Goal: Task Accomplishment & Management: Manage account settings

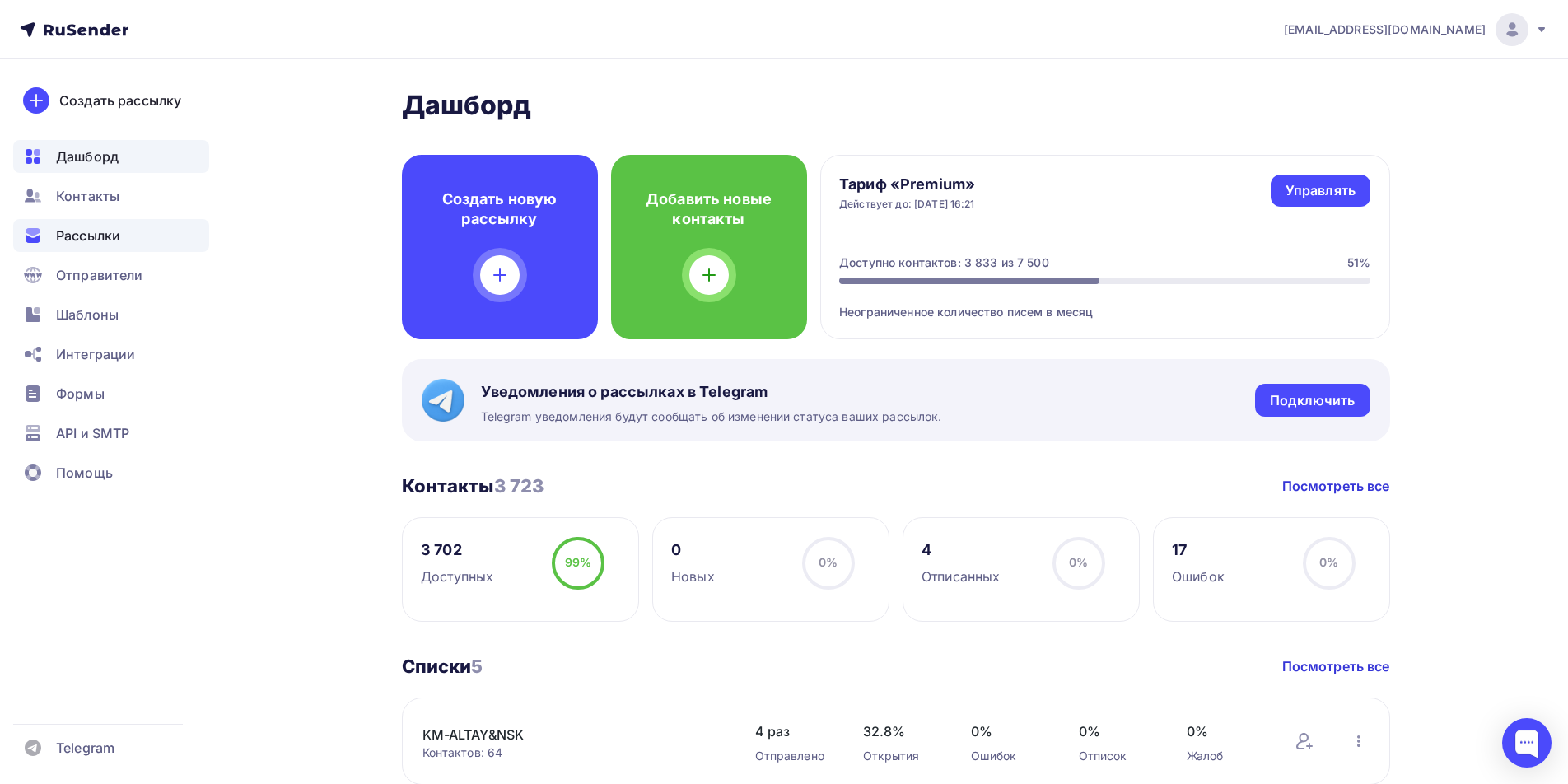
click at [96, 235] on span "Рассылки" at bounding box center [88, 235] width 64 height 19
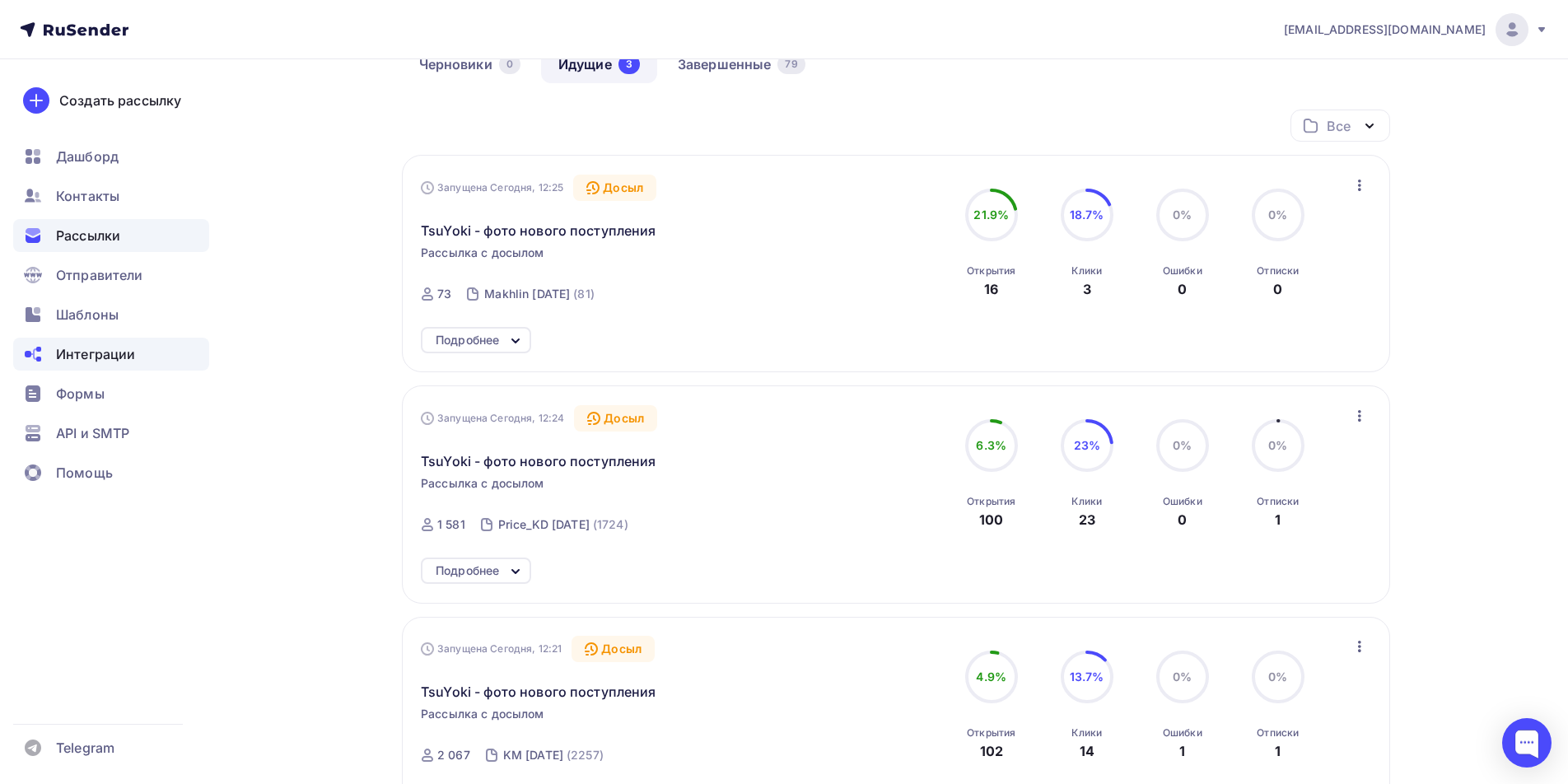
scroll to position [247, 0]
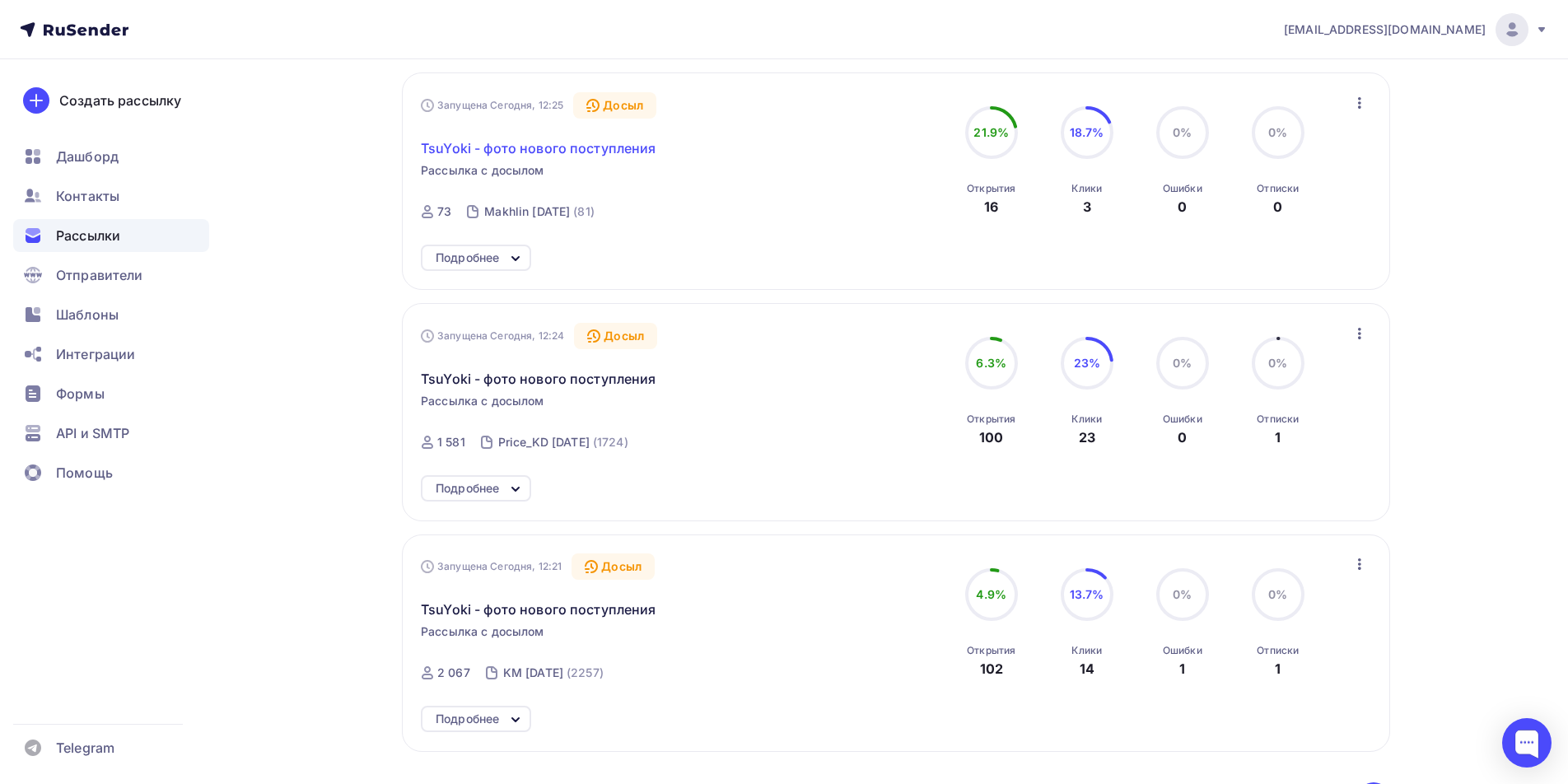
click at [561, 152] on span "TsuYoki - фото нового поступления" at bounding box center [538, 148] width 235 height 19
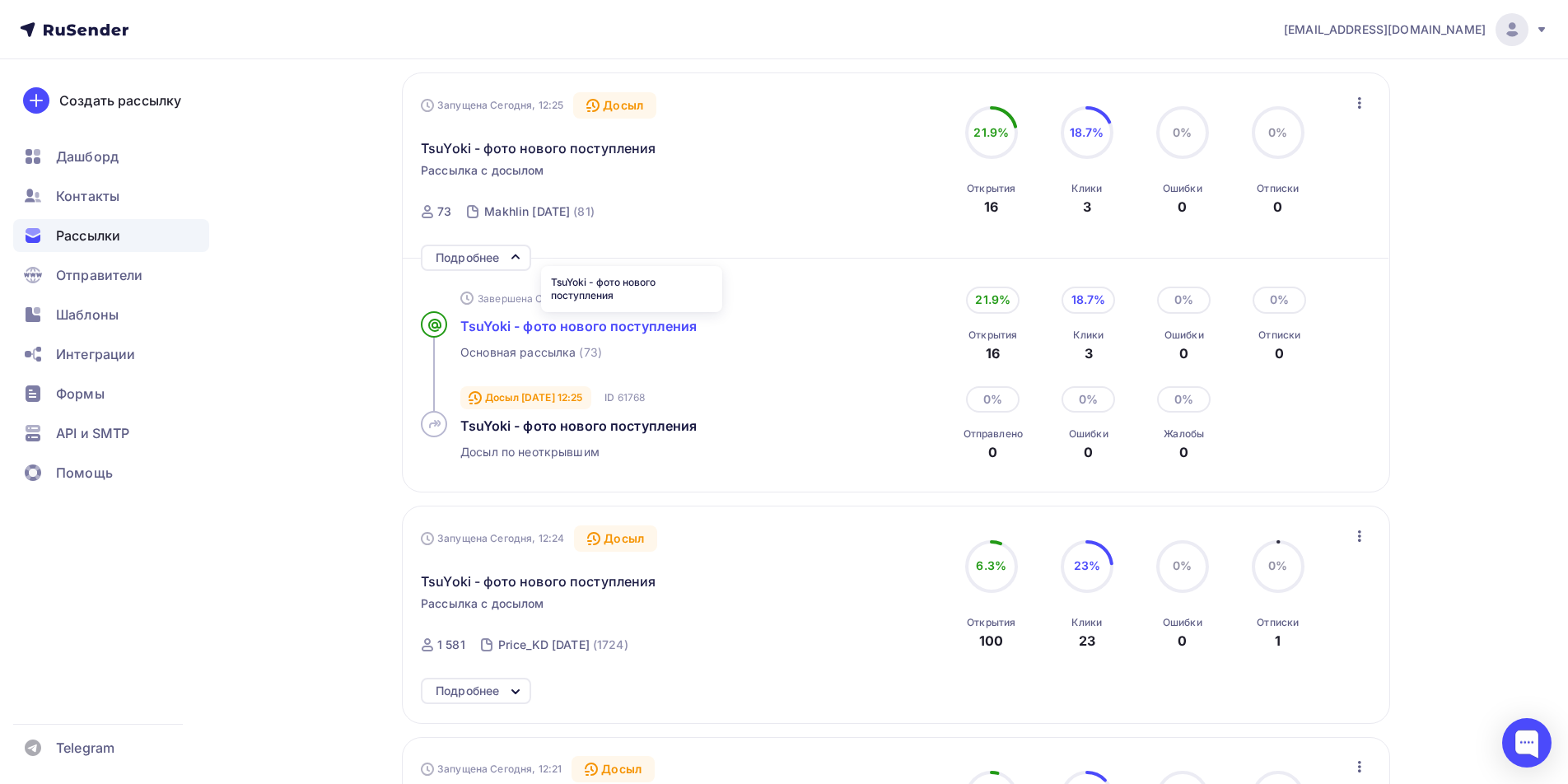
click at [578, 326] on span "TsuYoki - фото нового поступления" at bounding box center [579, 326] width 237 height 16
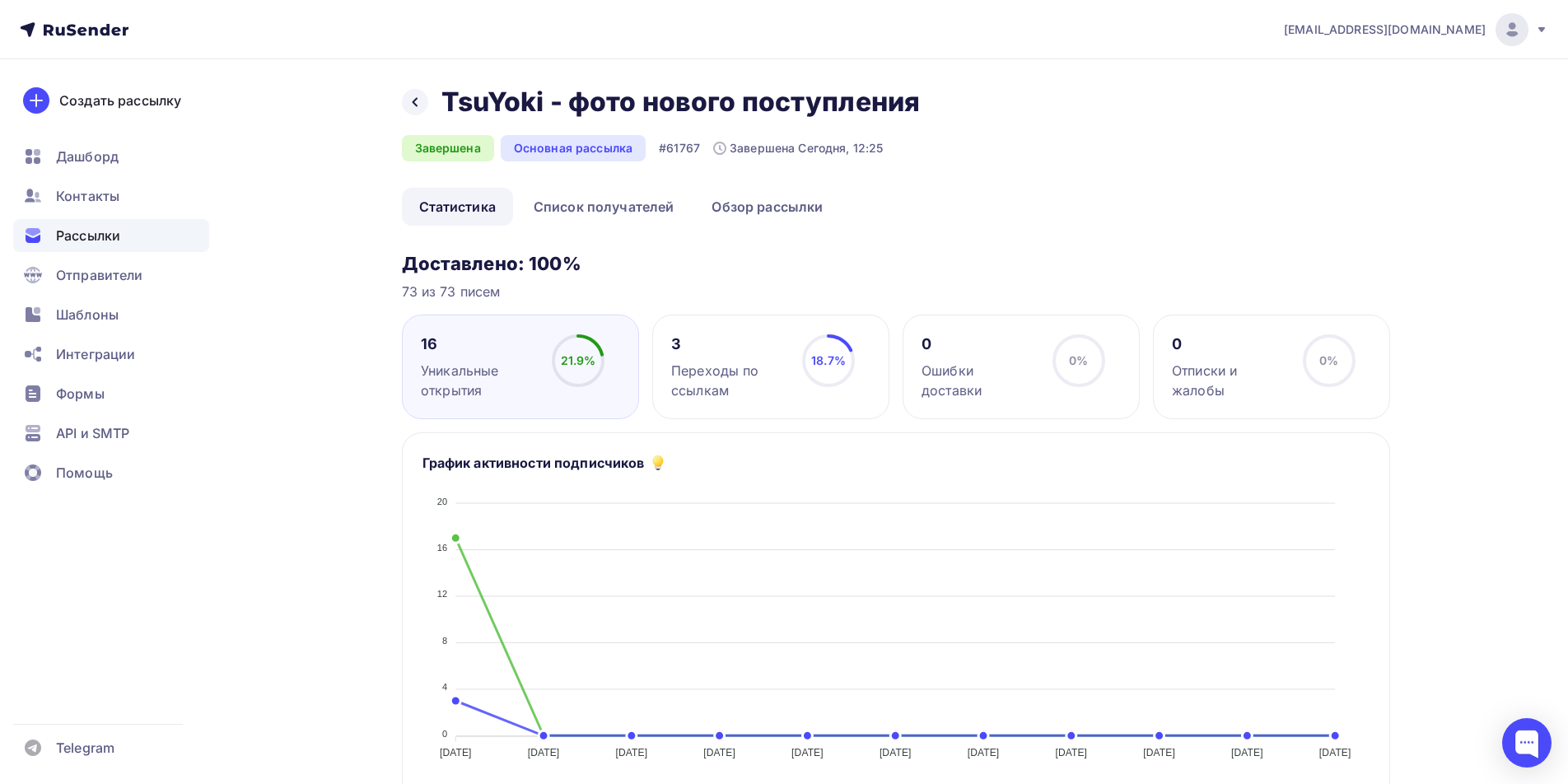
click at [712, 361] on div "Переходы по ссылкам" at bounding box center [729, 380] width 116 height 40
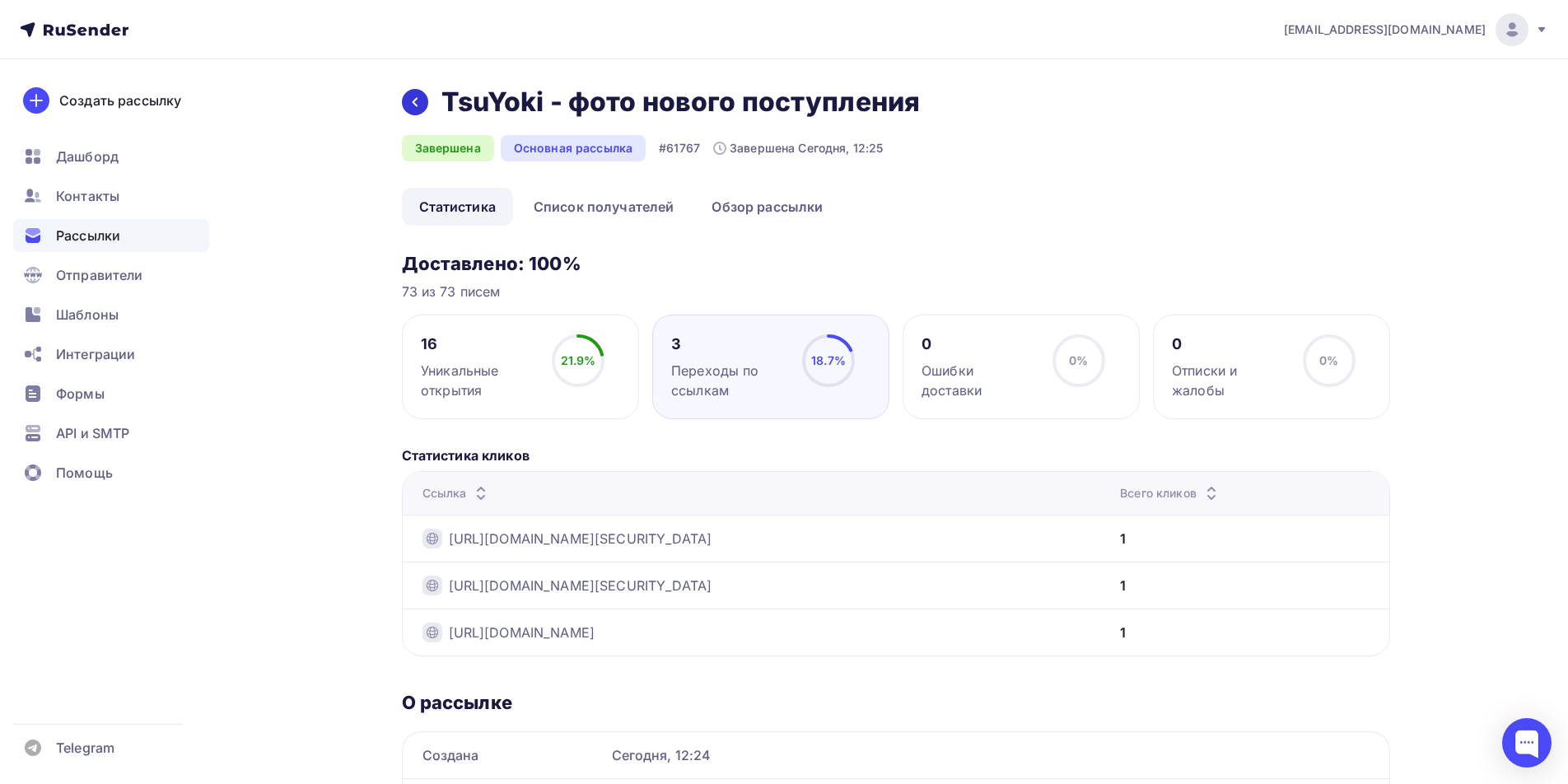
click at [417, 107] on icon at bounding box center [415, 103] width 14 height 14
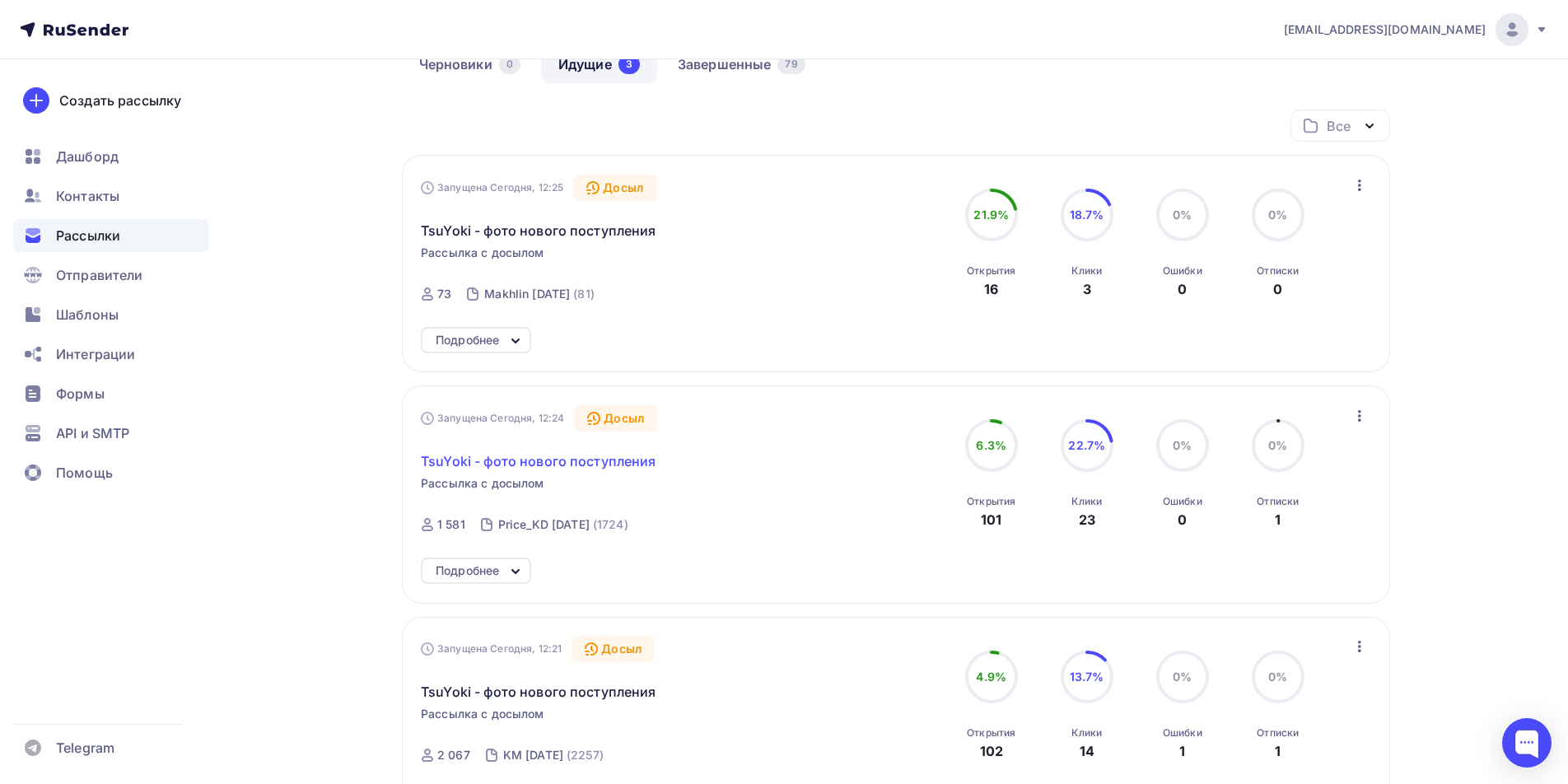
scroll to position [412, 0]
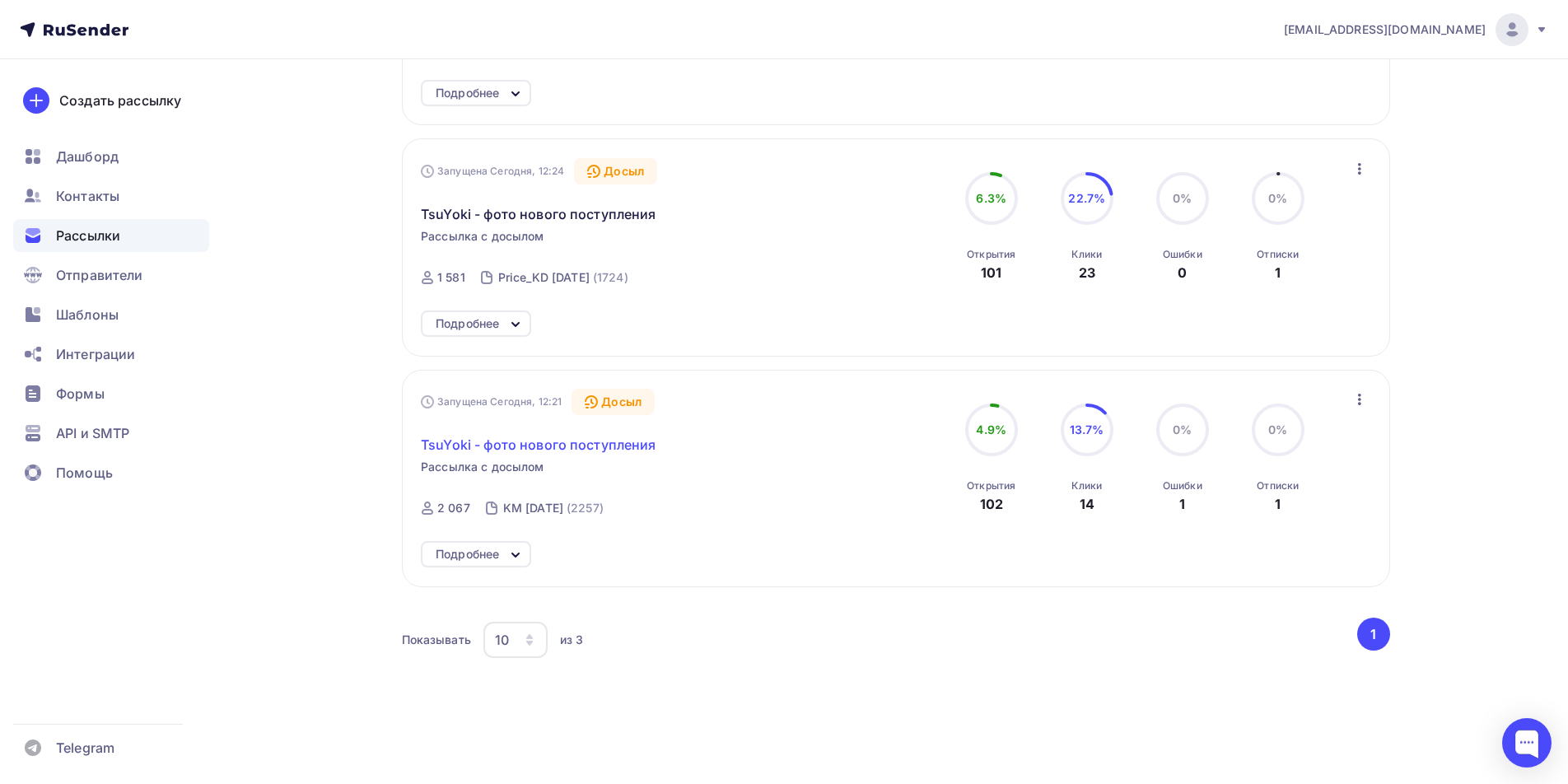
click at [550, 450] on span "TsuYoki - фото нового поступления" at bounding box center [538, 445] width 235 height 19
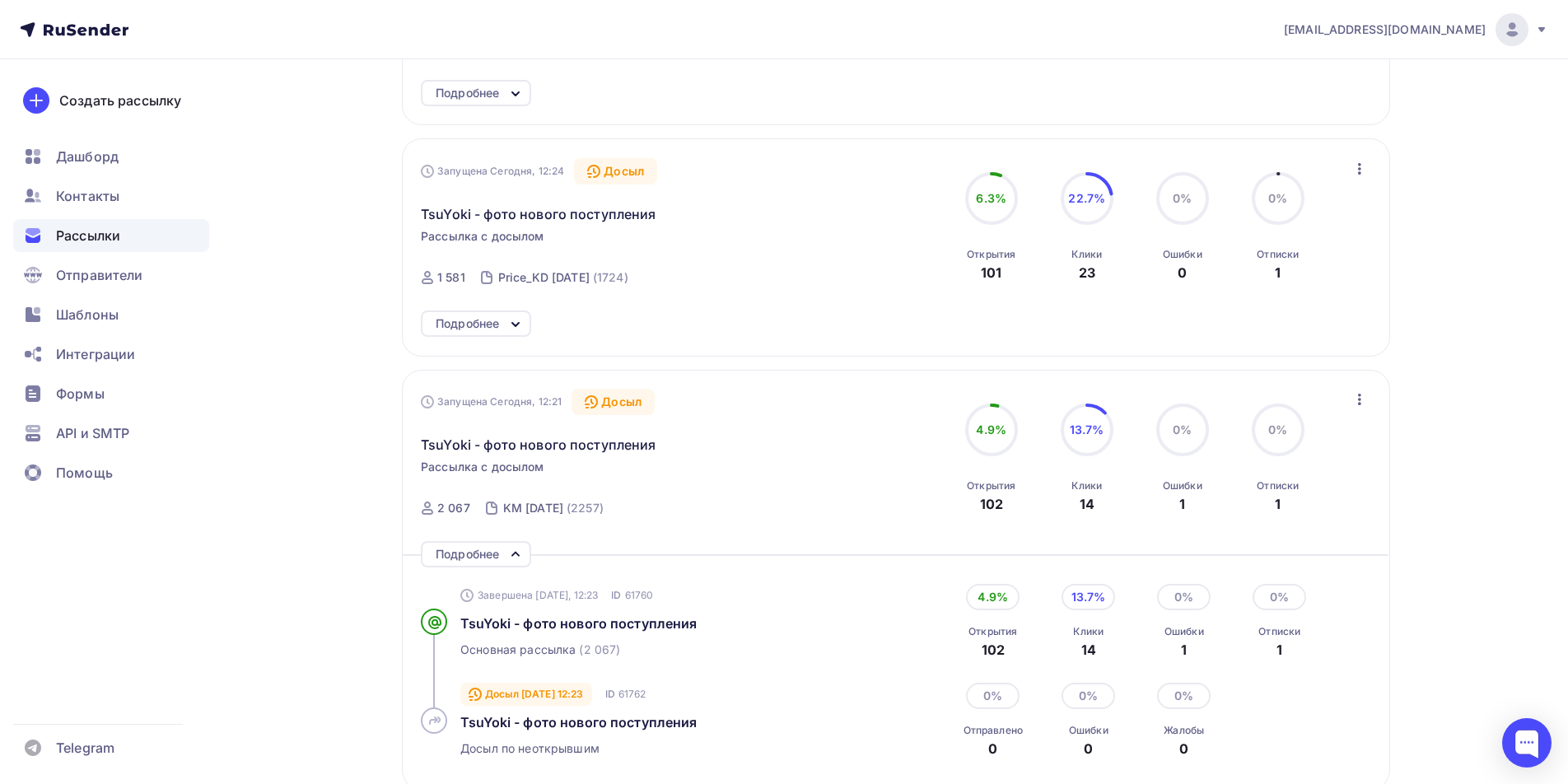
scroll to position [577, 0]
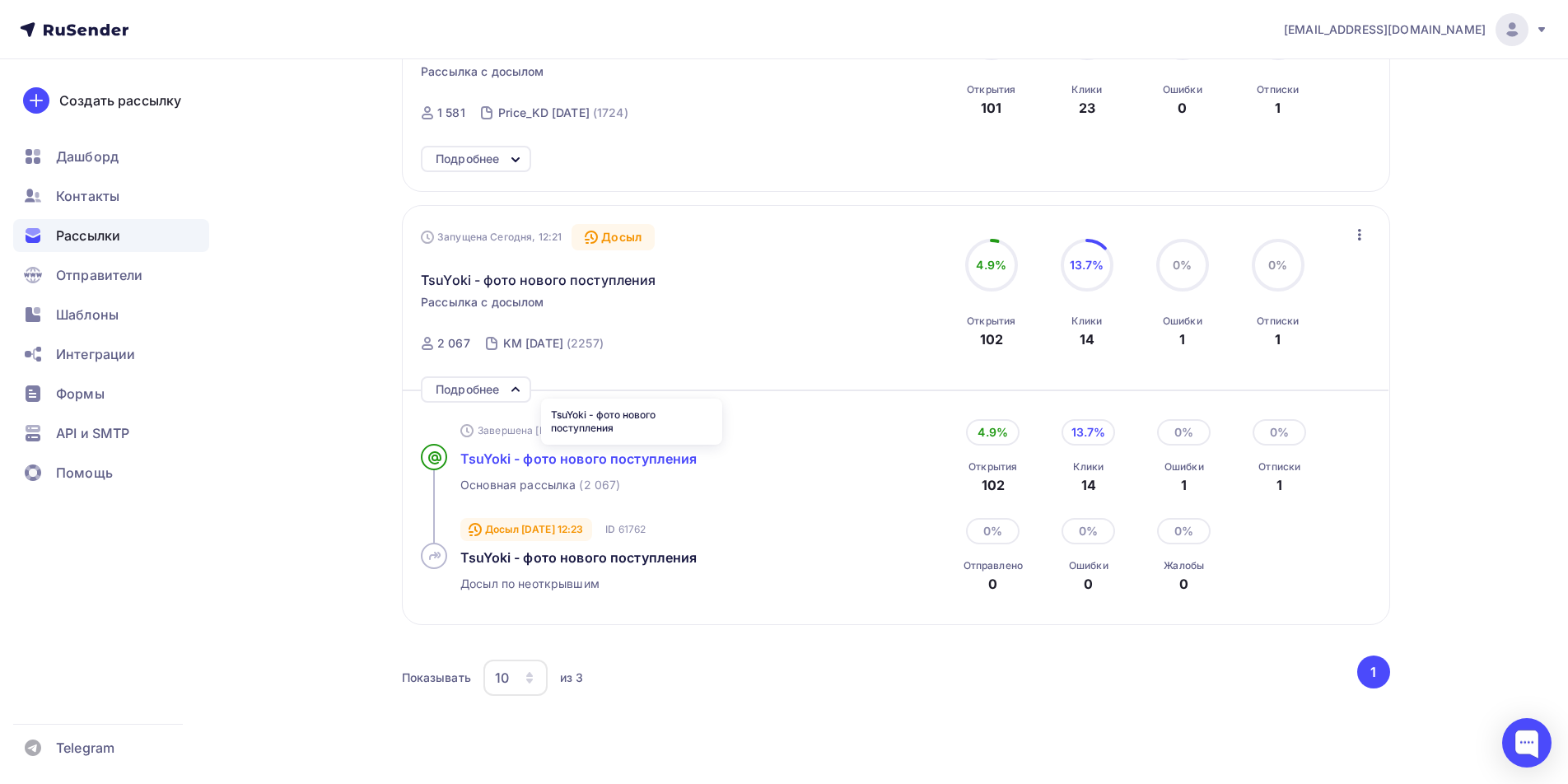
click at [570, 462] on span "TsuYoki - фото нового поступления" at bounding box center [579, 458] width 237 height 16
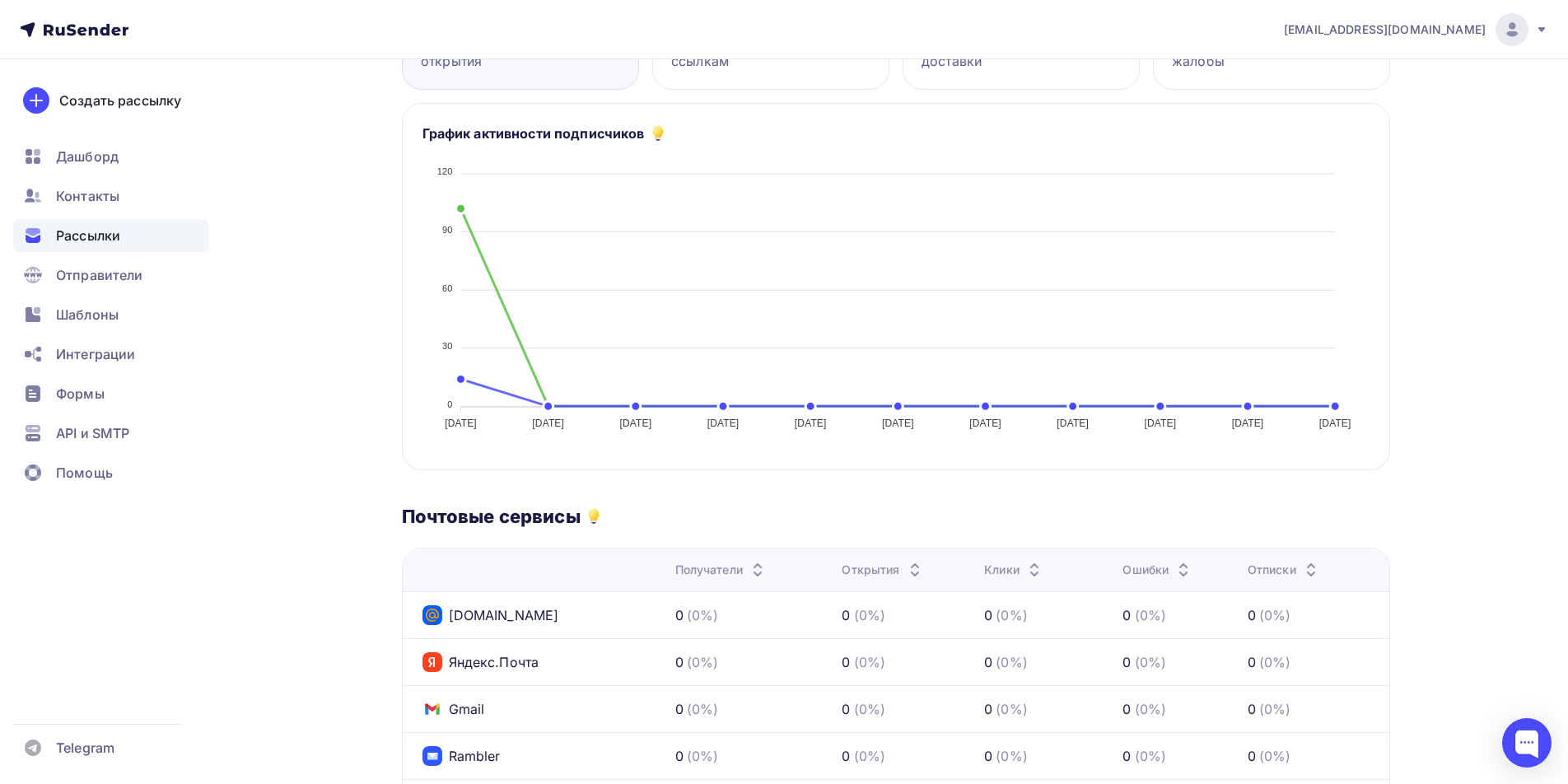
scroll to position [82, 0]
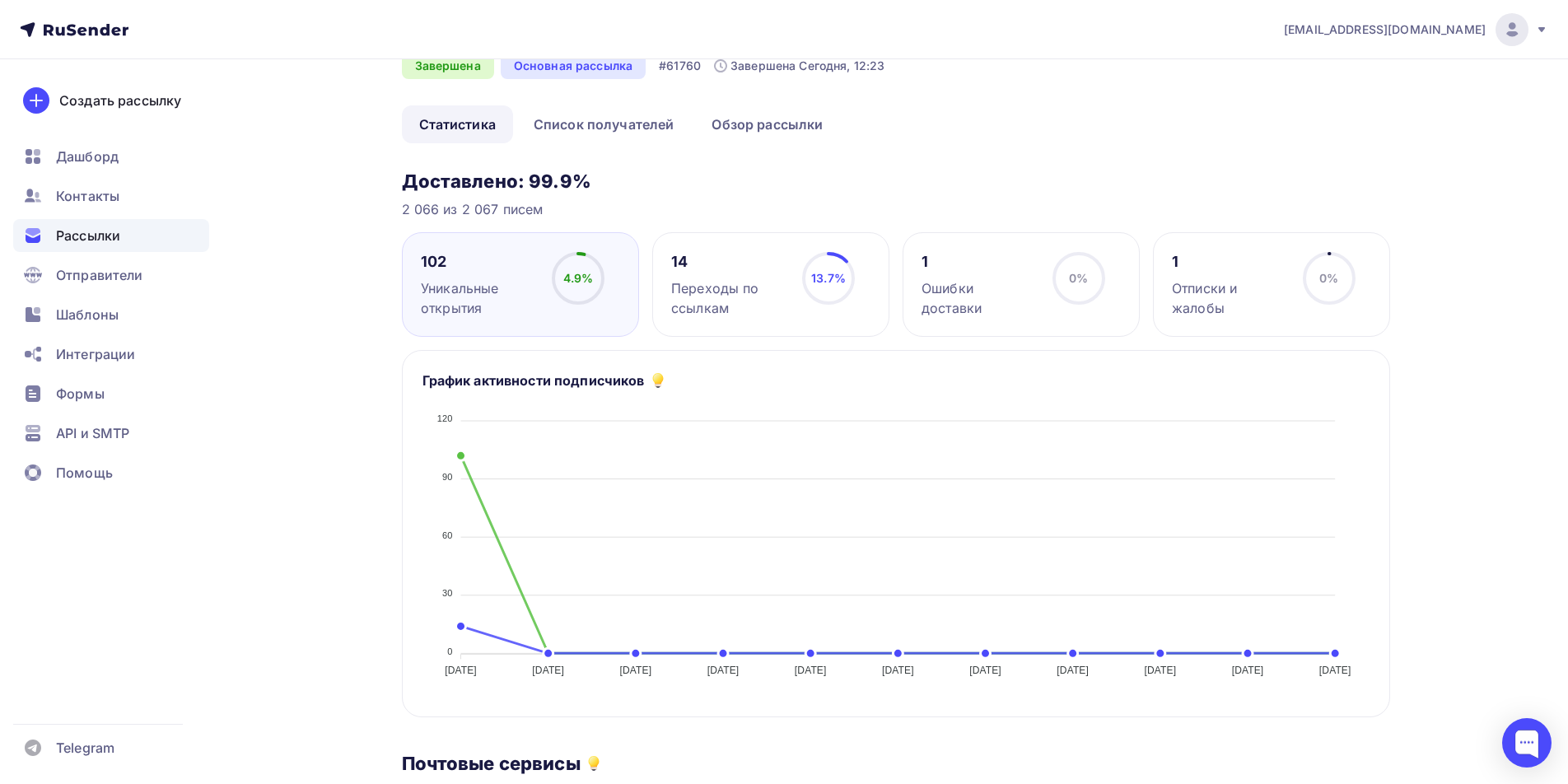
click at [769, 298] on div "Переходы по ссылкам" at bounding box center [729, 298] width 116 height 40
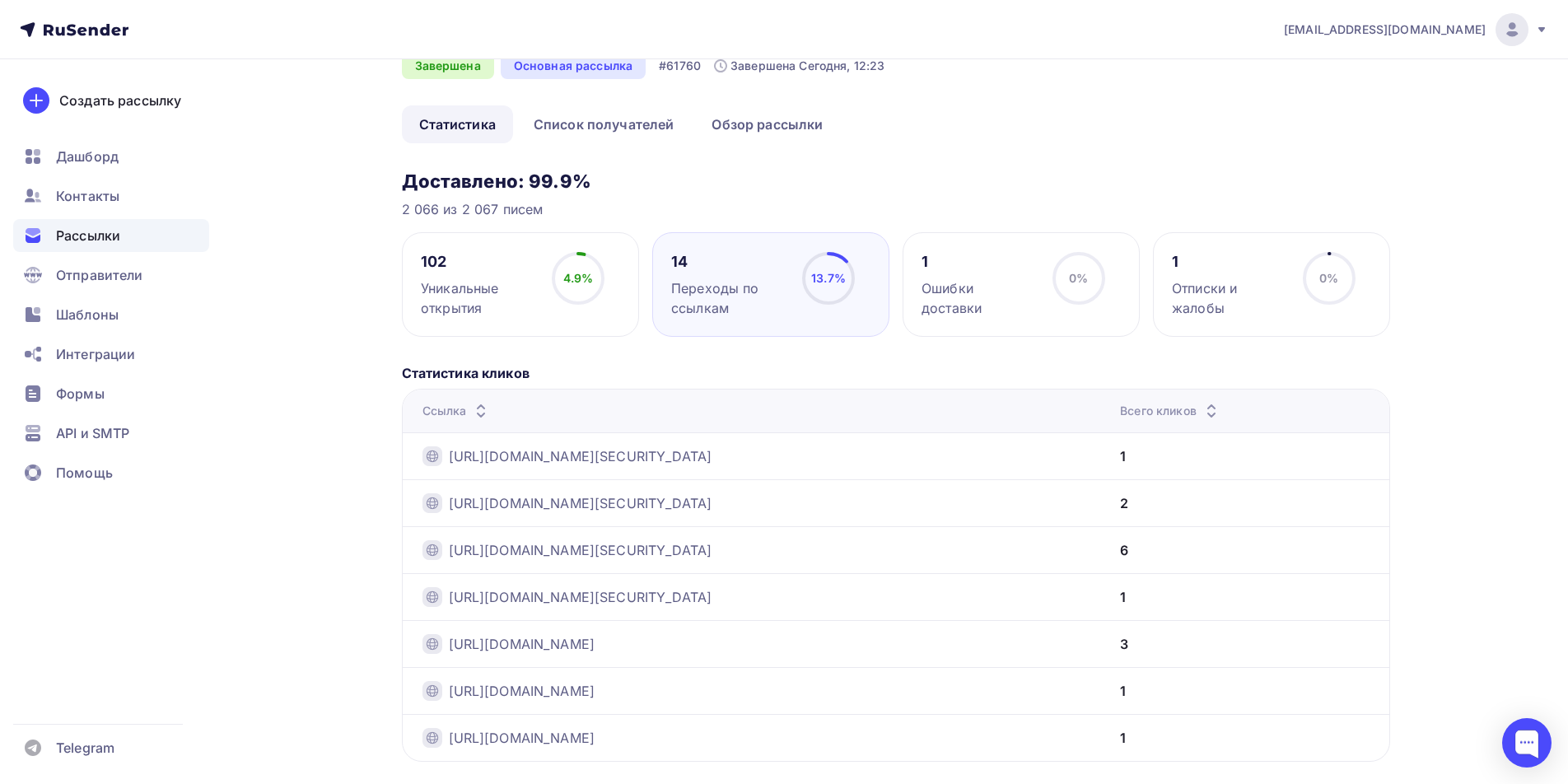
scroll to position [165, 0]
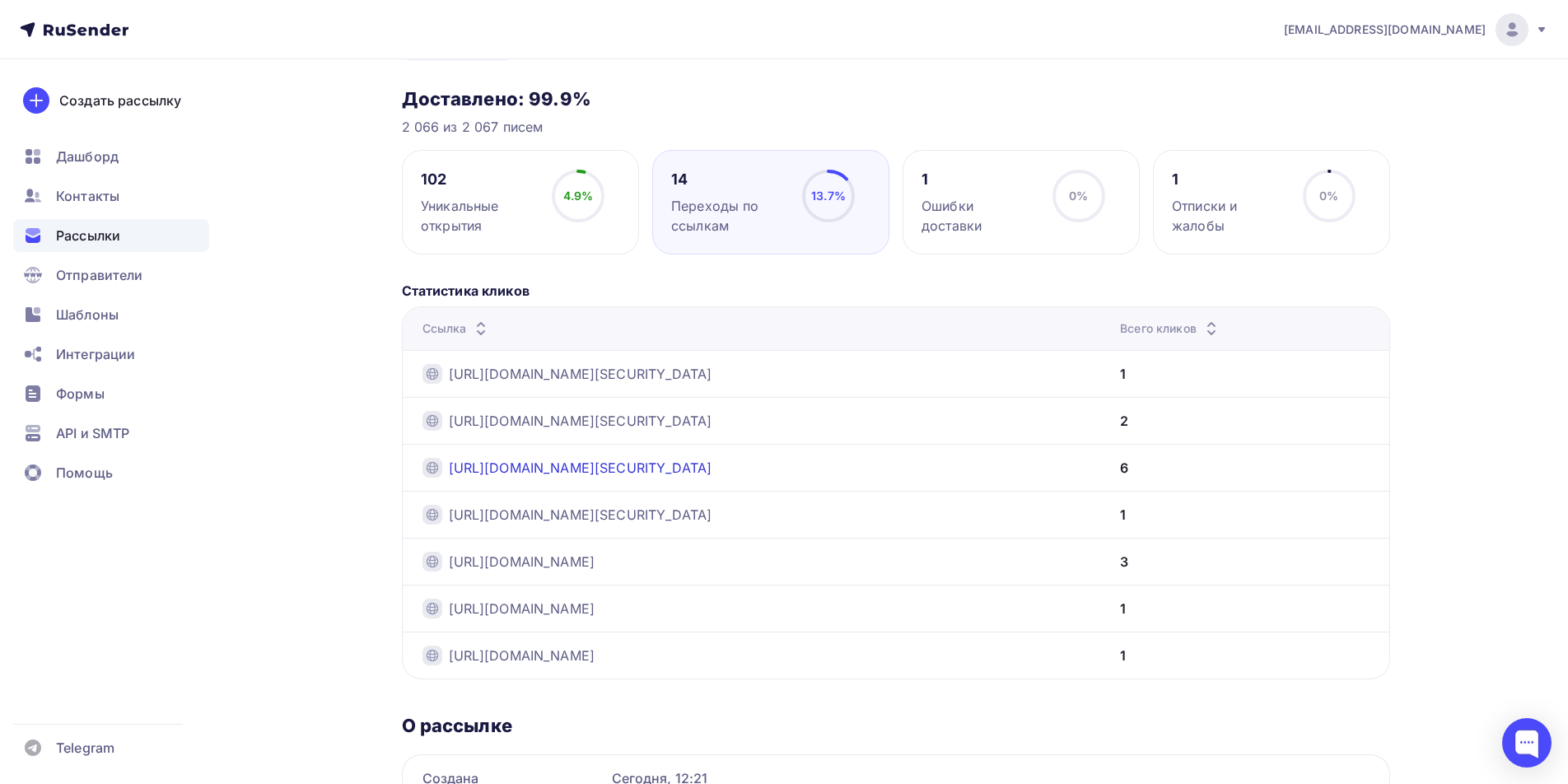
click at [685, 463] on link "https://clicks.nethu.net/api/v1/analytics/click-on-link/redirect?hash=eyJhbGciO…" at bounding box center [580, 467] width 264 height 19
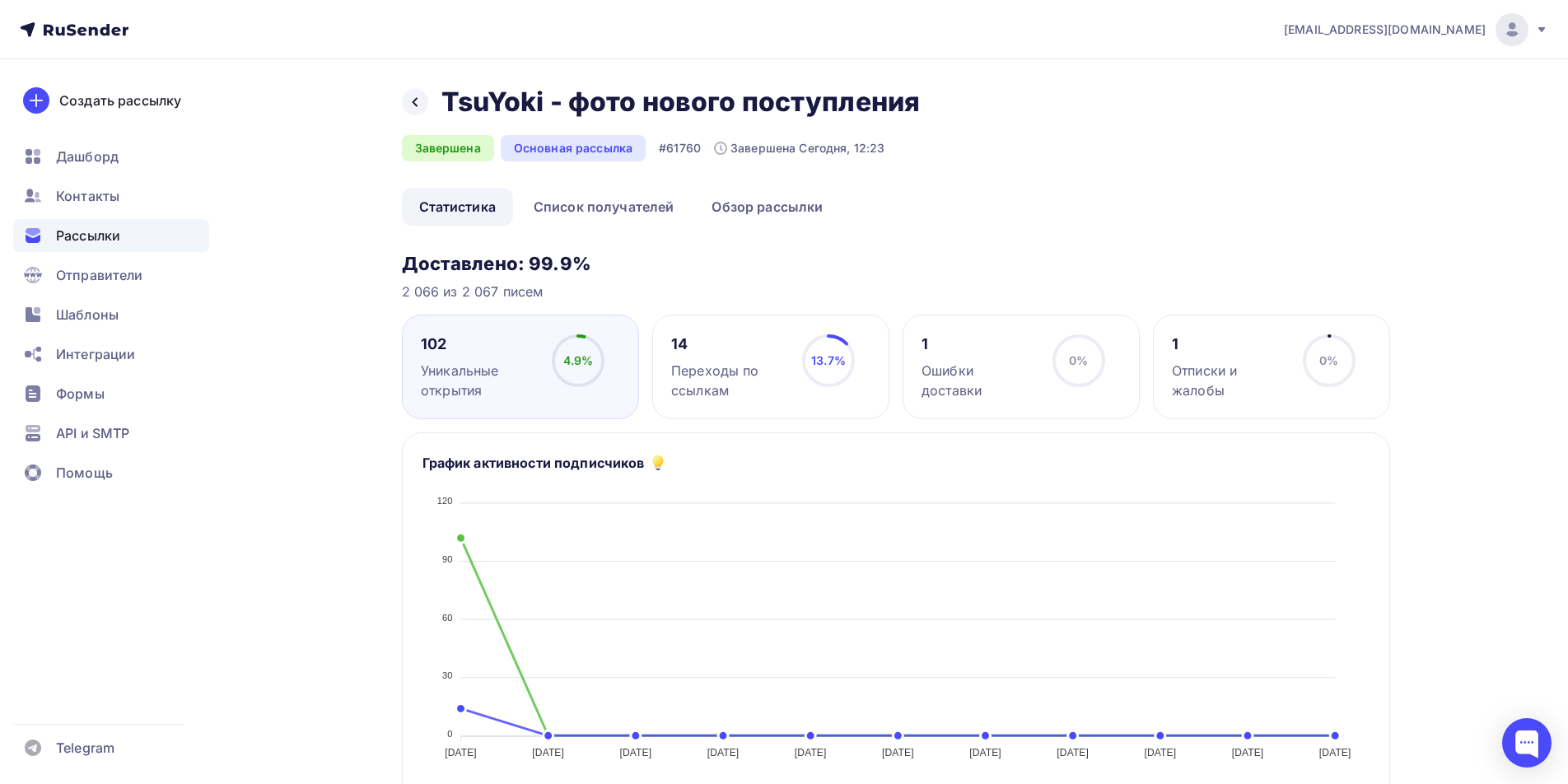
click at [1246, 359] on div "1 Отписки и жалобы" at bounding box center [1230, 367] width 116 height 66
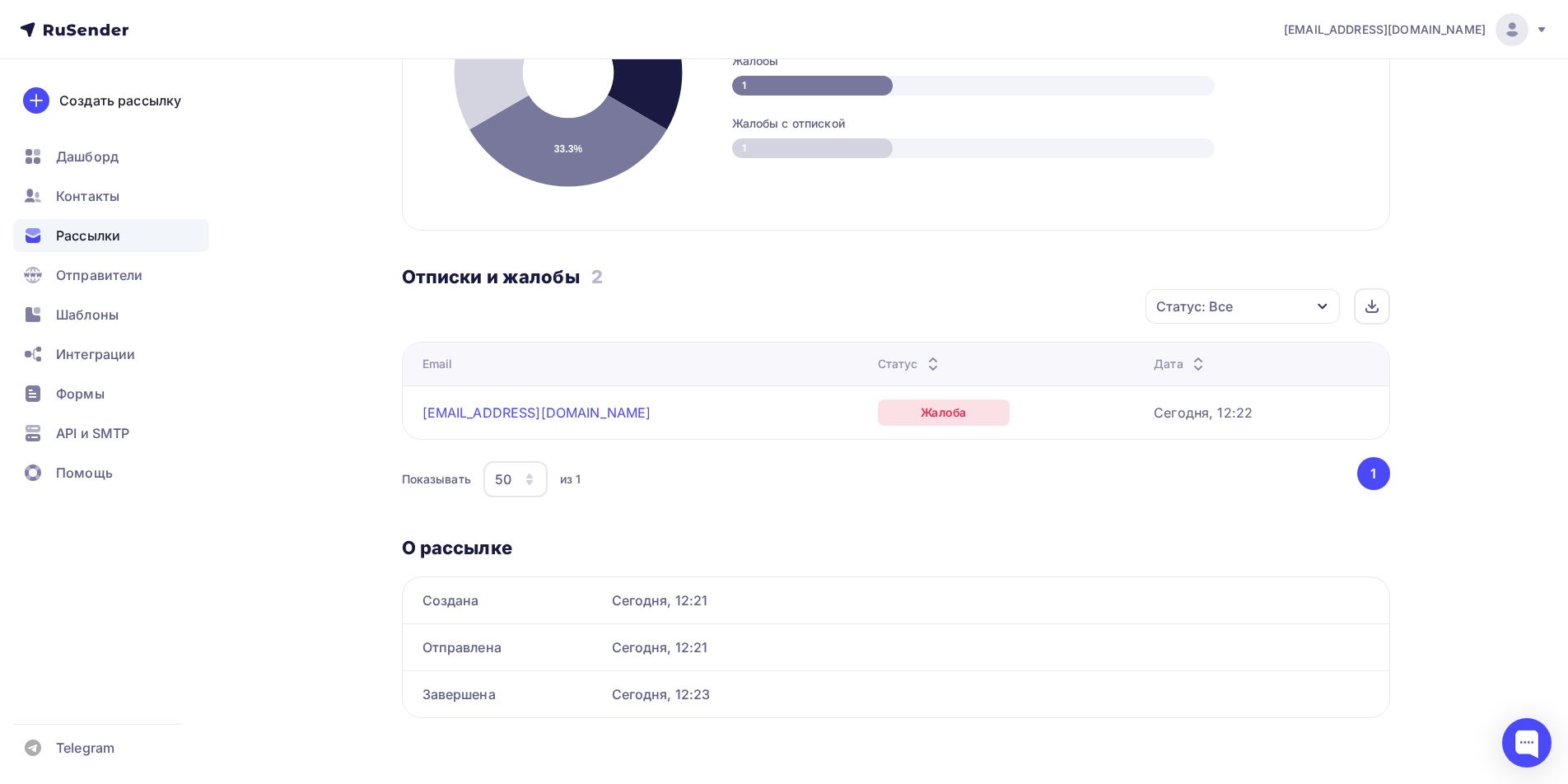
scroll to position [351, 0]
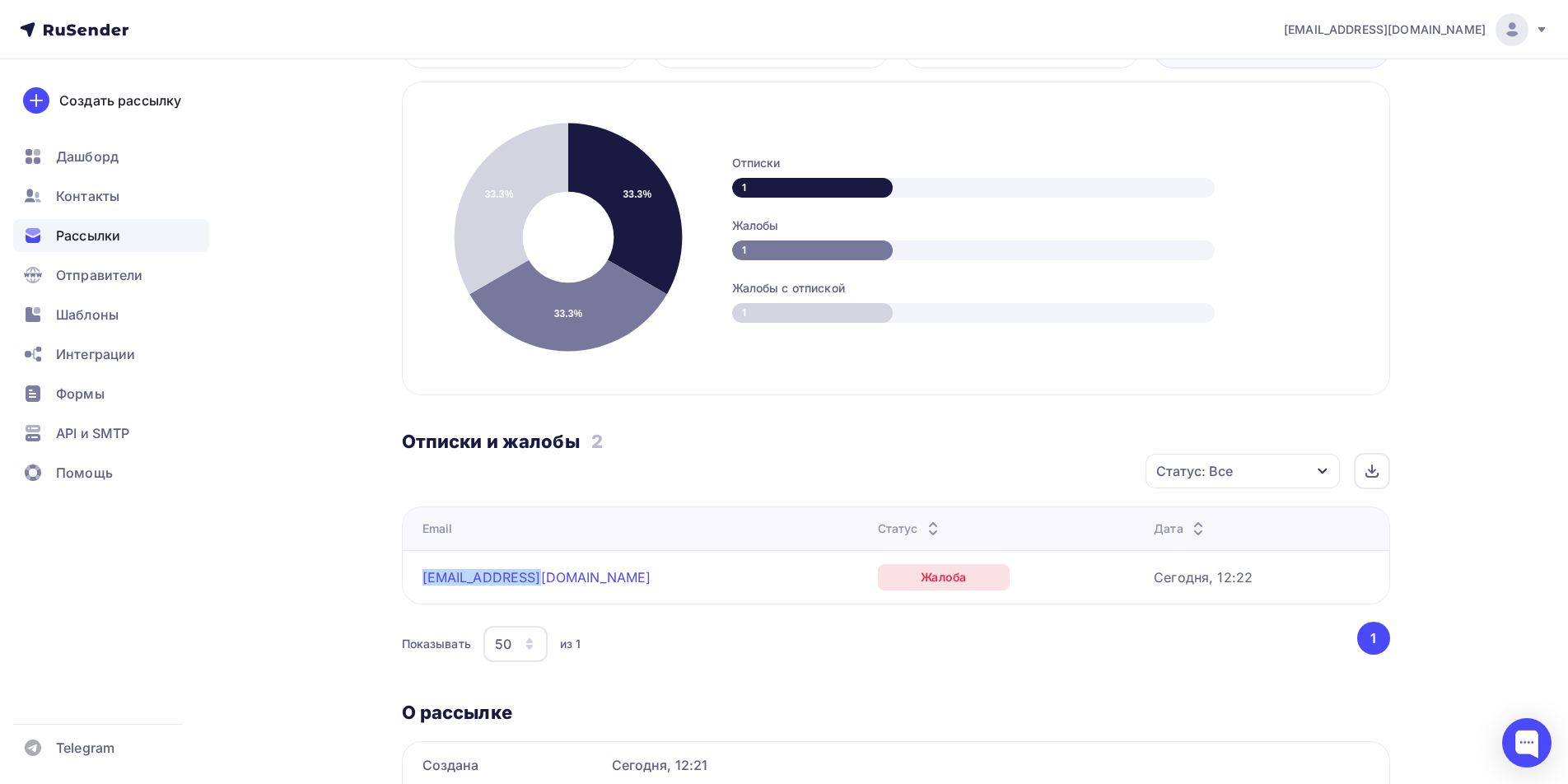
drag, startPoint x: 528, startPoint y: 577, endPoint x: 417, endPoint y: 581, distance: 111.1
click at [417, 581] on td "info@toramir.ru" at bounding box center [636, 577] width 468 height 53
copy link "info@toramir.ru"
click at [920, 636] on div "Показывать 50 10 20 50 100 из 1" at bounding box center [878, 643] width 953 height 38
click at [492, 574] on link "info@toramir.ru" at bounding box center [537, 577] width 229 height 16
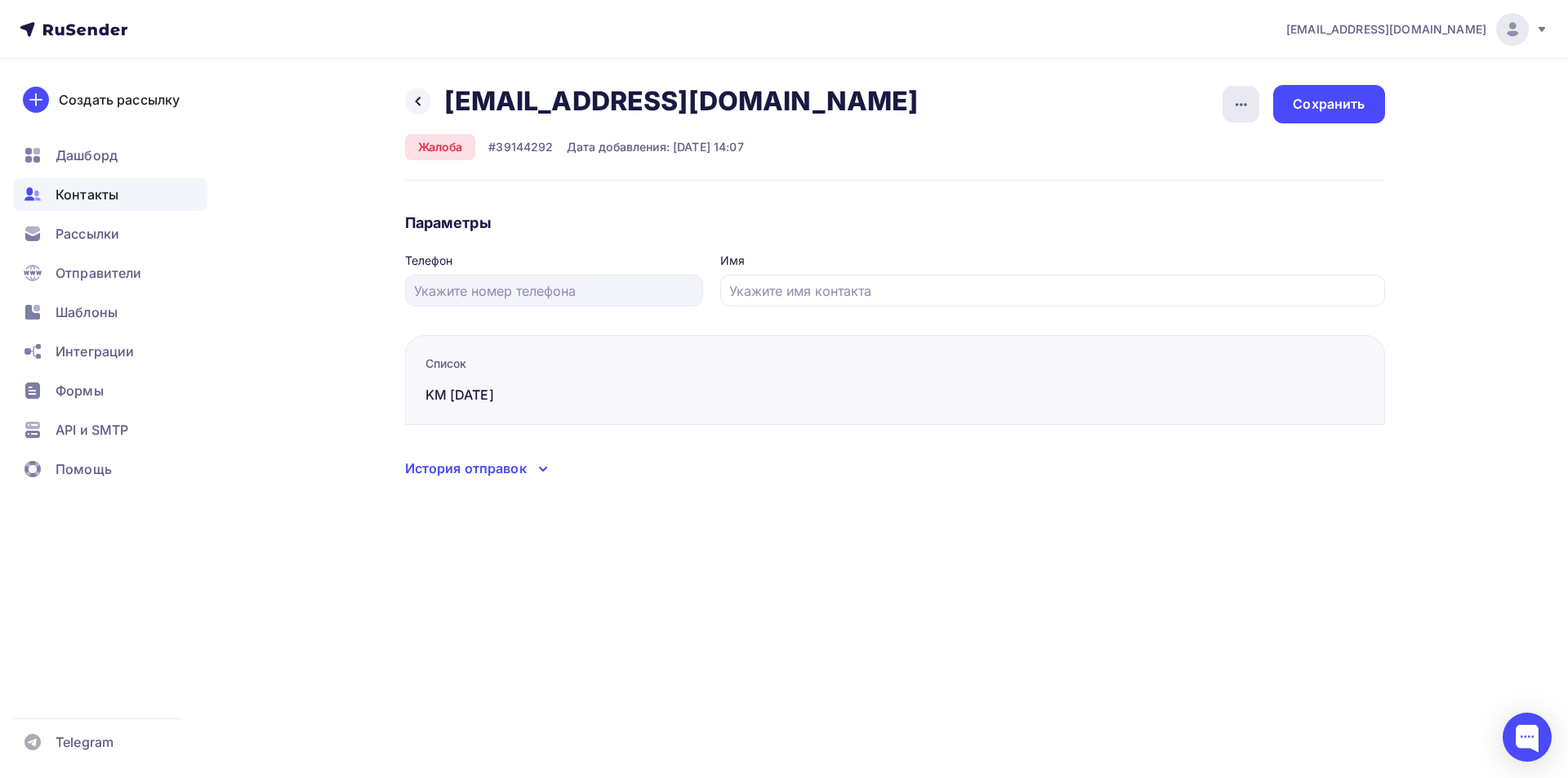
click at [1239, 109] on icon "button" at bounding box center [1241, 105] width 19 height 19
click at [1160, 151] on div "Удалить" at bounding box center [1179, 155] width 157 height 19
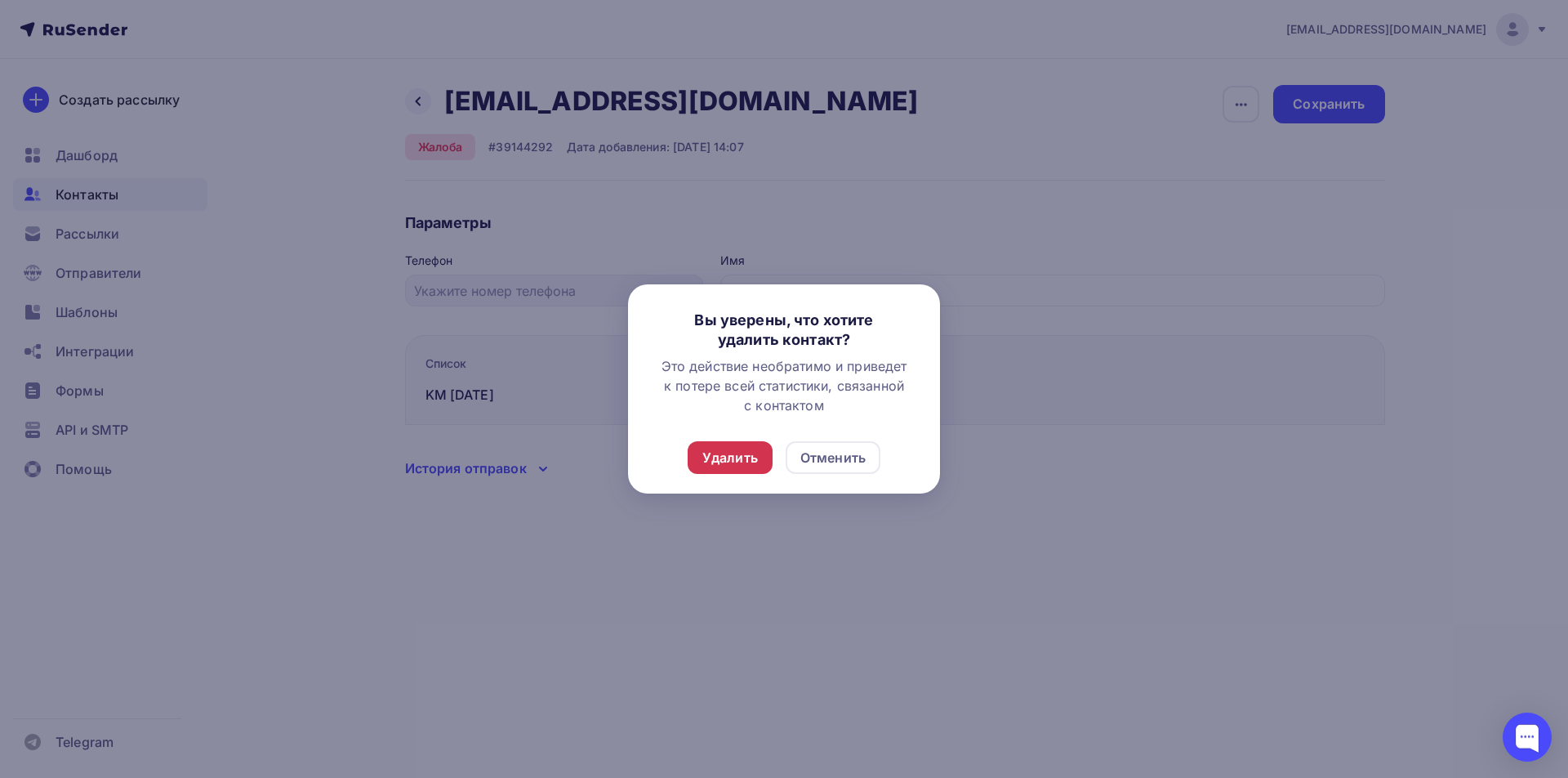
click at [756, 460] on div "Удалить" at bounding box center [731, 458] width 56 height 19
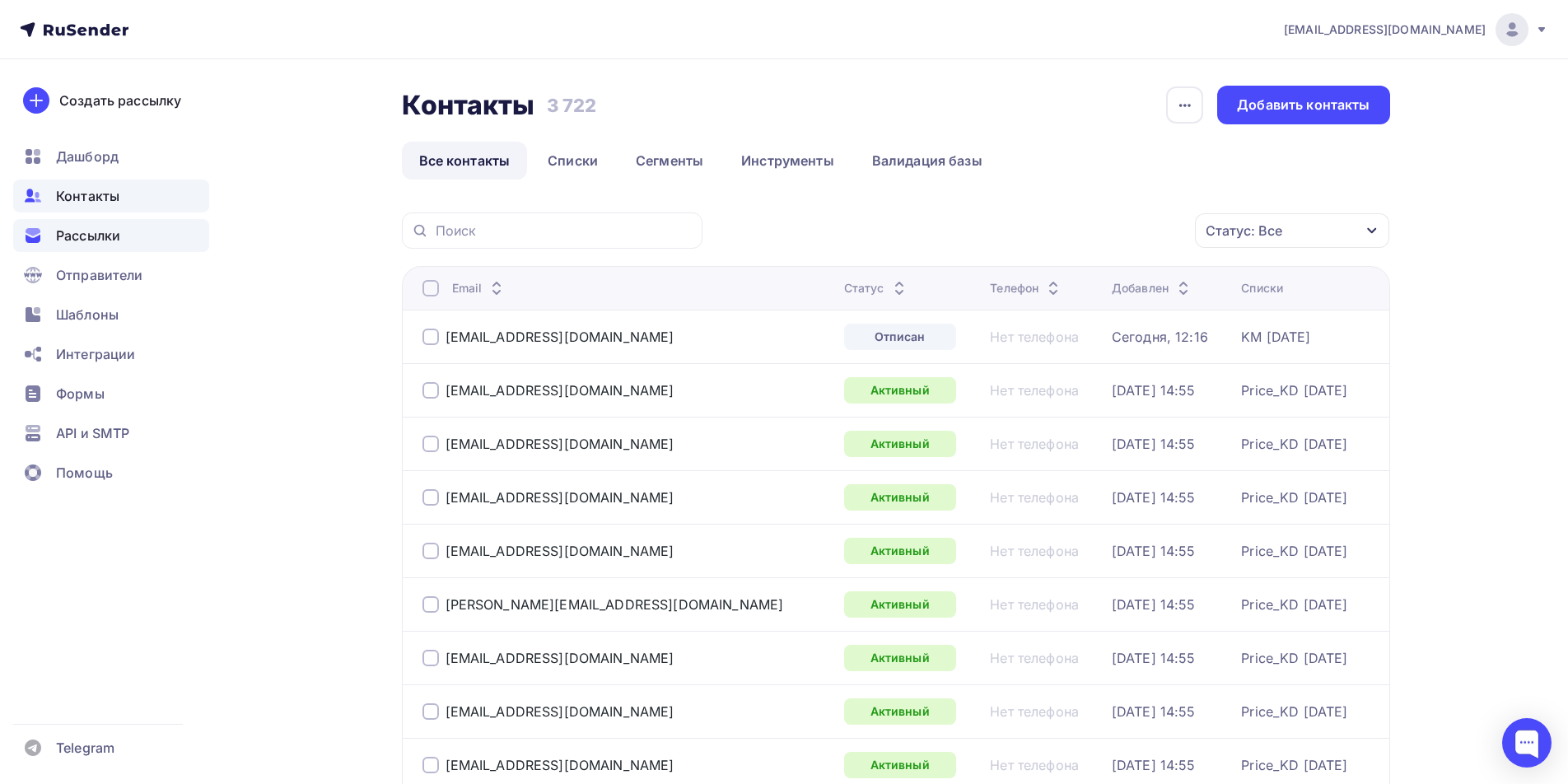
click at [101, 241] on span "Рассылки" at bounding box center [88, 235] width 64 height 19
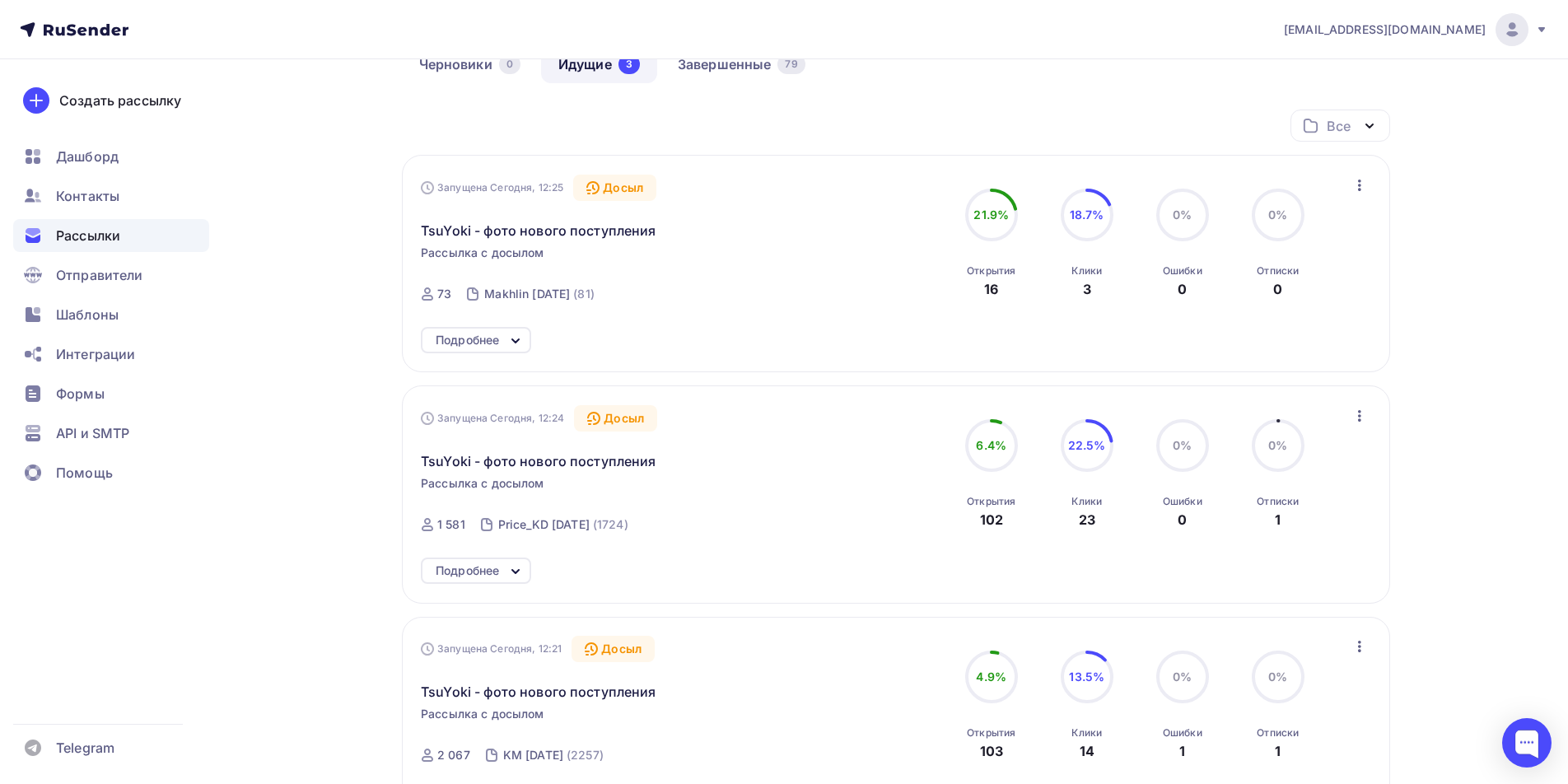
scroll to position [247, 0]
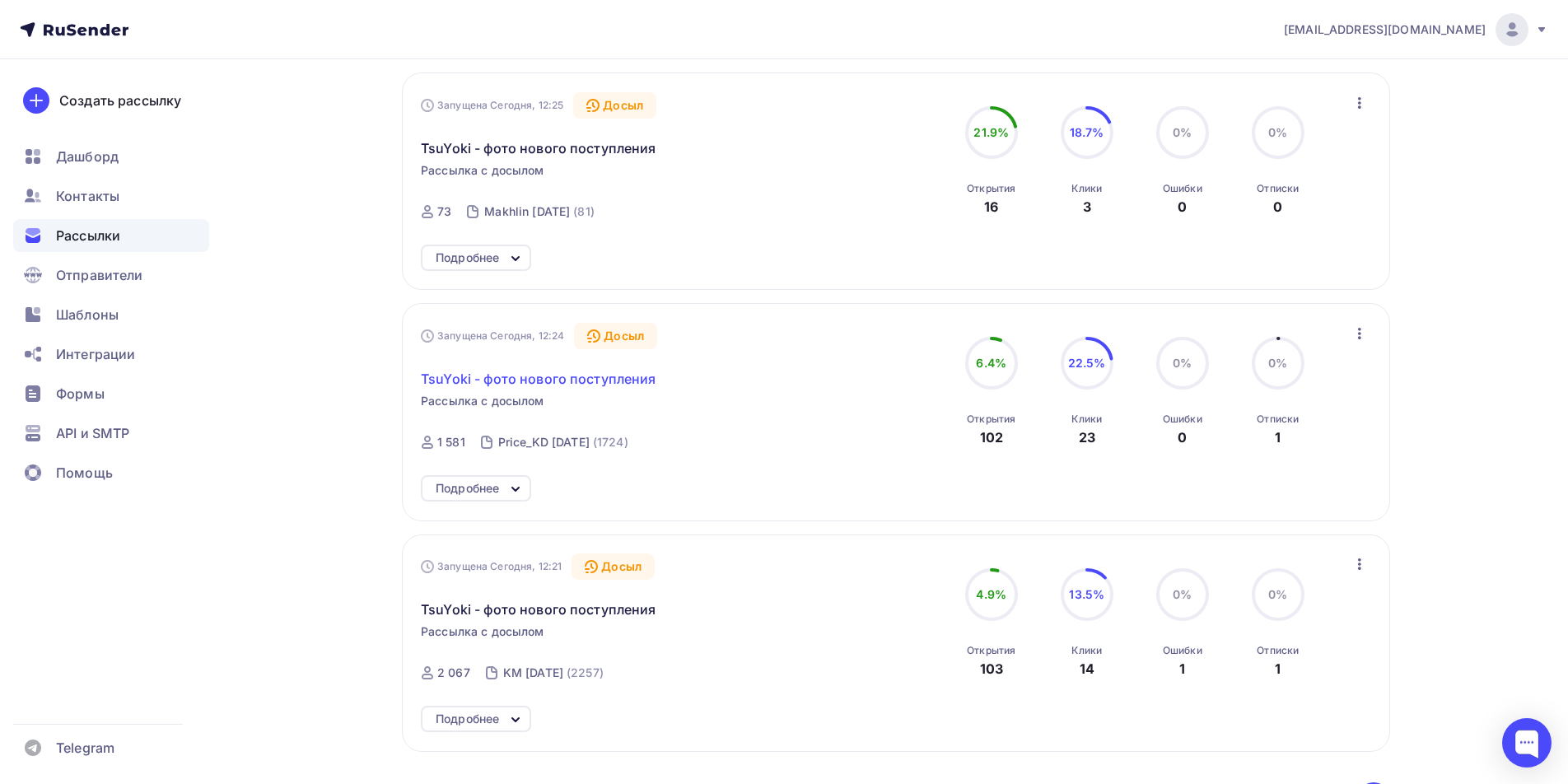
click at [537, 379] on span "TsuYoki - фото нового поступления" at bounding box center [538, 379] width 235 height 19
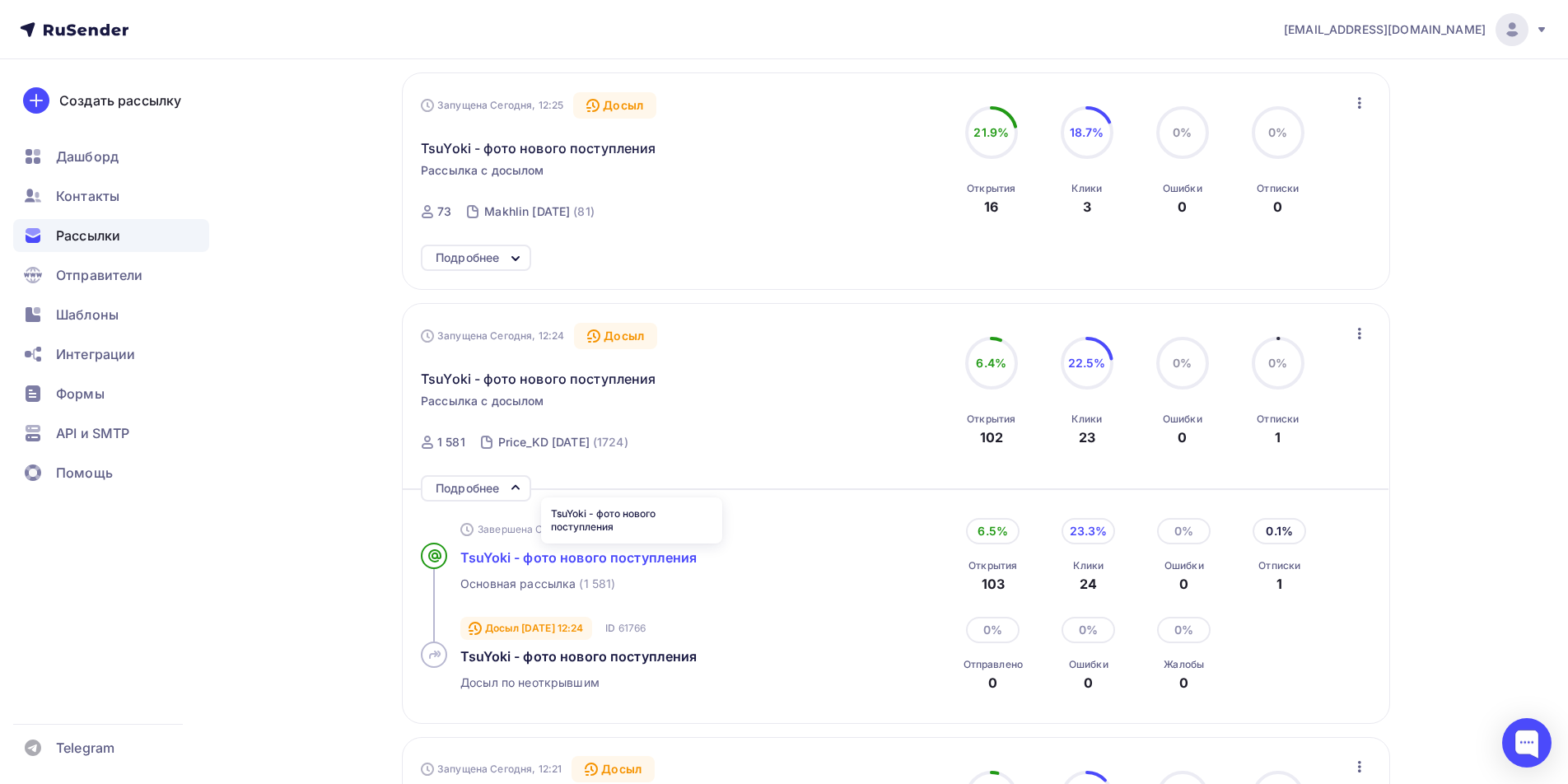
click at [609, 550] on span "TsuYoki - фото нового поступления" at bounding box center [579, 557] width 237 height 16
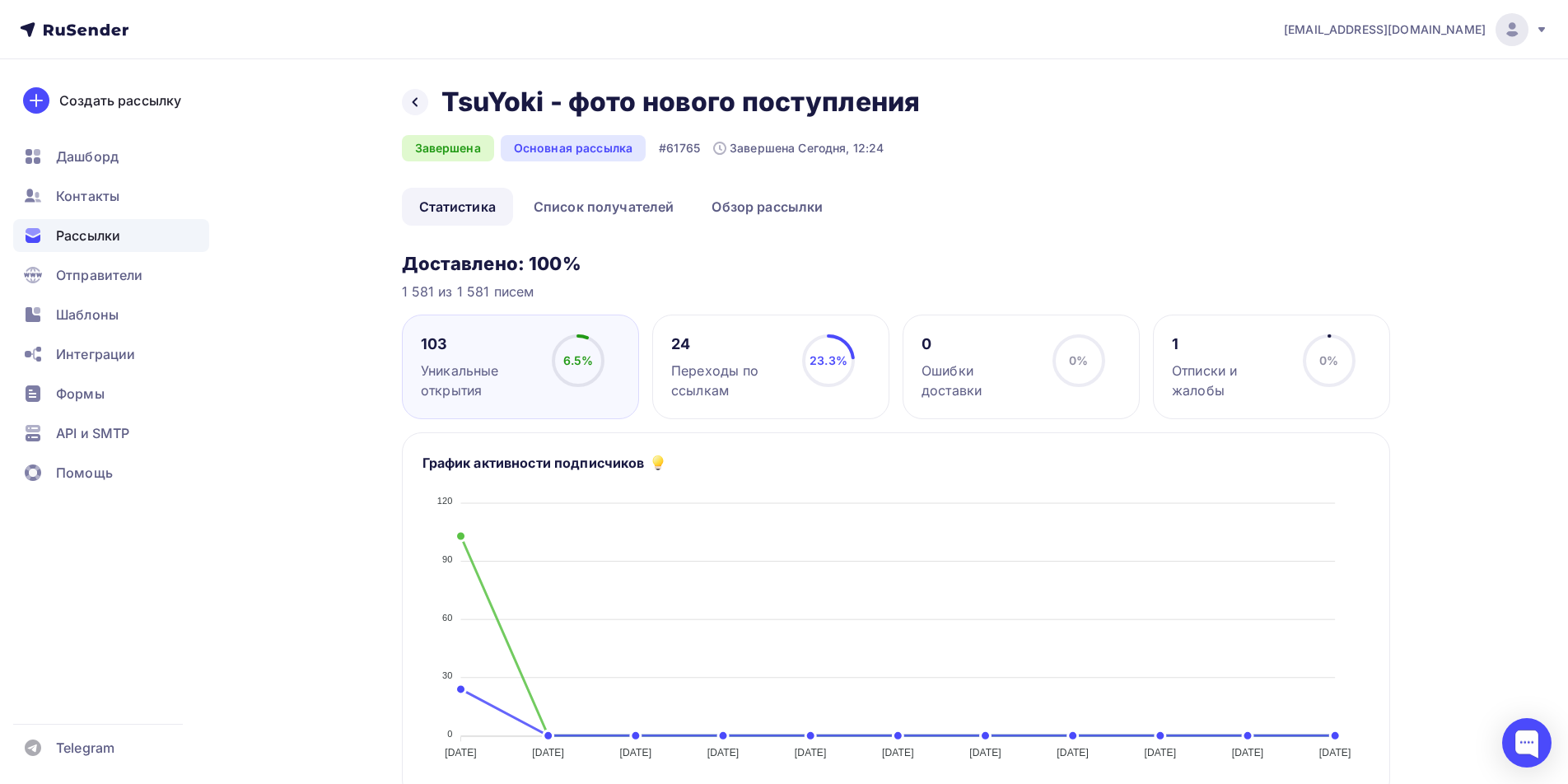
click at [1238, 368] on div "Отписки и жалобы" at bounding box center [1230, 380] width 116 height 40
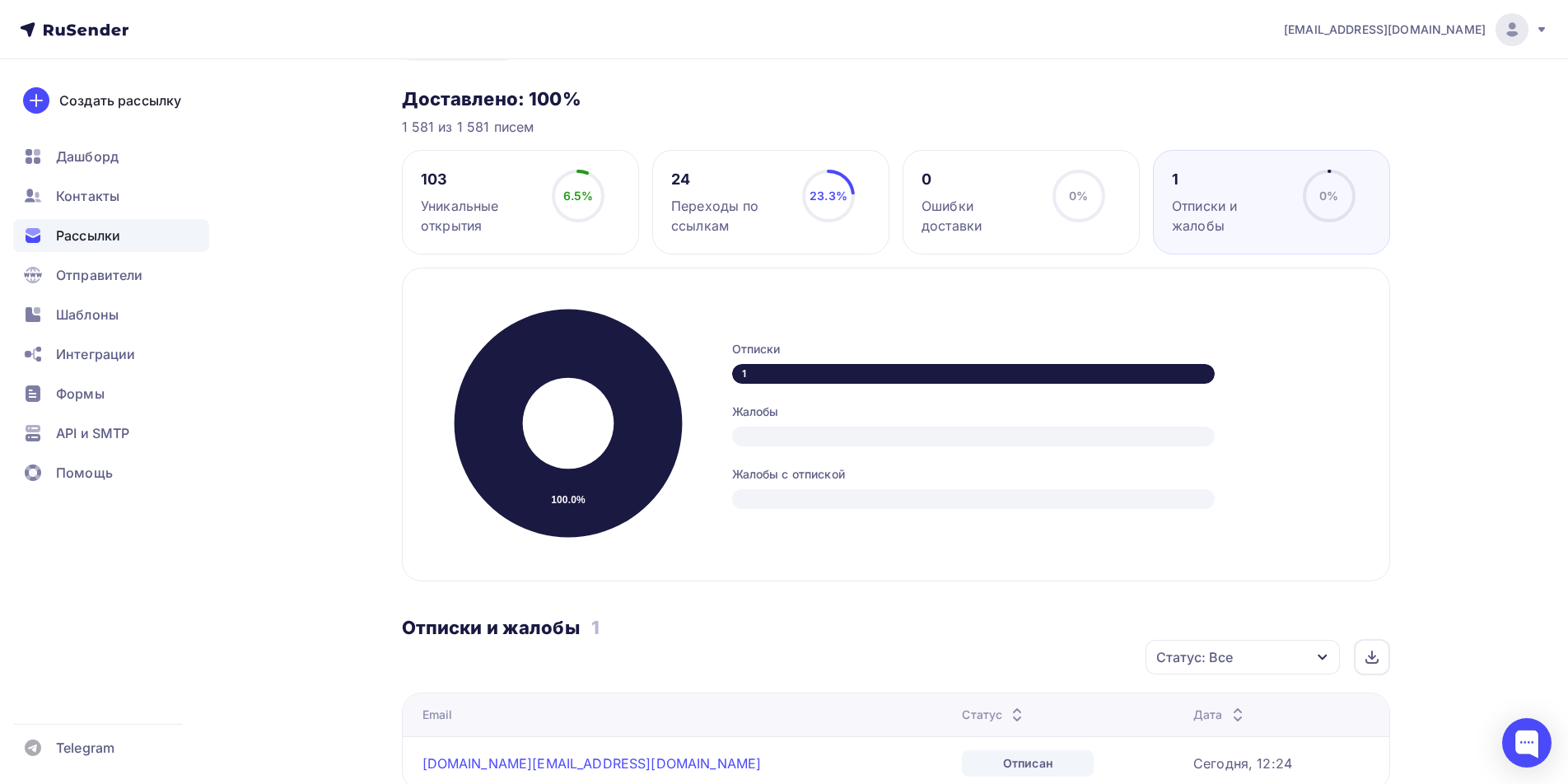
scroll to position [412, 0]
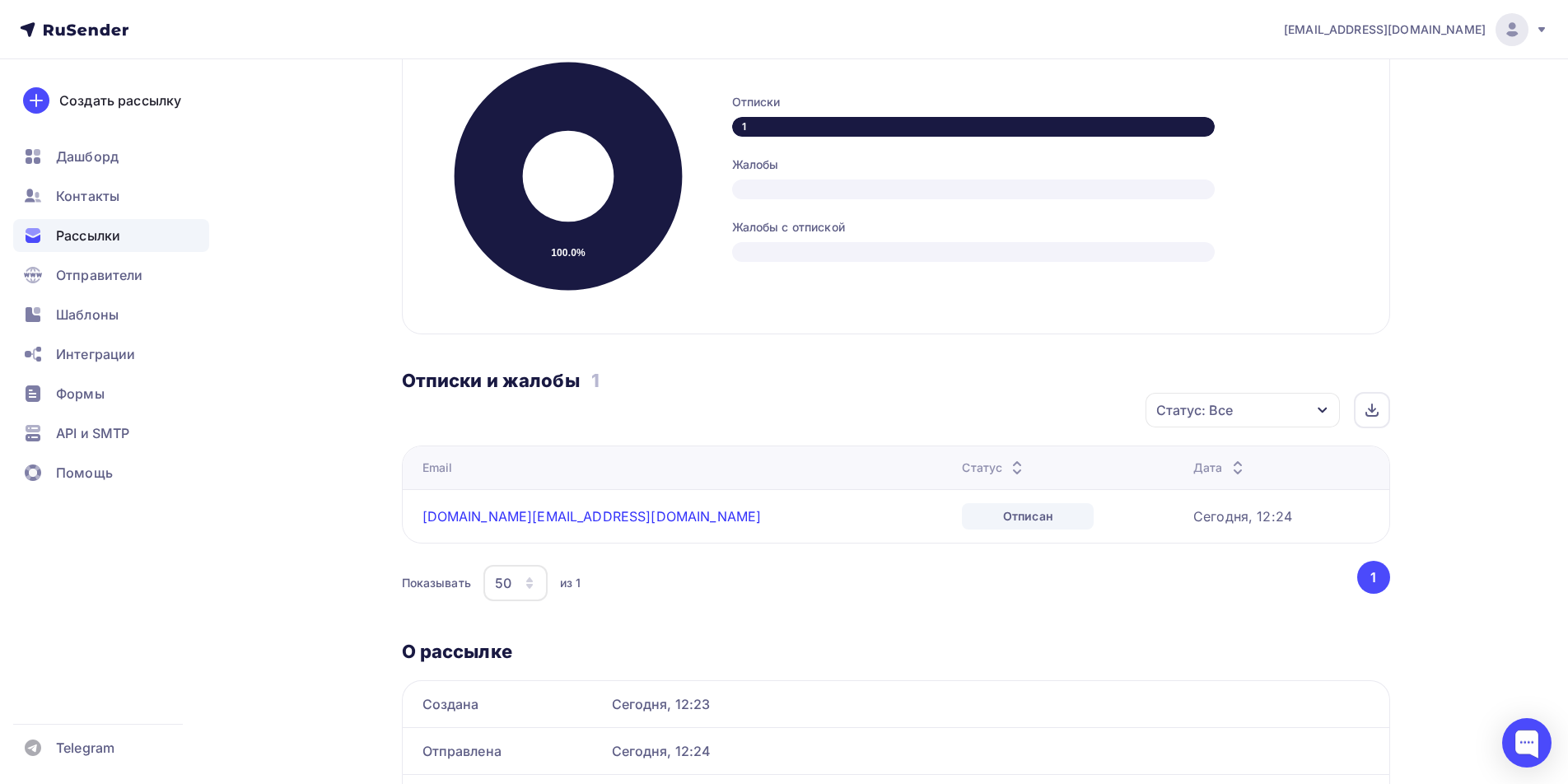
click at [520, 517] on link "universal.ltd@bk.ru" at bounding box center [592, 516] width 339 height 16
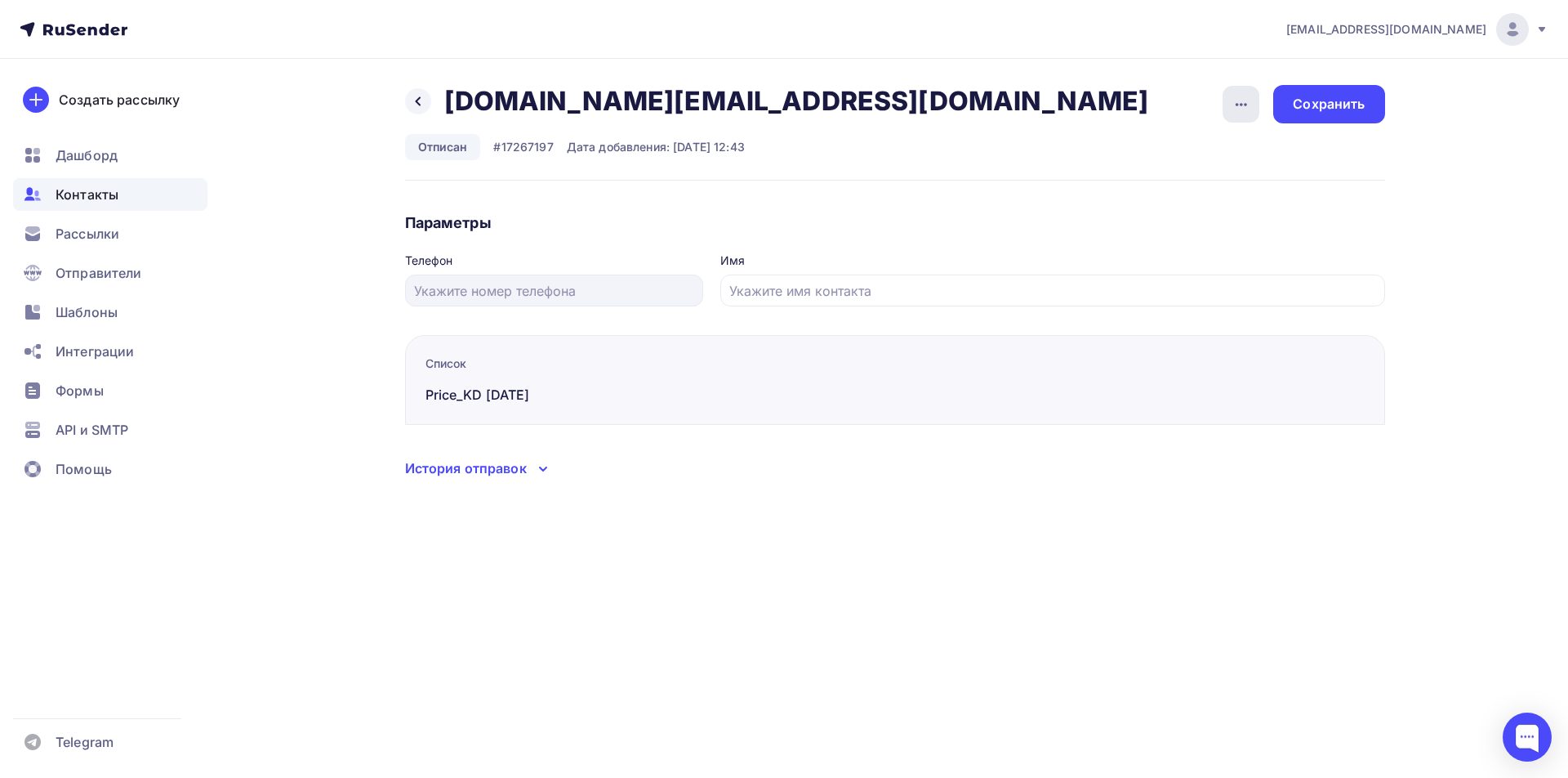
click at [1232, 107] on icon "button" at bounding box center [1241, 105] width 19 height 19
click at [1150, 154] on div "Удалить" at bounding box center [1179, 155] width 157 height 19
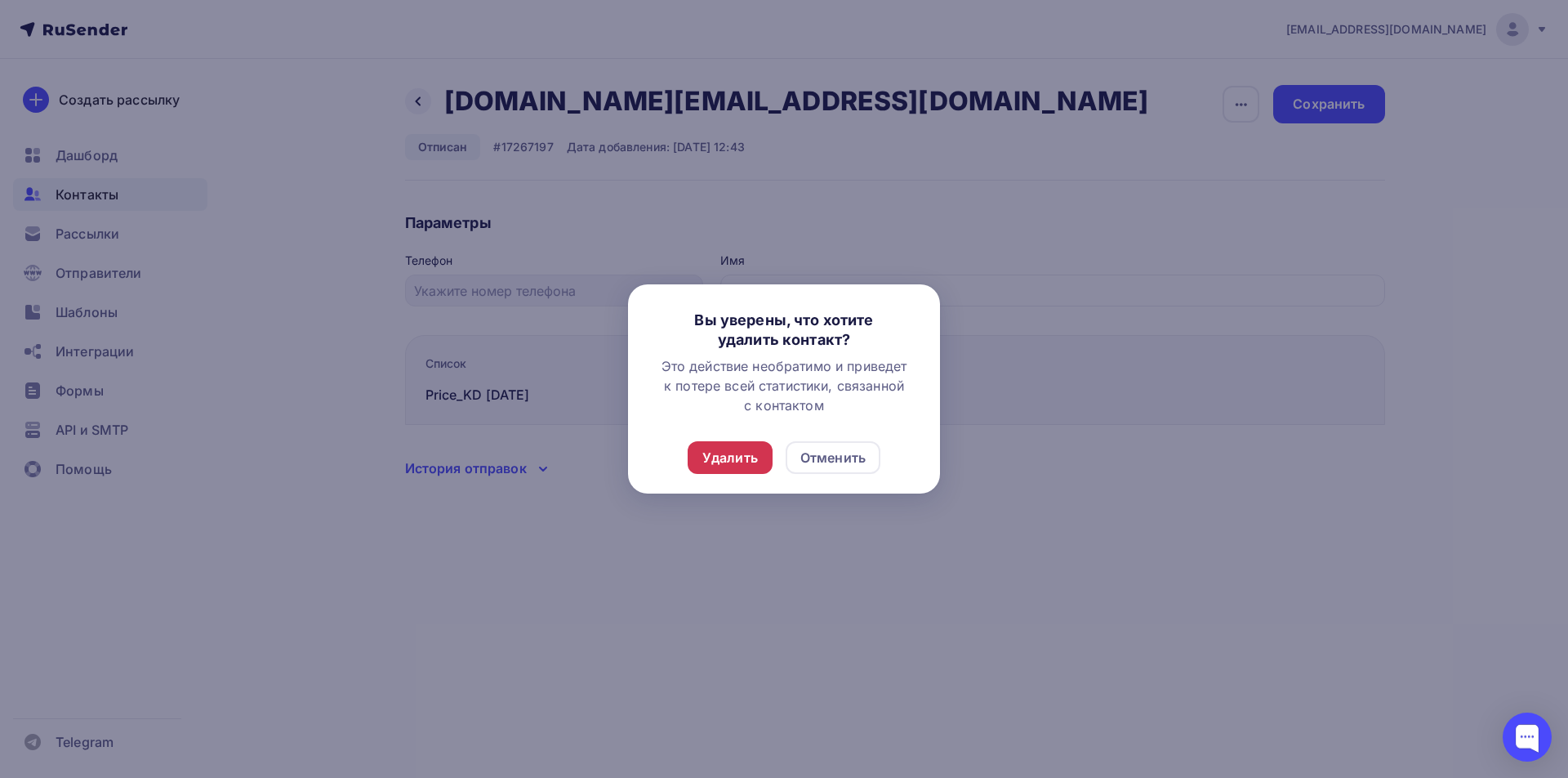
click at [731, 460] on div "Удалить" at bounding box center [731, 458] width 56 height 19
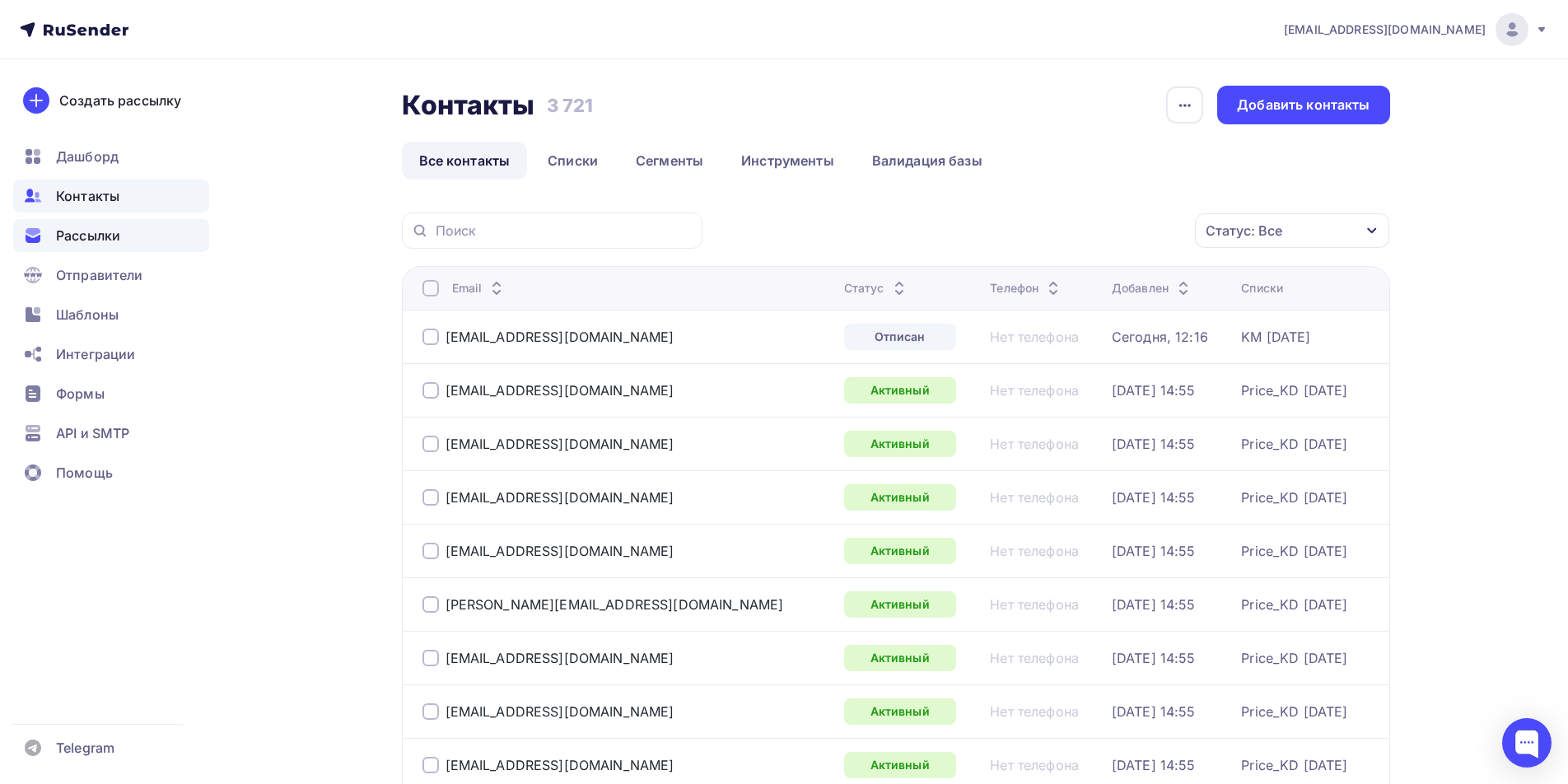
click at [81, 239] on span "Рассылки" at bounding box center [88, 235] width 64 height 19
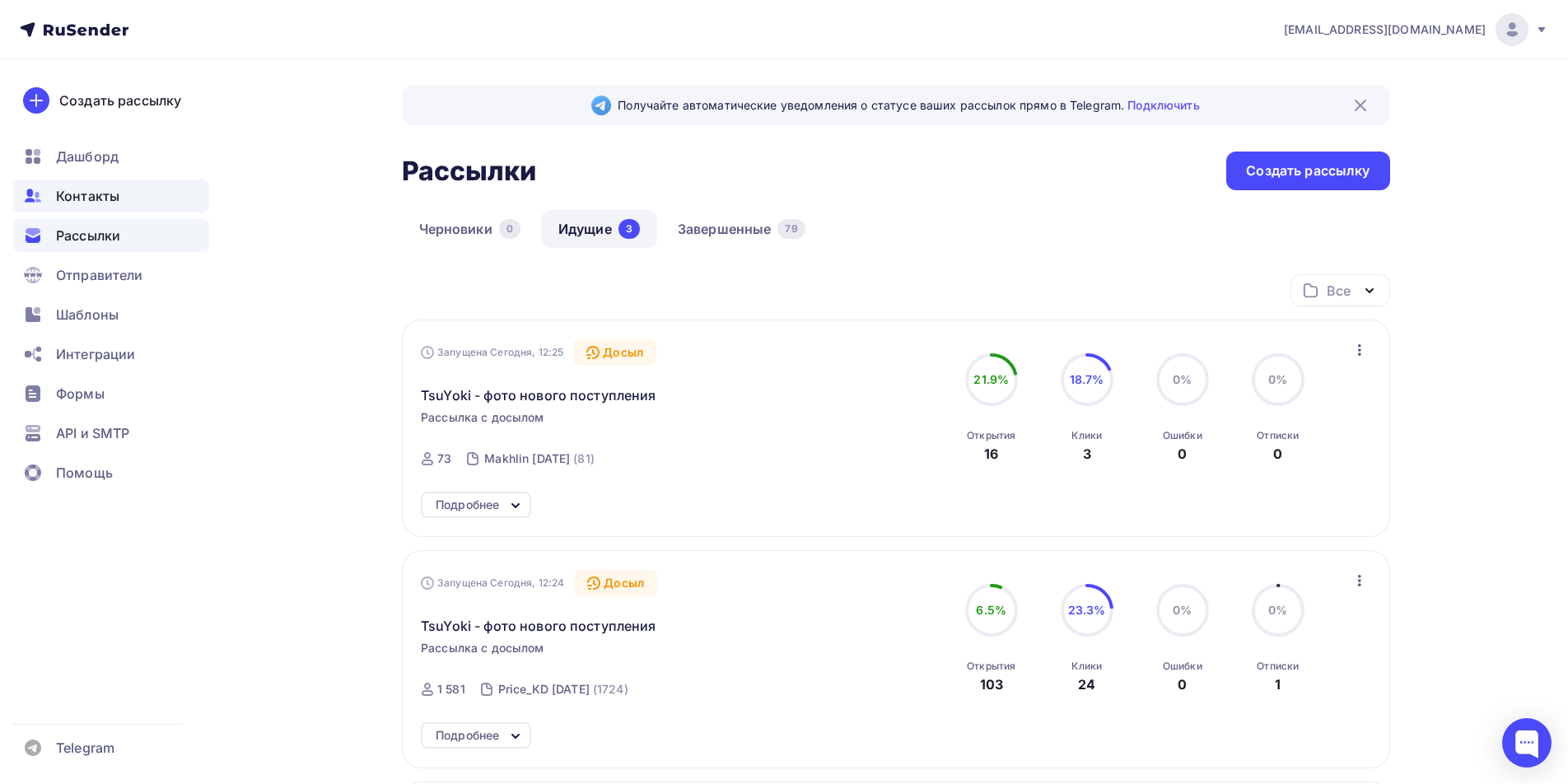
click at [81, 200] on span "Контакты" at bounding box center [87, 196] width 63 height 19
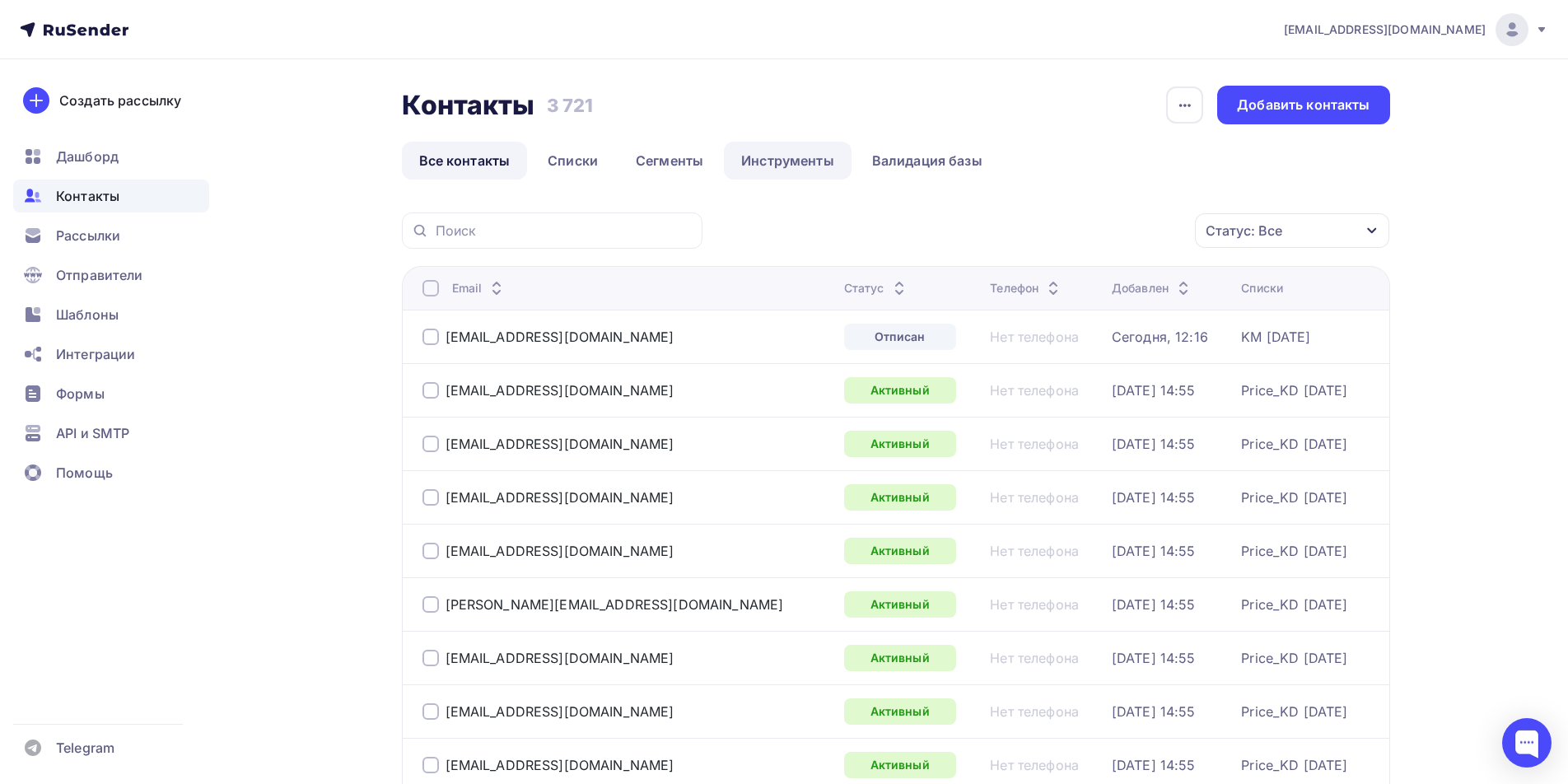
click at [778, 169] on link "Инструменты" at bounding box center [788, 160] width 128 height 38
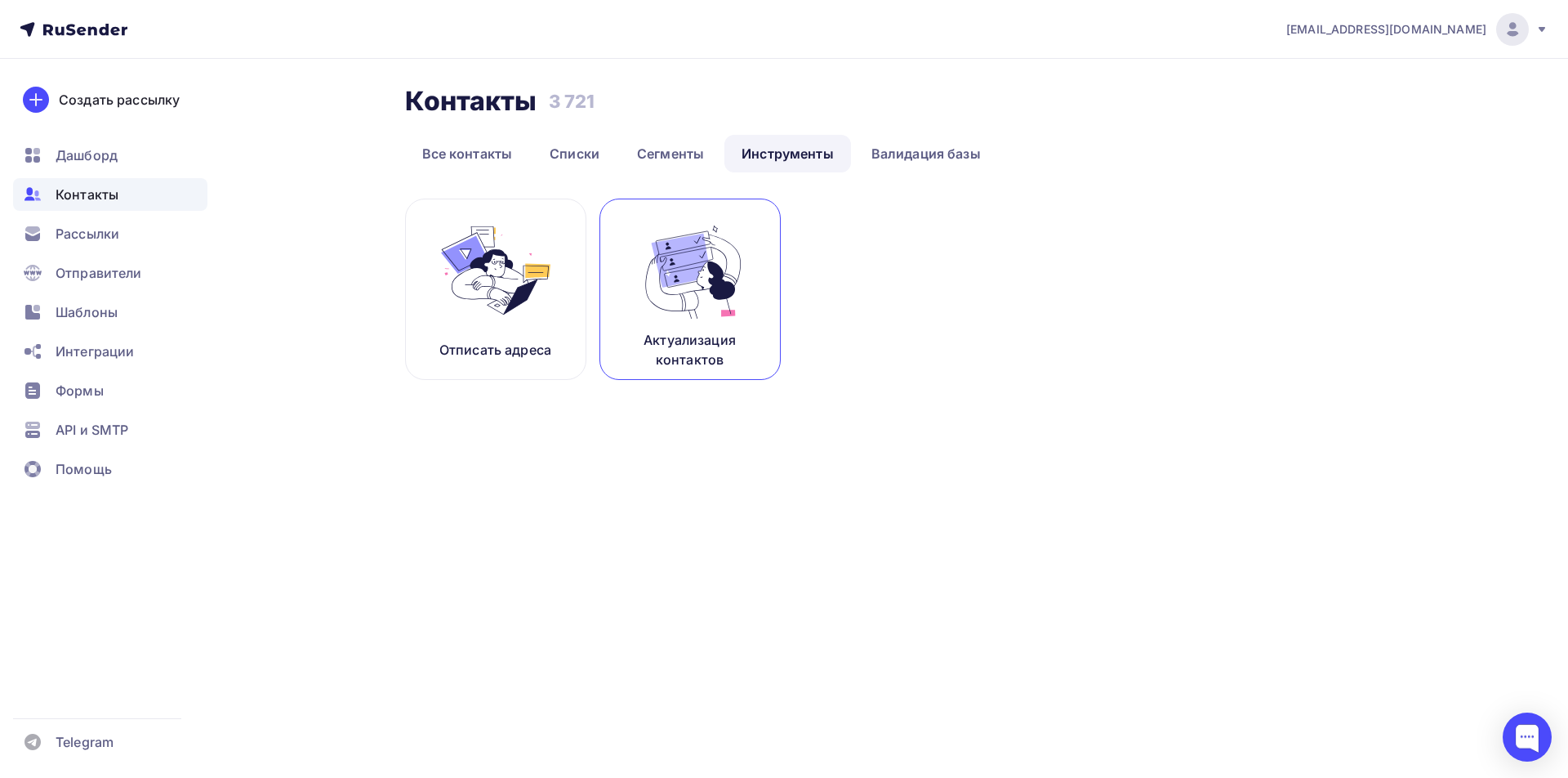
click at [686, 302] on img at bounding box center [690, 270] width 110 height 103
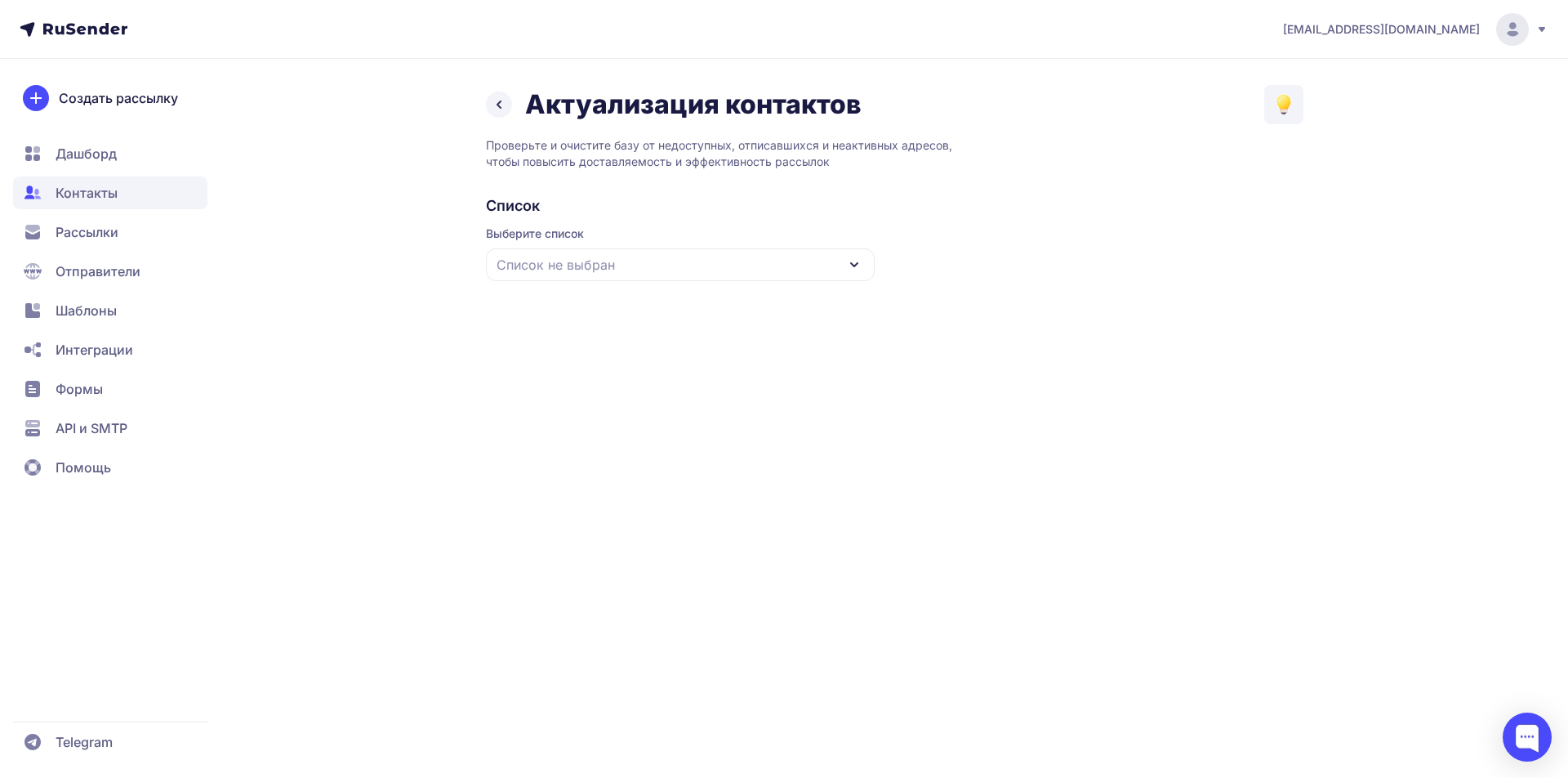
click at [821, 269] on div "Список не выбран" at bounding box center [681, 264] width 388 height 33
click at [599, 438] on div "KM [DATE]" at bounding box center [681, 443] width 369 height 39
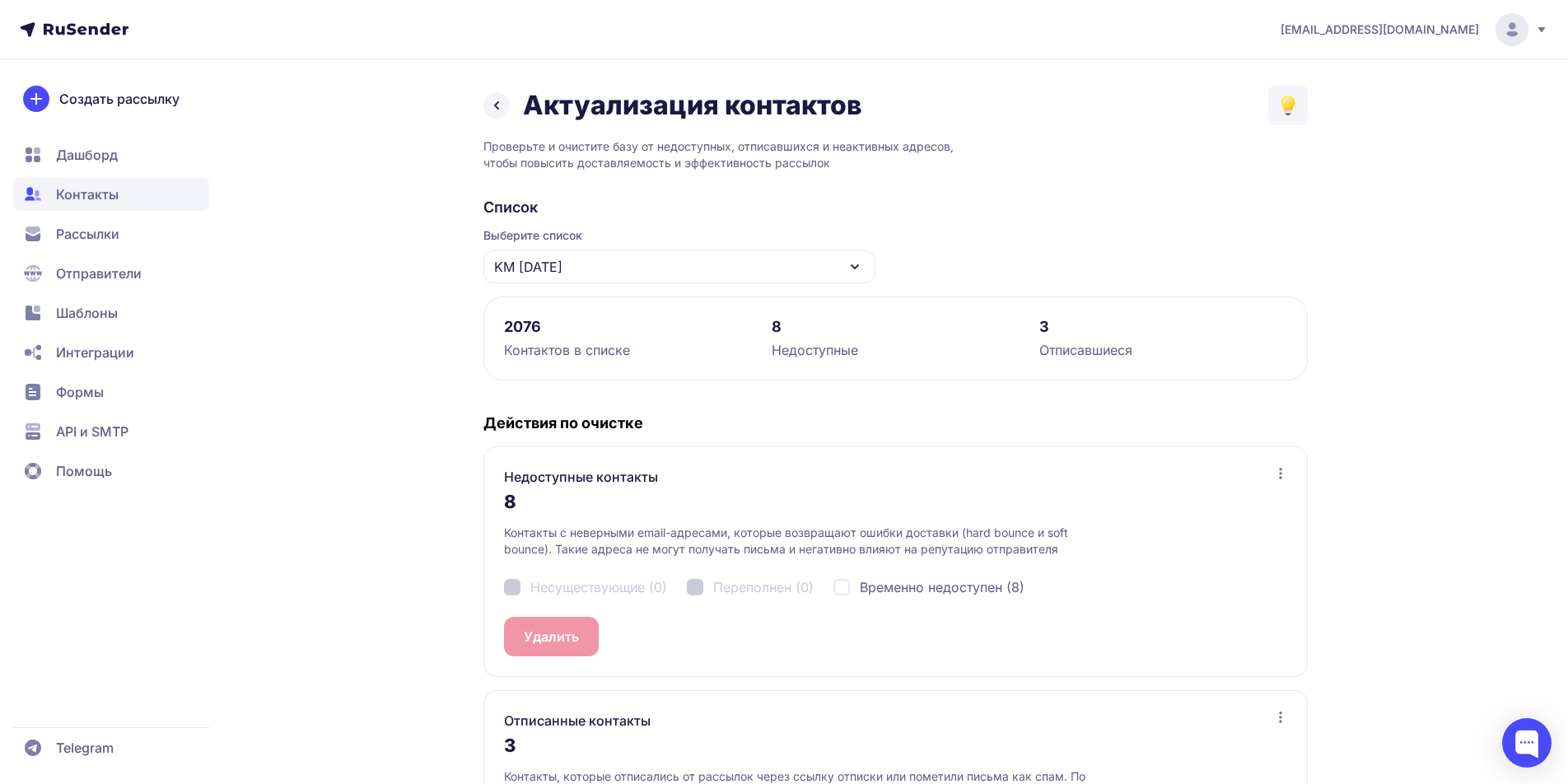
click at [541, 633] on div "Недоступные контакты 8 Контакты с неверными email-адресами, которые возвращают …" at bounding box center [895, 562] width 825 height 231
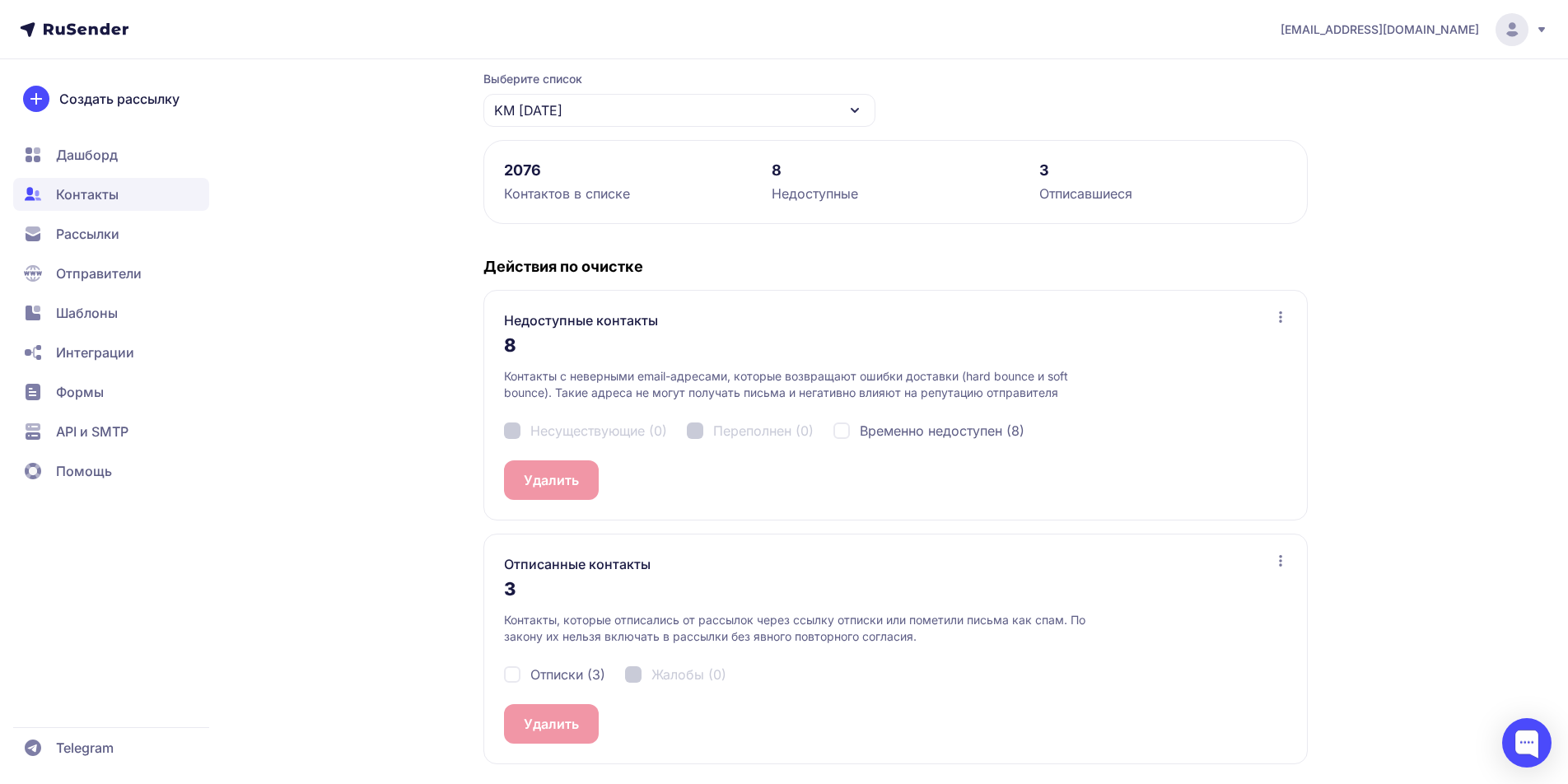
click at [513, 679] on div "Отписки (3)" at bounding box center [554, 674] width 102 height 19
checkbox input "true"
click at [557, 727] on button "Удалить 3" at bounding box center [555, 723] width 103 height 40
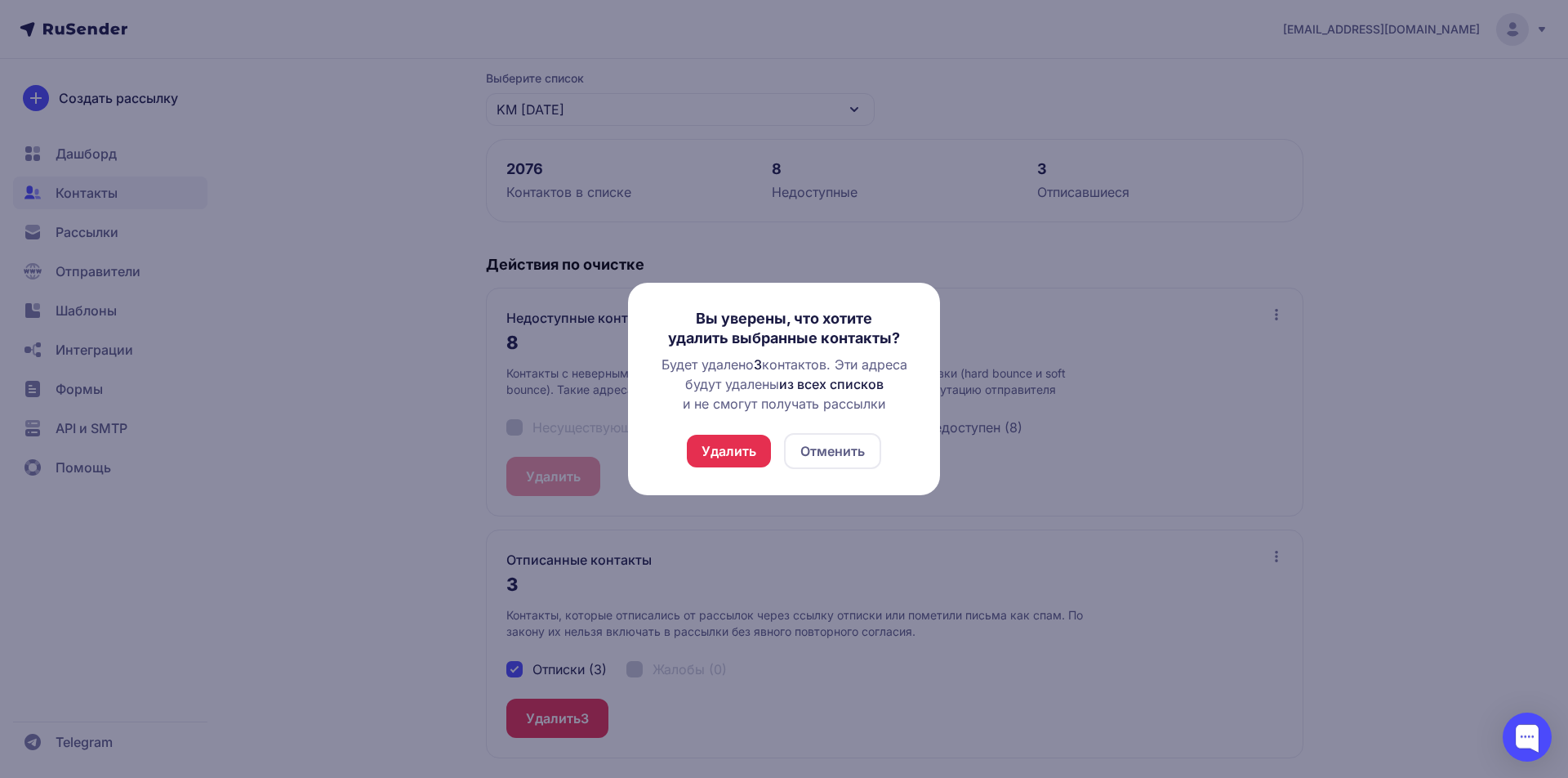
click at [734, 454] on button "Удалить" at bounding box center [730, 451] width 85 height 33
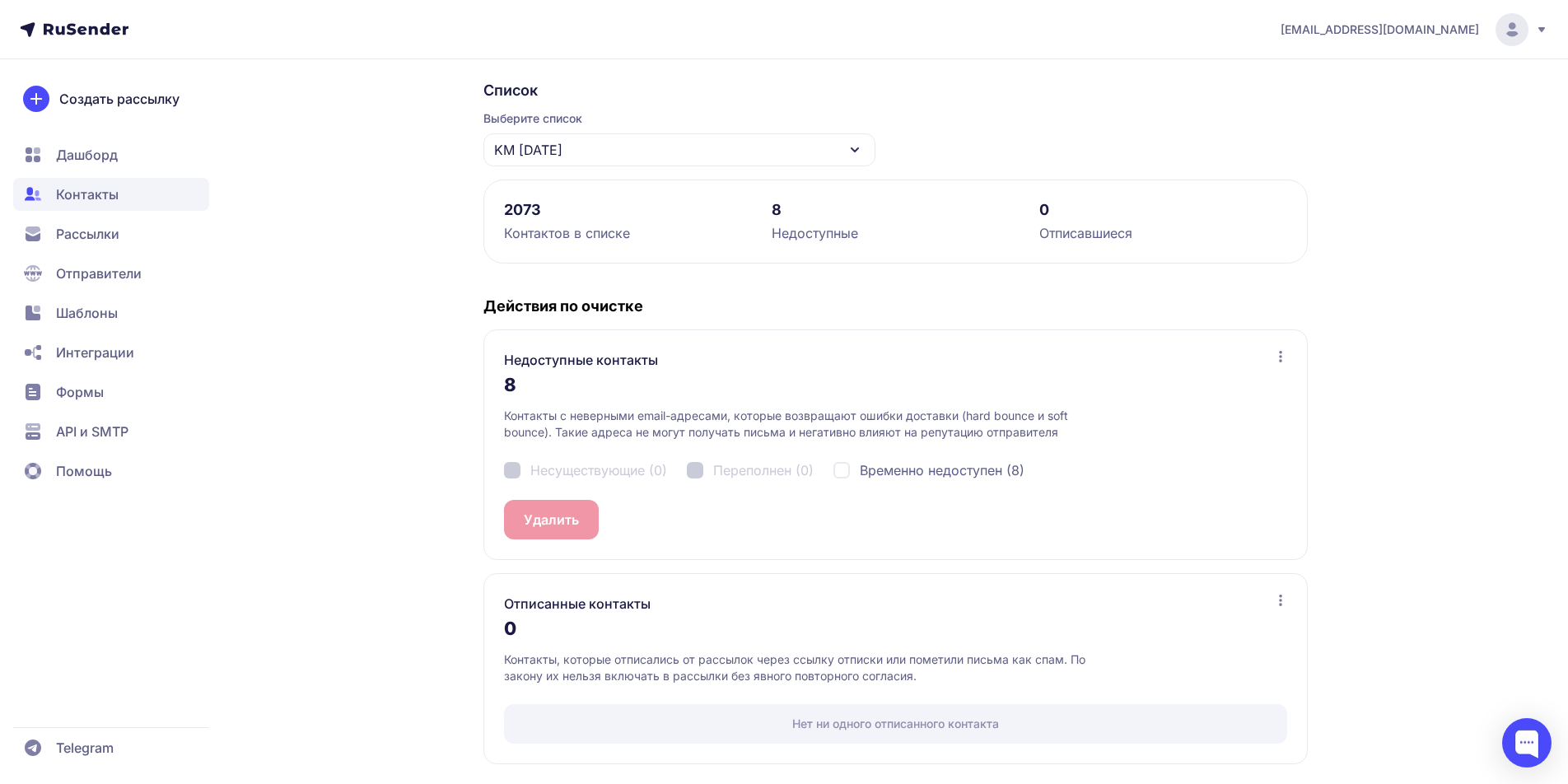
scroll to position [35, 0]
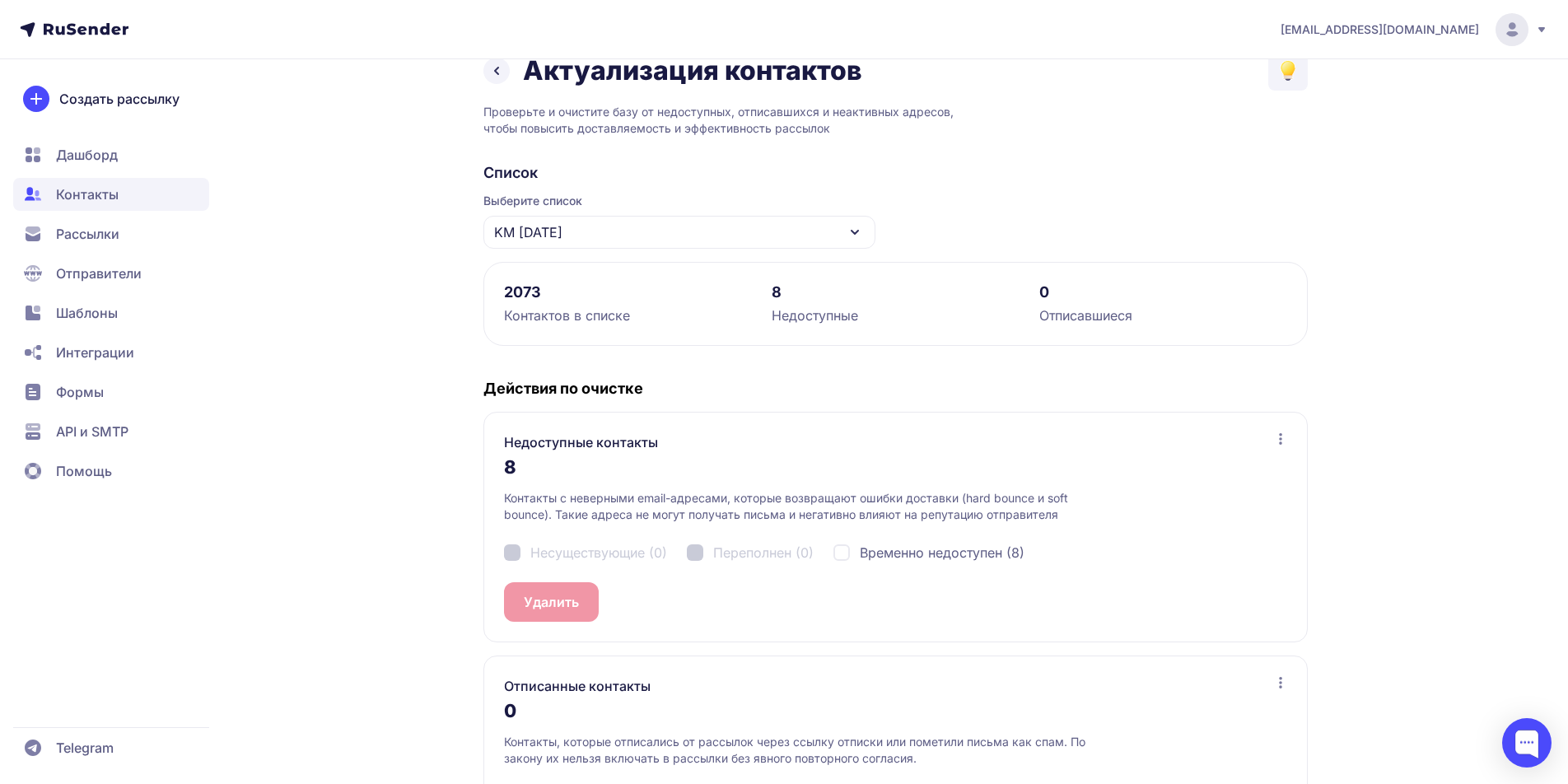
click at [849, 233] on icon at bounding box center [855, 232] width 19 height 19
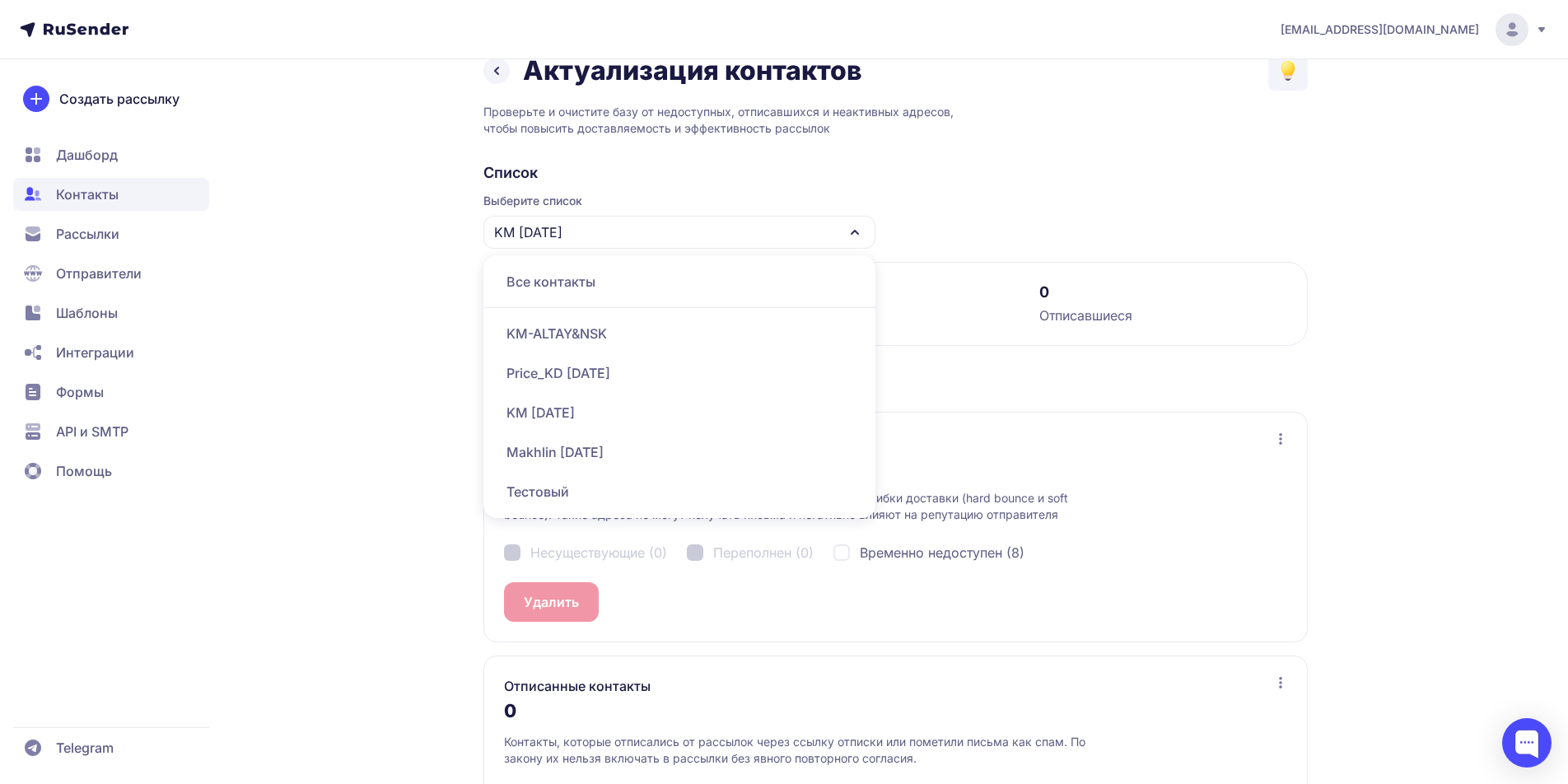
click at [569, 371] on div "Price_KD [DATE]" at bounding box center [679, 373] width 372 height 40
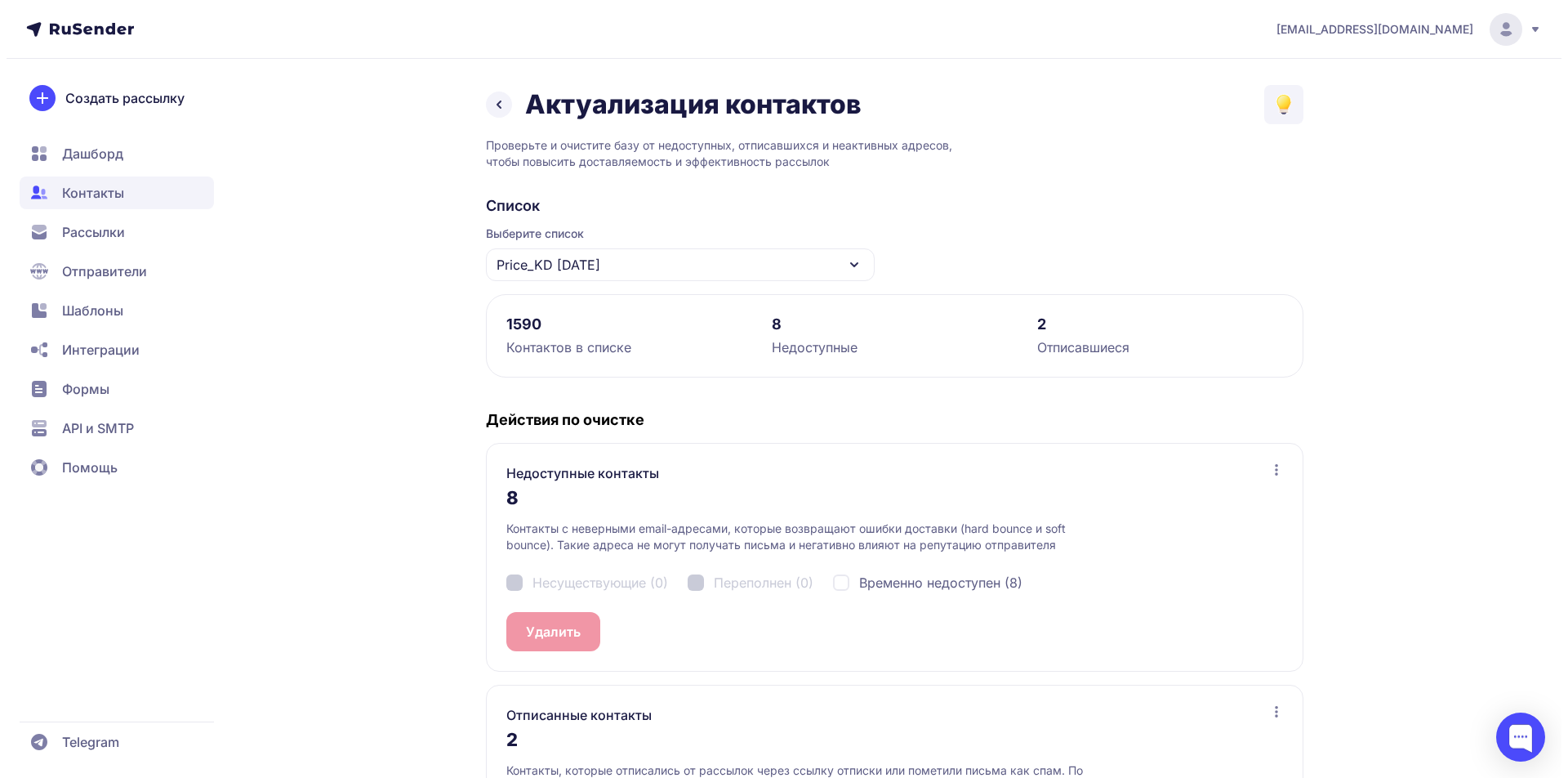
scroll to position [155, 0]
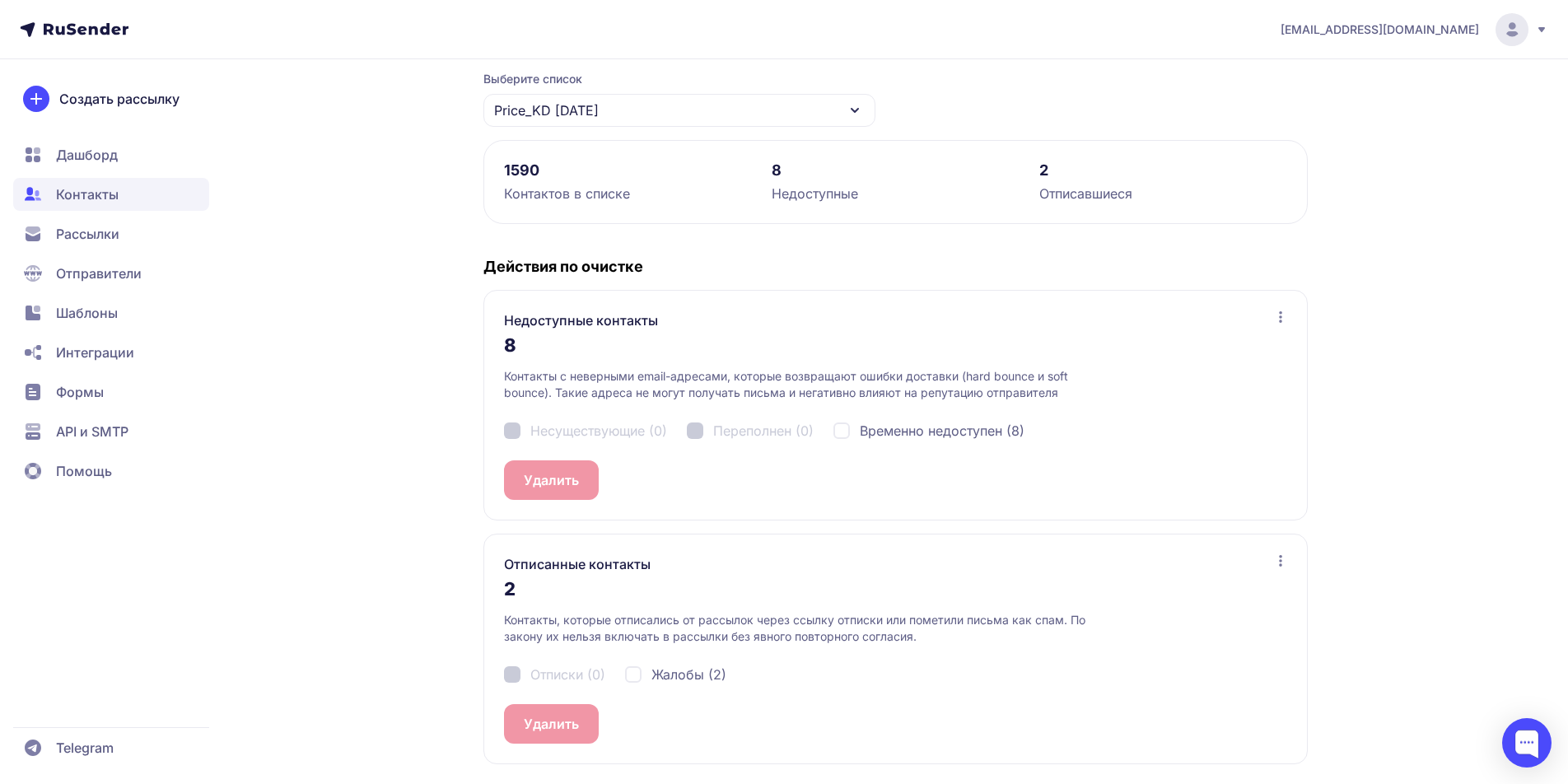
click at [635, 676] on div "Жалобы (2)" at bounding box center [675, 674] width 102 height 19
checkbox input "true"
click at [561, 715] on button "Удалить 2" at bounding box center [555, 723] width 103 height 40
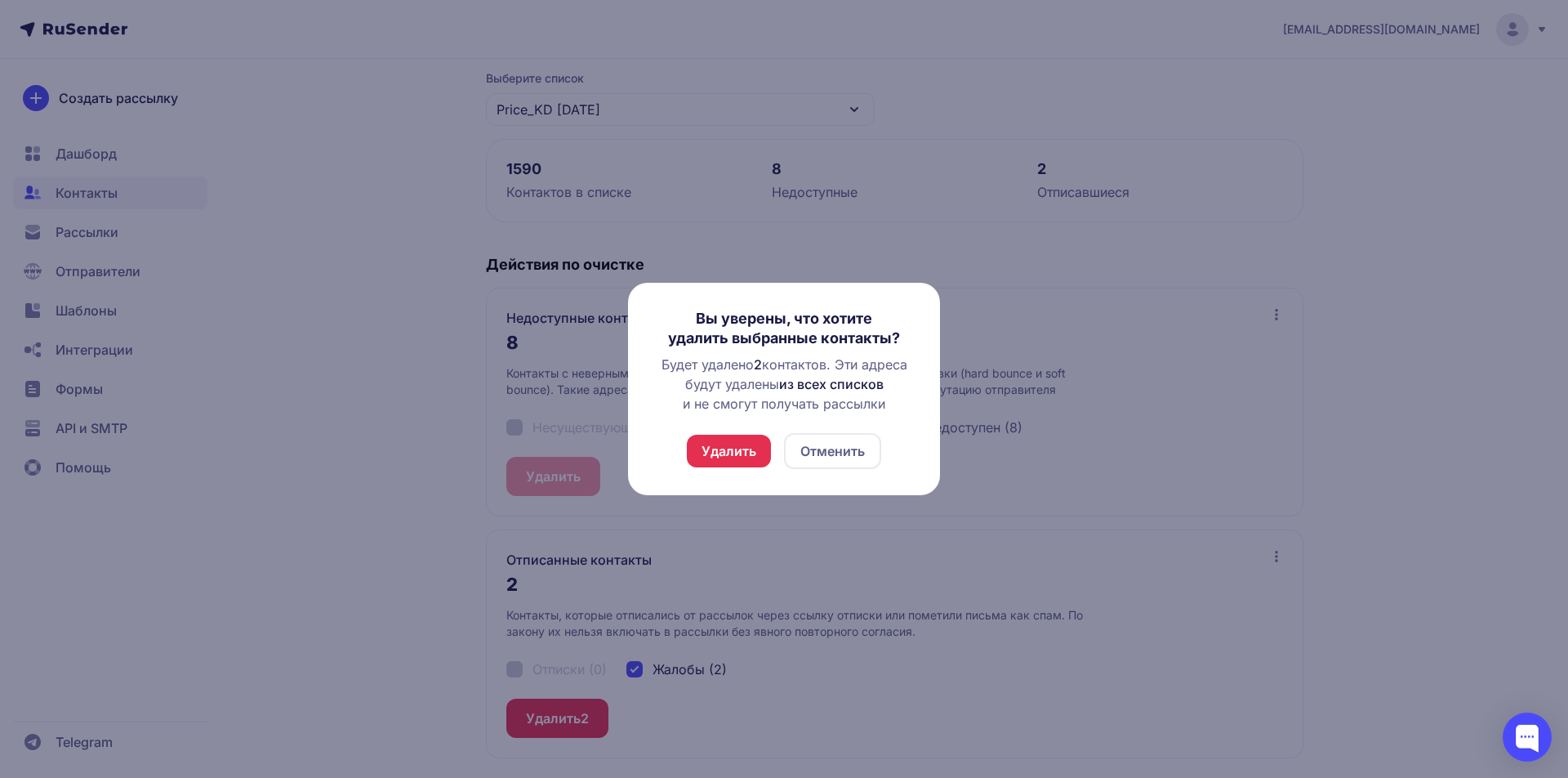
click at [727, 447] on button "Удалить" at bounding box center [730, 451] width 85 height 33
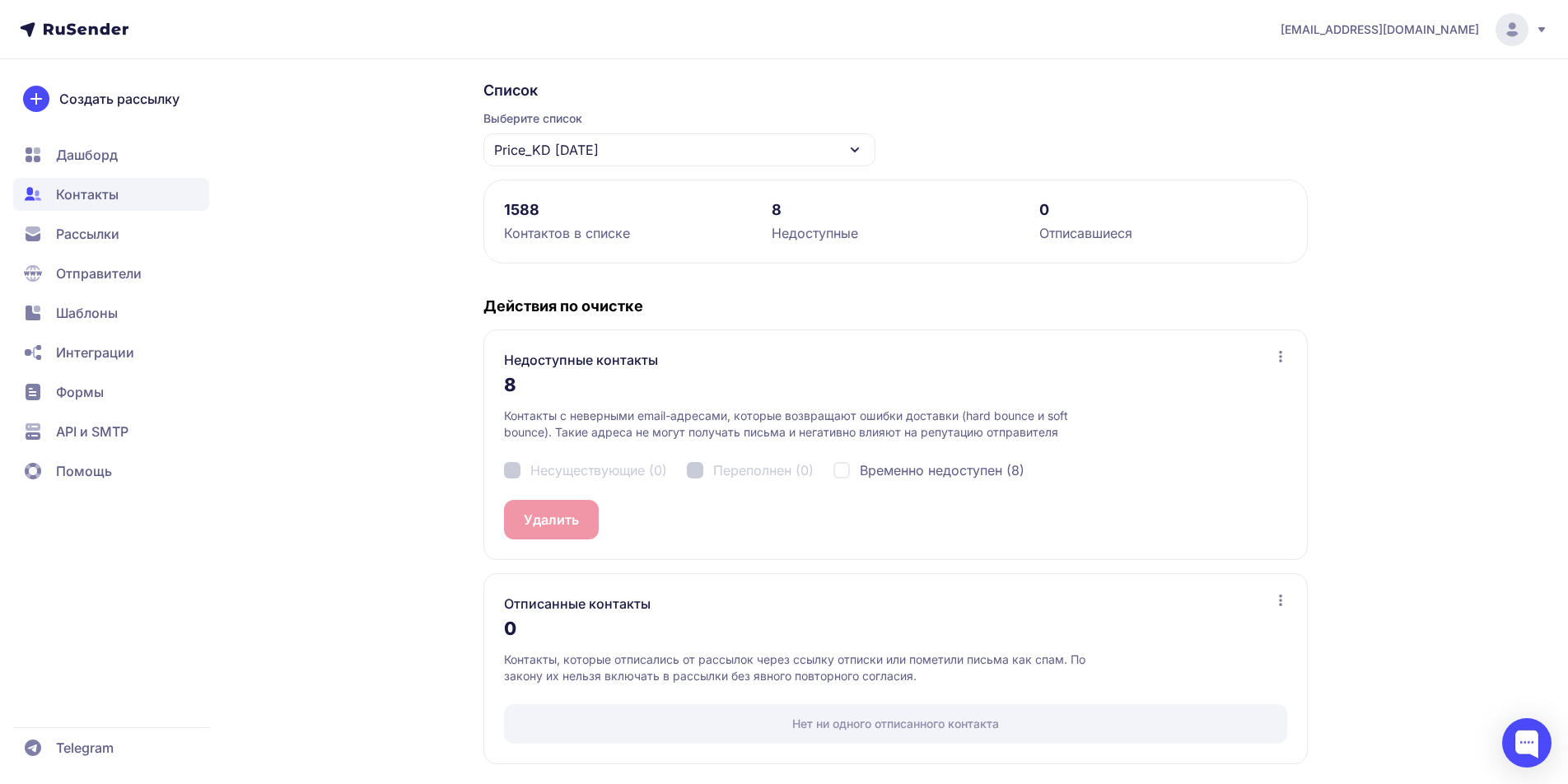
scroll to position [0, 0]
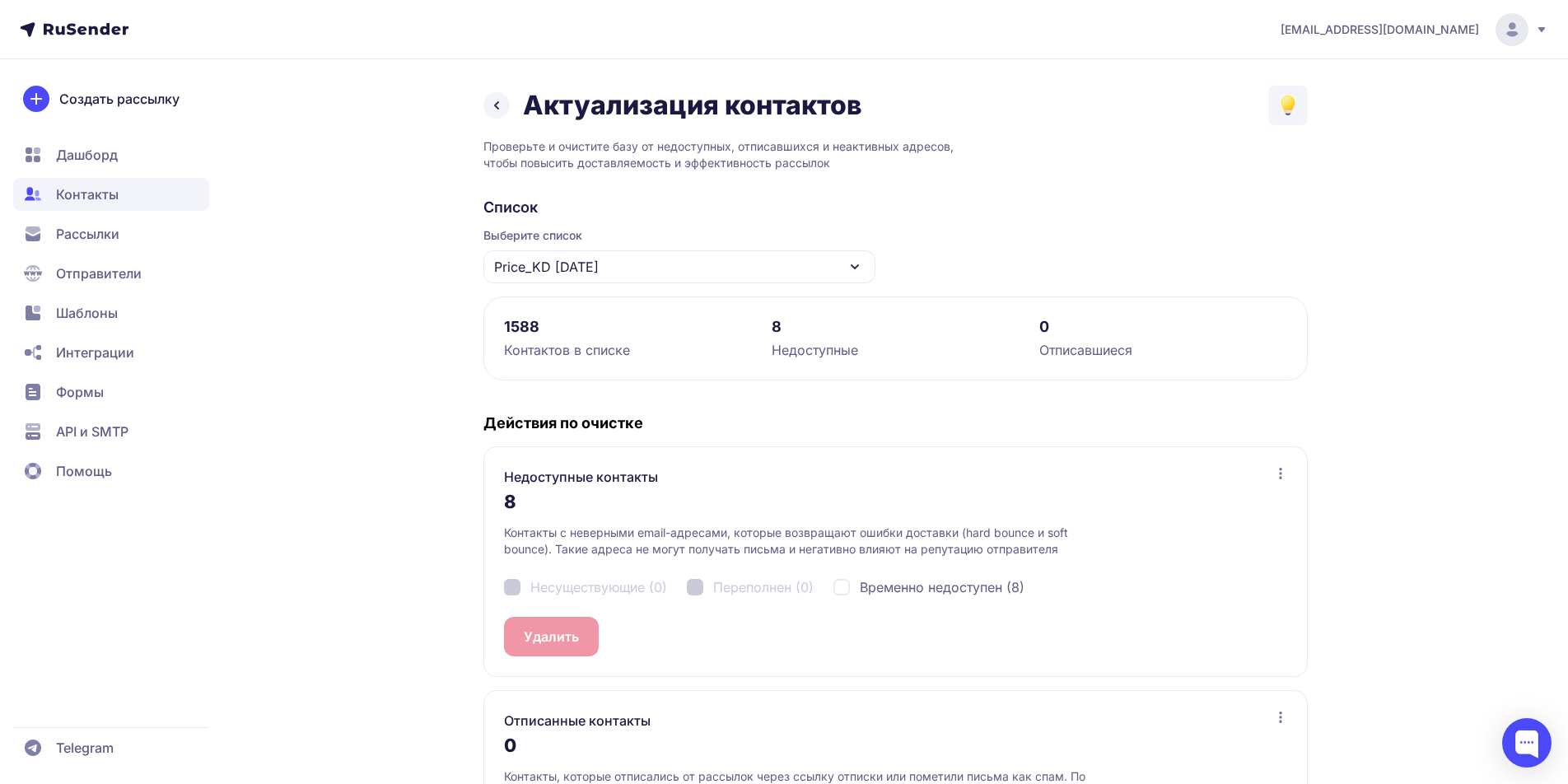
click at [829, 279] on div "Price_KD [DATE]" at bounding box center [679, 267] width 392 height 33
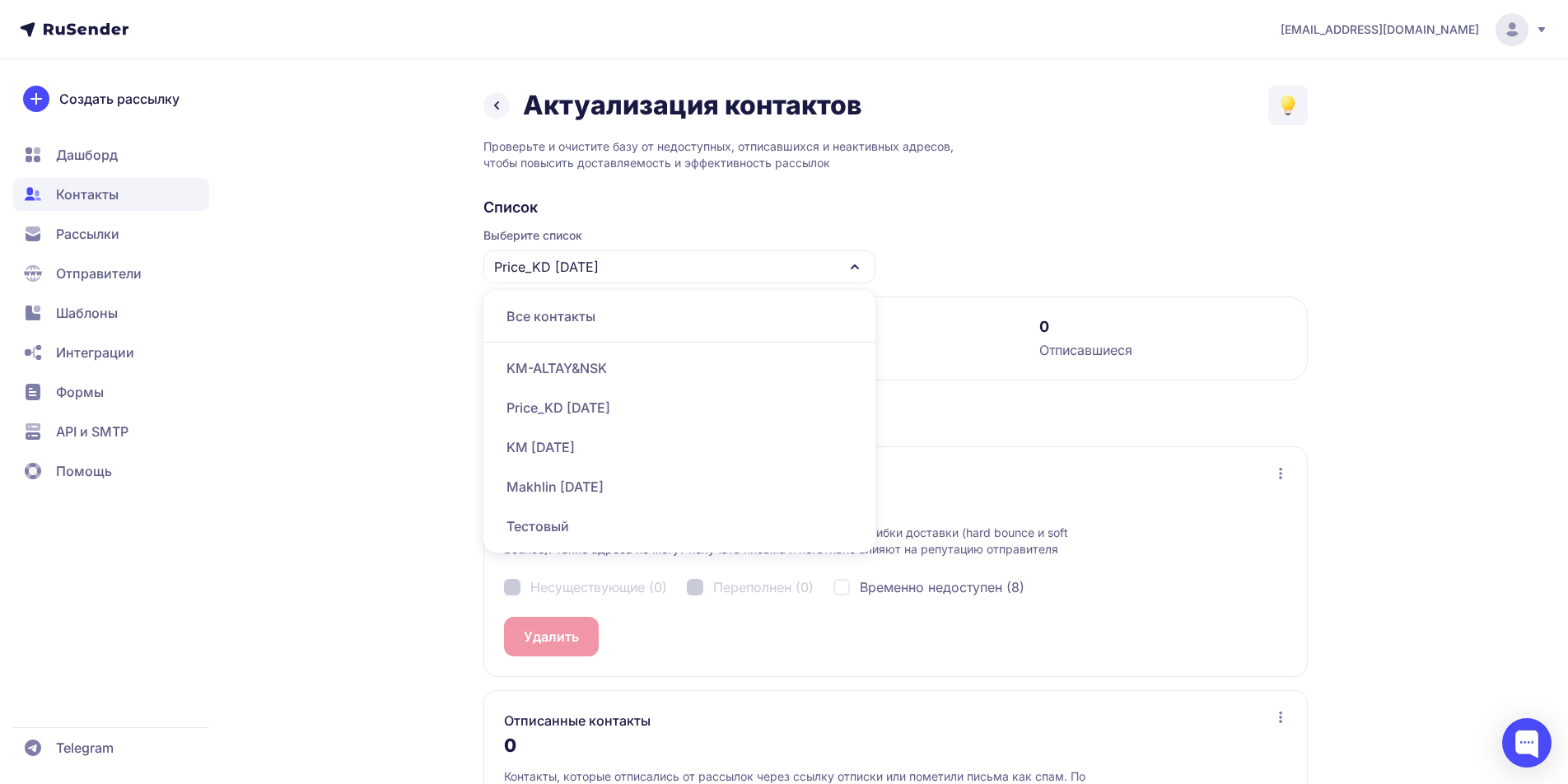
click at [592, 485] on div "Makhlin [DATE]" at bounding box center [679, 486] width 372 height 40
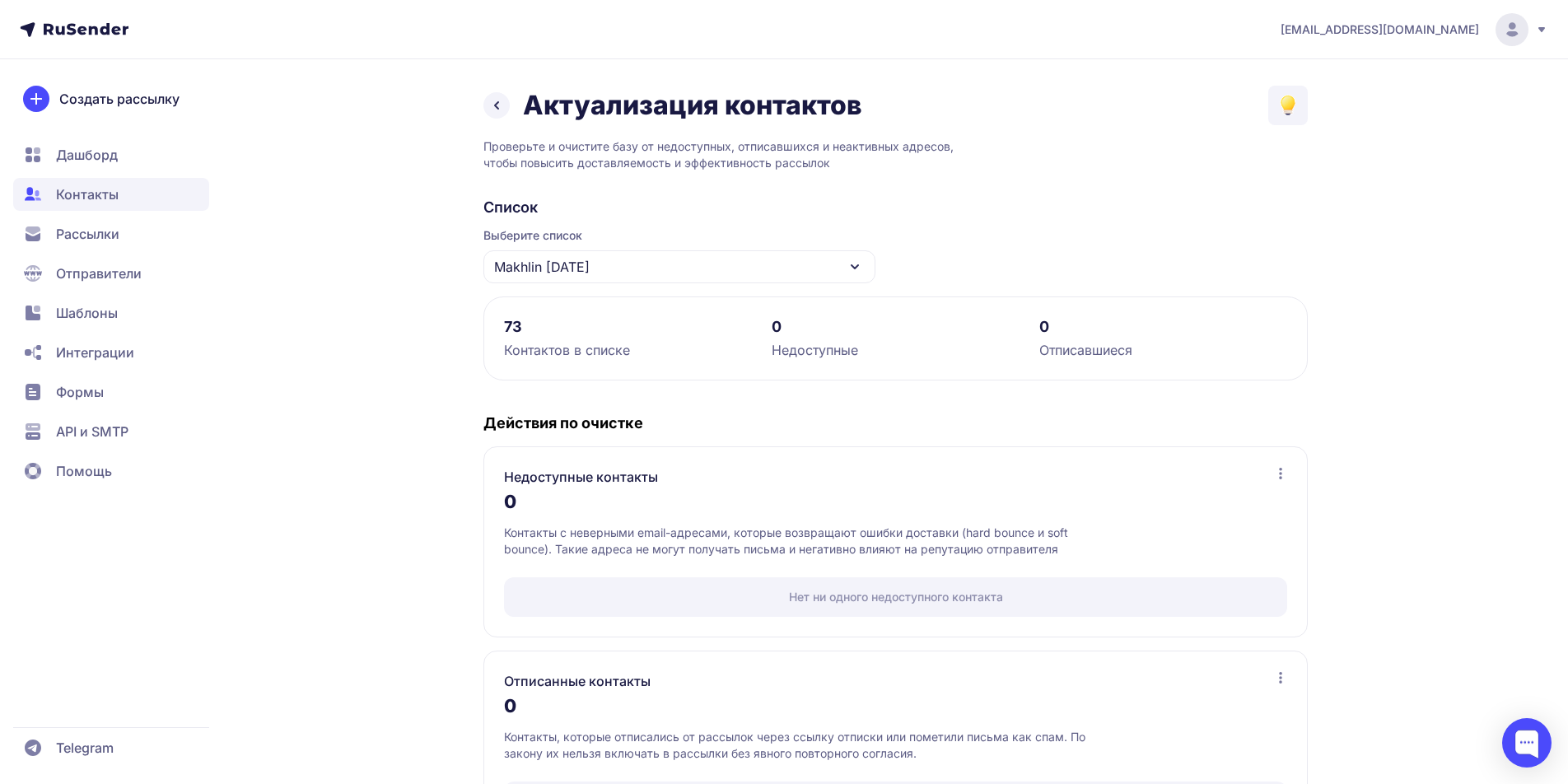
click at [843, 271] on div "Makhlin [DATE]" at bounding box center [679, 267] width 392 height 33
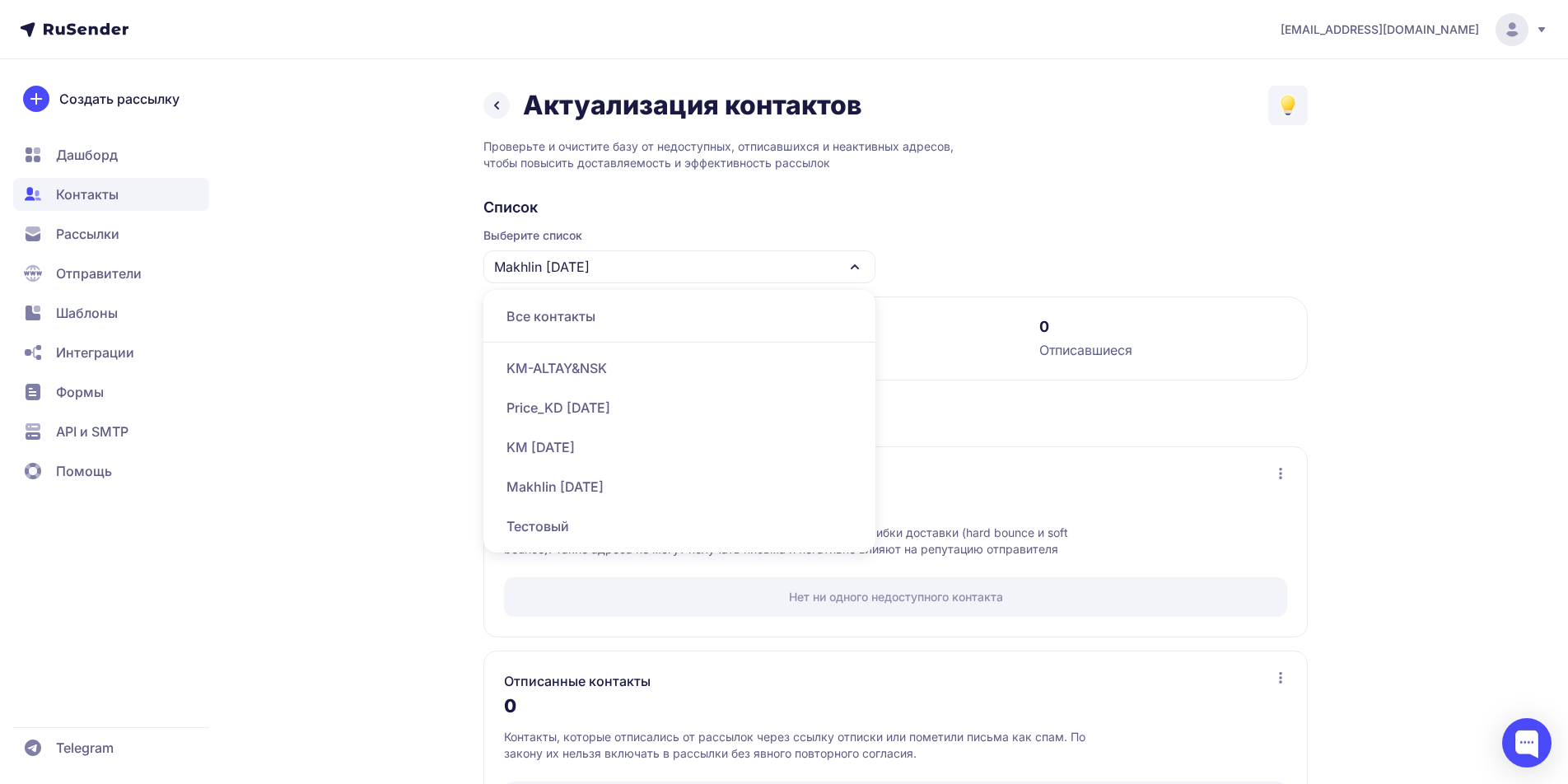
click at [581, 364] on div "KM-ALTAY&NSK" at bounding box center [679, 367] width 372 height 40
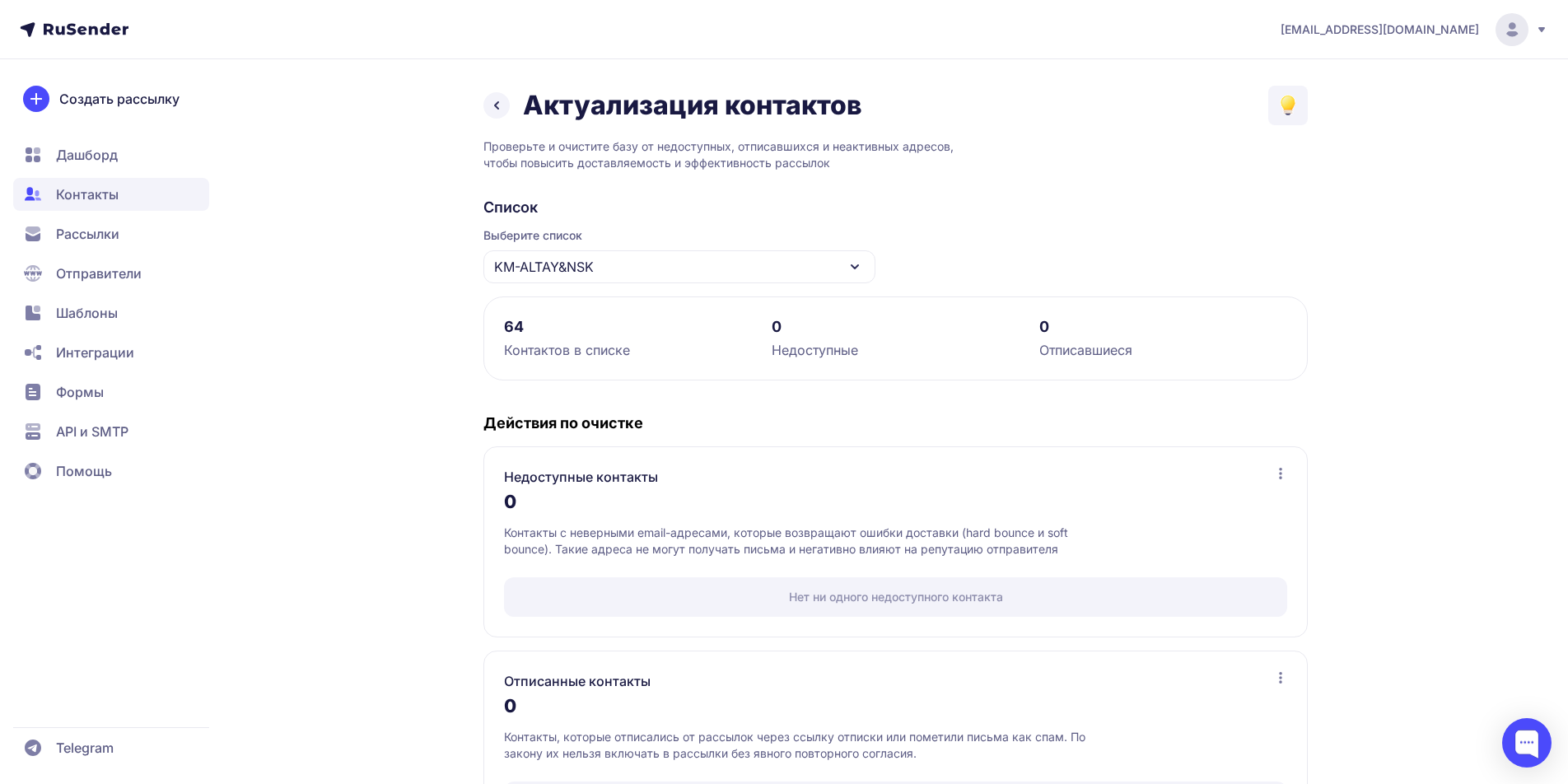
click at [797, 257] on div "KM-ALTAY&NSK" at bounding box center [679, 267] width 392 height 33
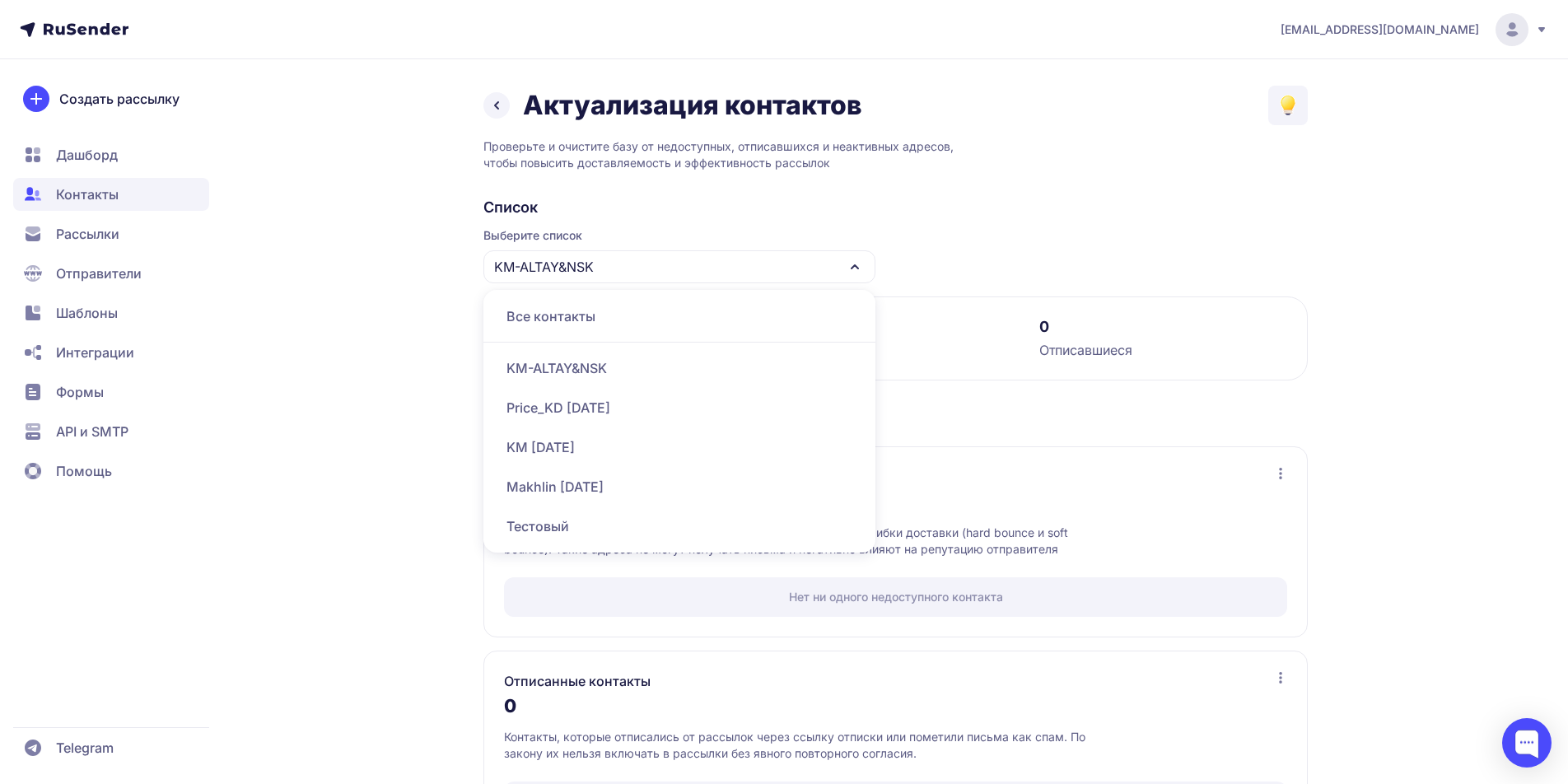
click at [581, 408] on div "Price_KD [DATE]" at bounding box center [679, 407] width 372 height 40
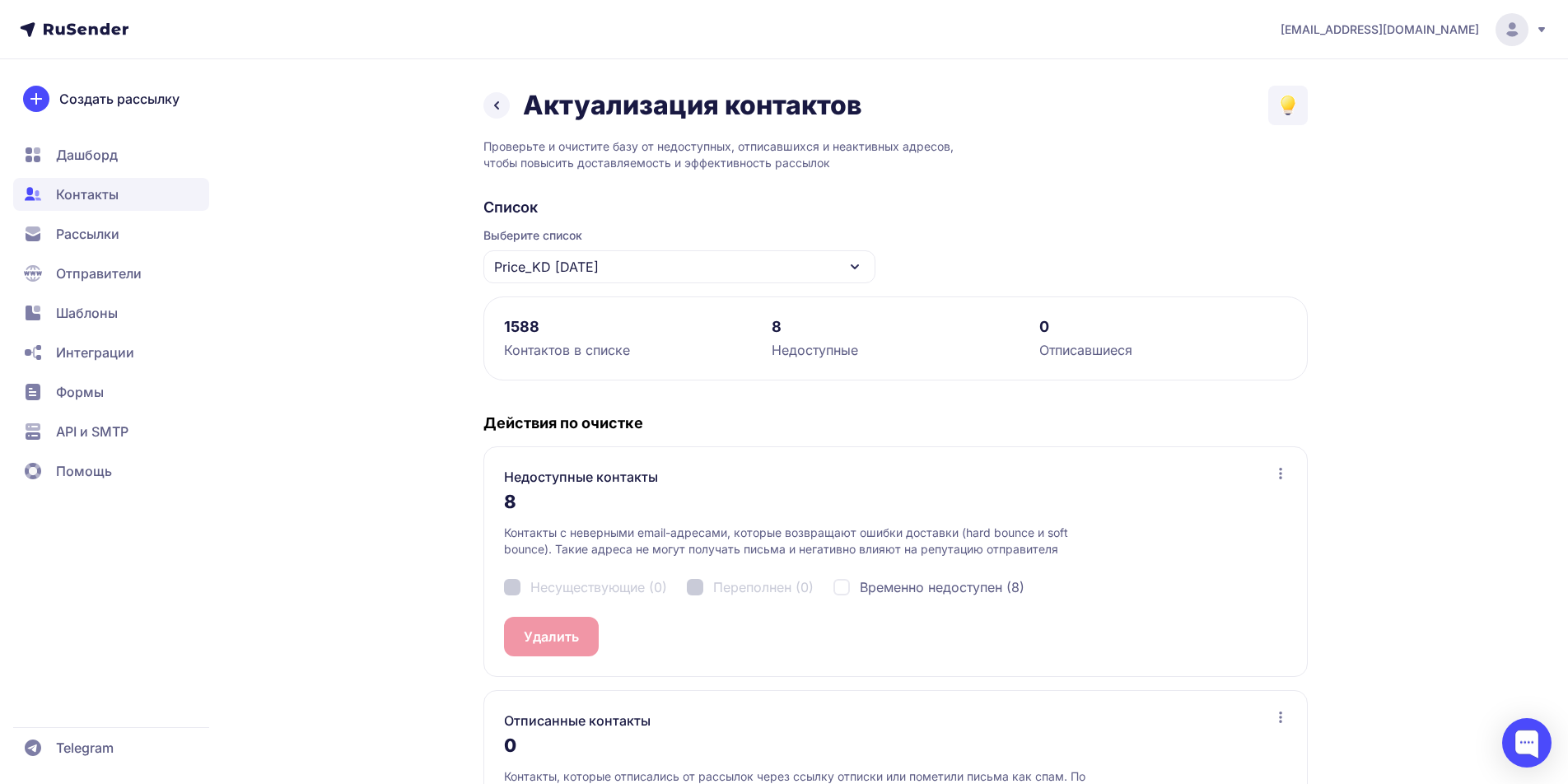
scroll to position [117, 0]
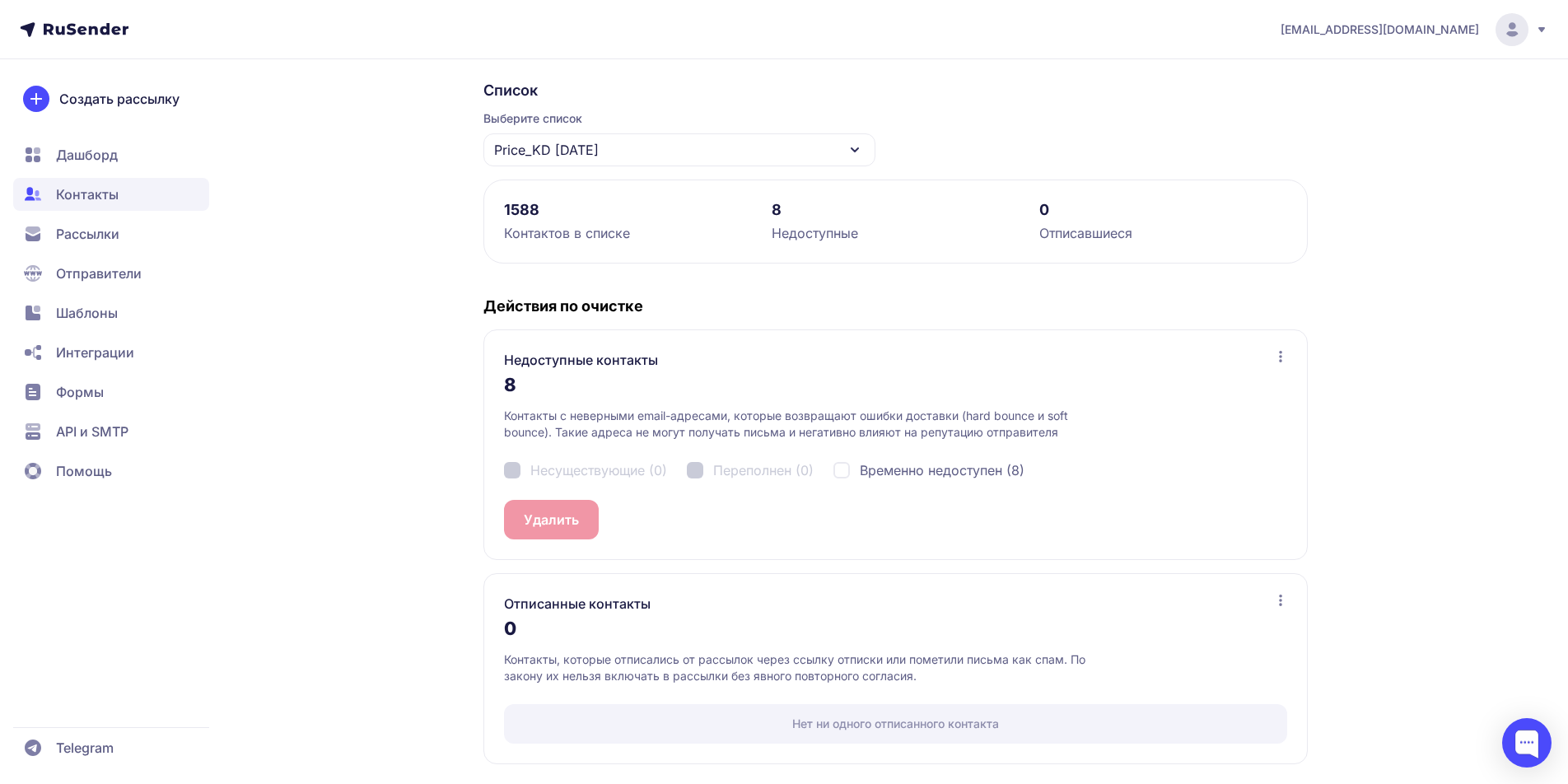
click at [80, 232] on span "Рассылки" at bounding box center [87, 234] width 63 height 19
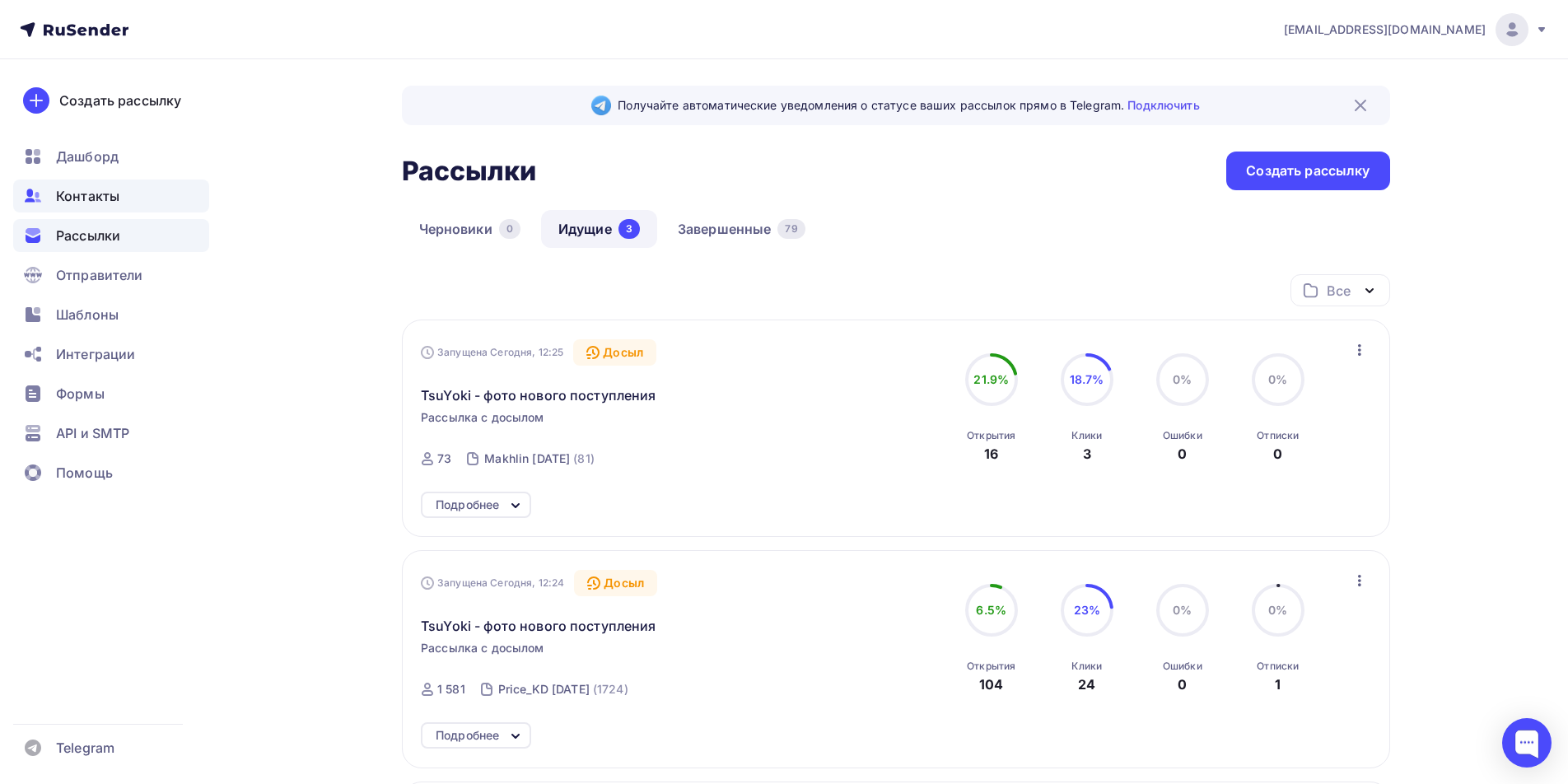
click at [88, 203] on span "Контакты" at bounding box center [87, 196] width 63 height 19
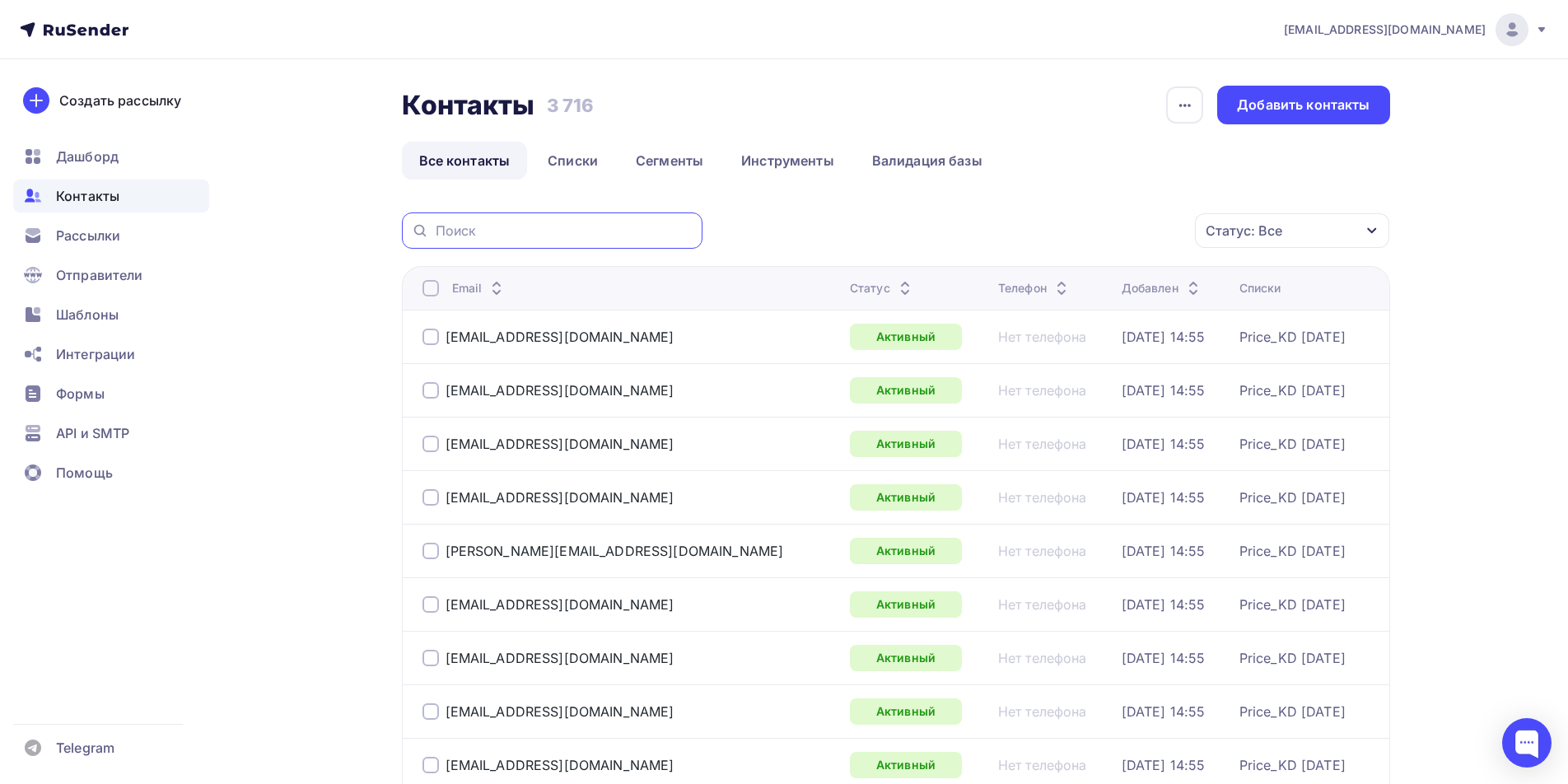
click at [458, 227] on input "text" at bounding box center [563, 231] width 257 height 18
type input "frol"
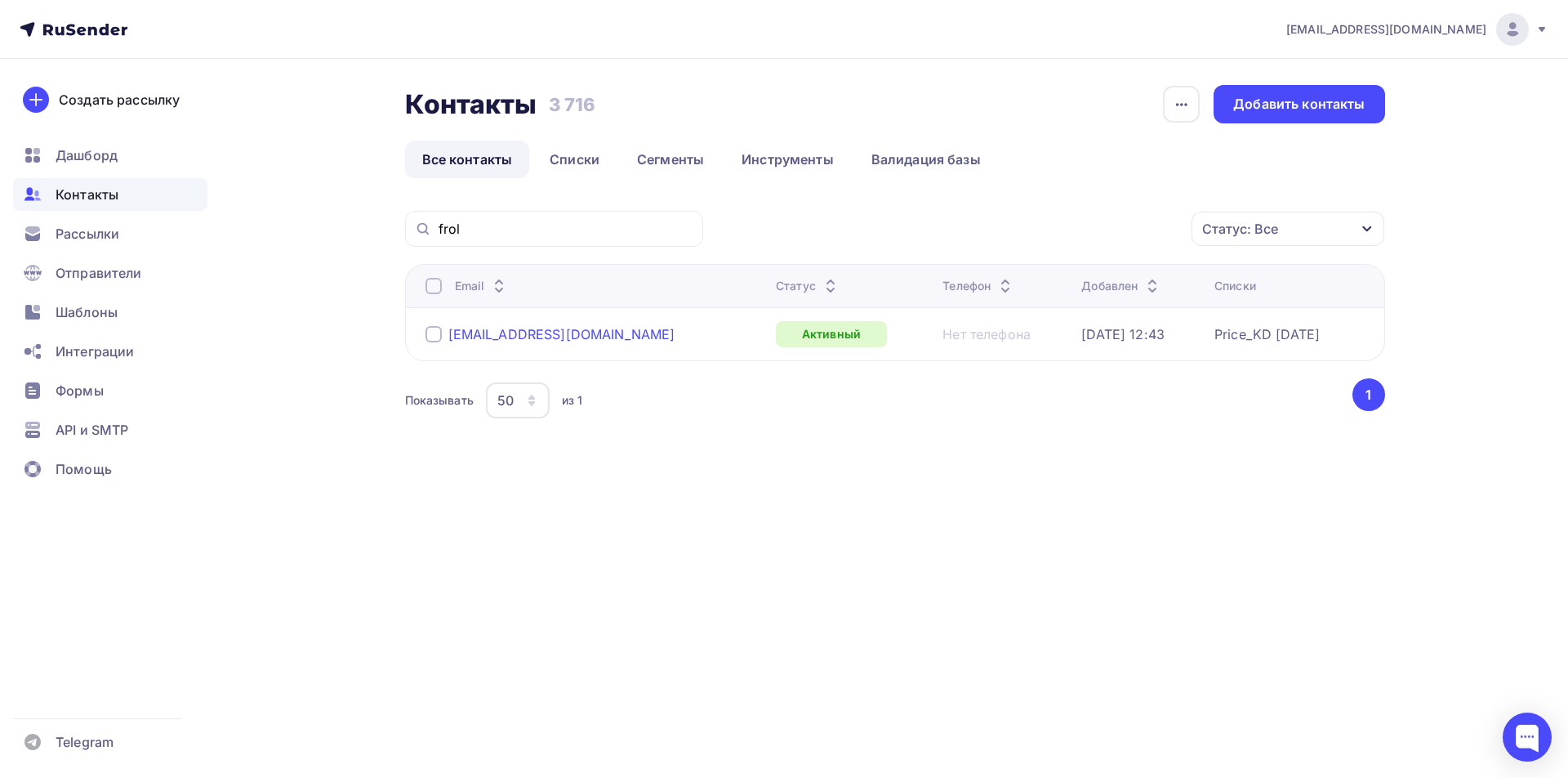
click at [477, 332] on div "frol.chugun@yandex.ru" at bounding box center [561, 334] width 227 height 16
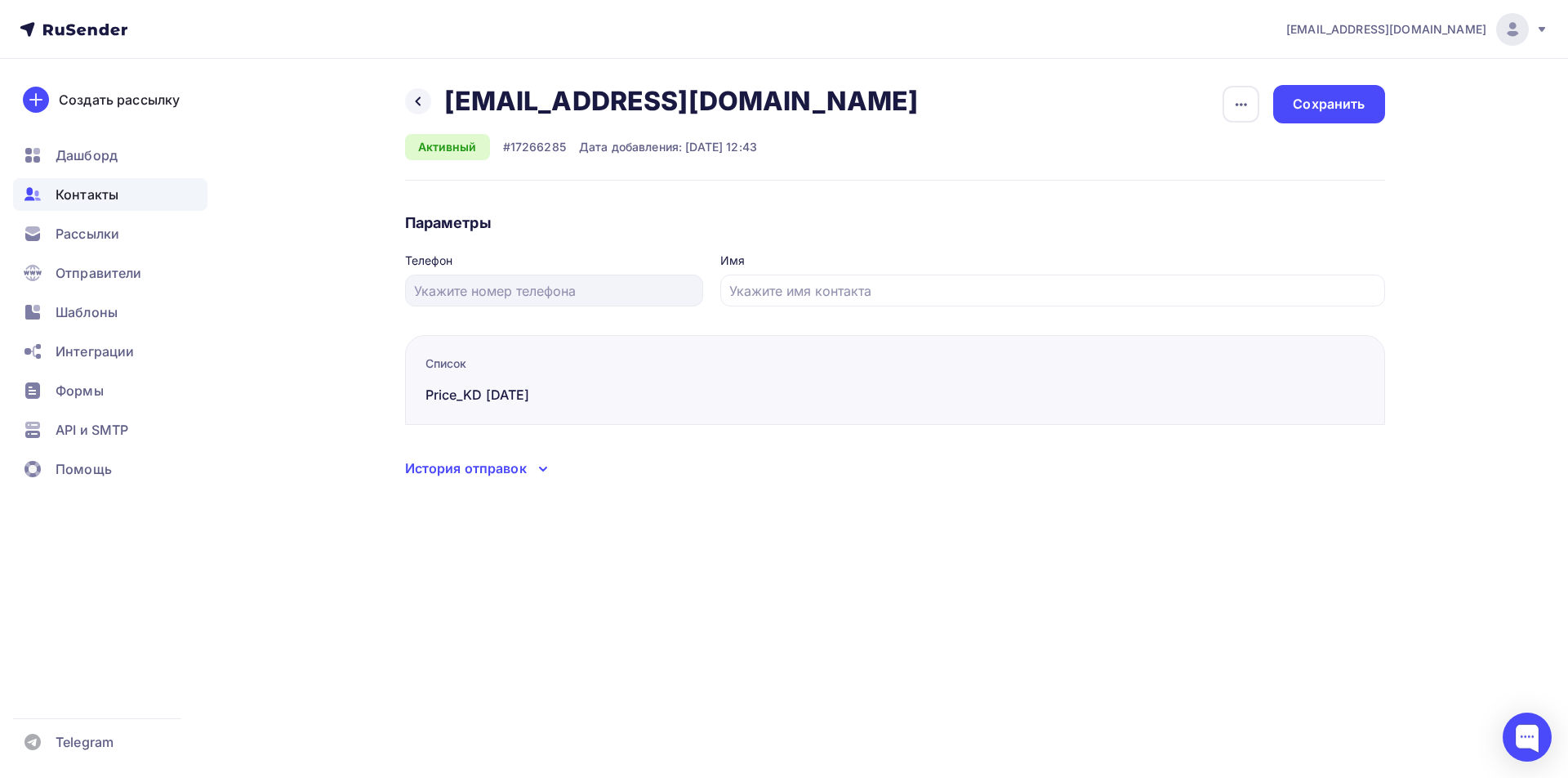
click at [513, 469] on div "История отправок" at bounding box center [465, 468] width 122 height 19
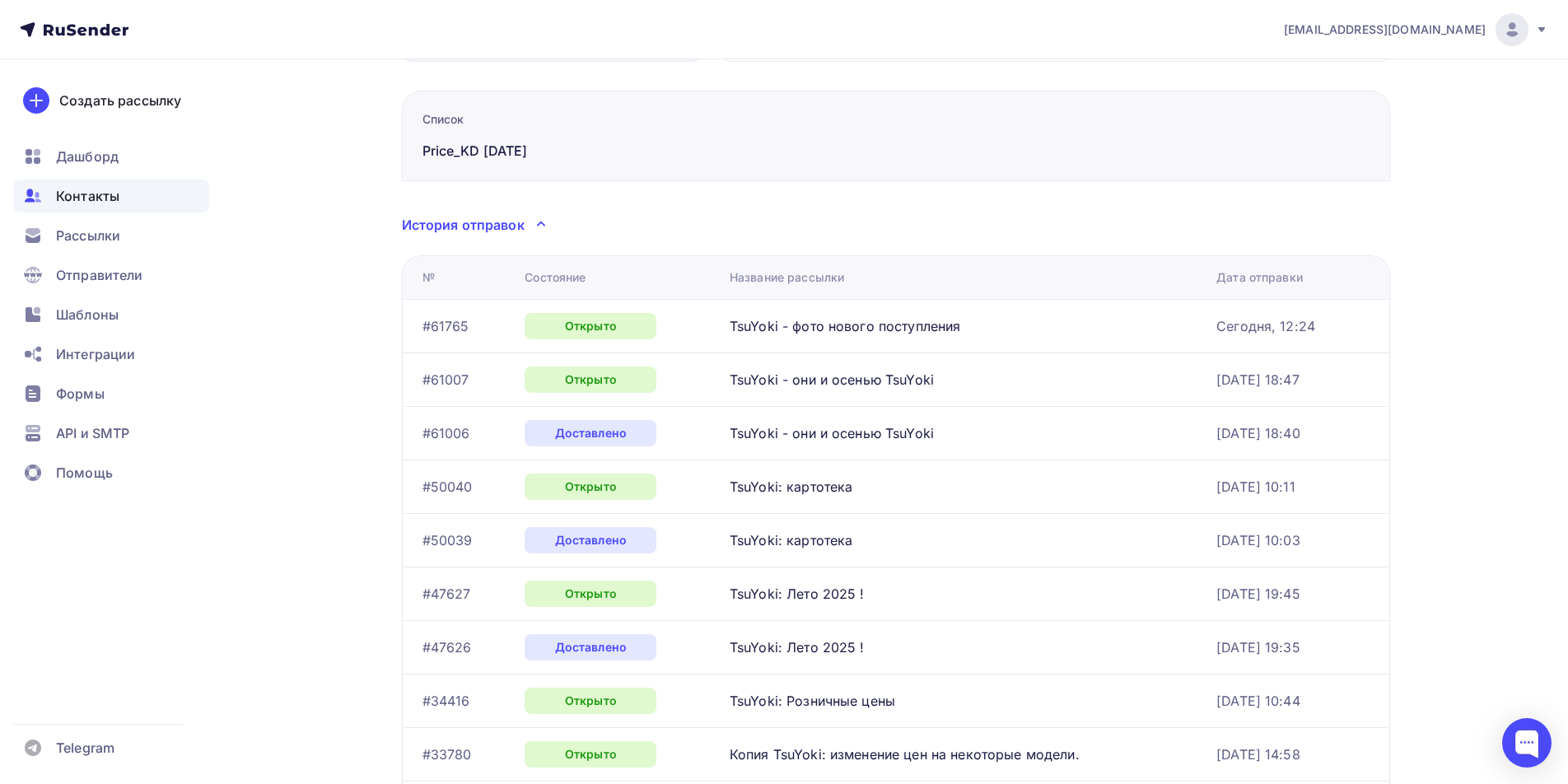
scroll to position [329, 0]
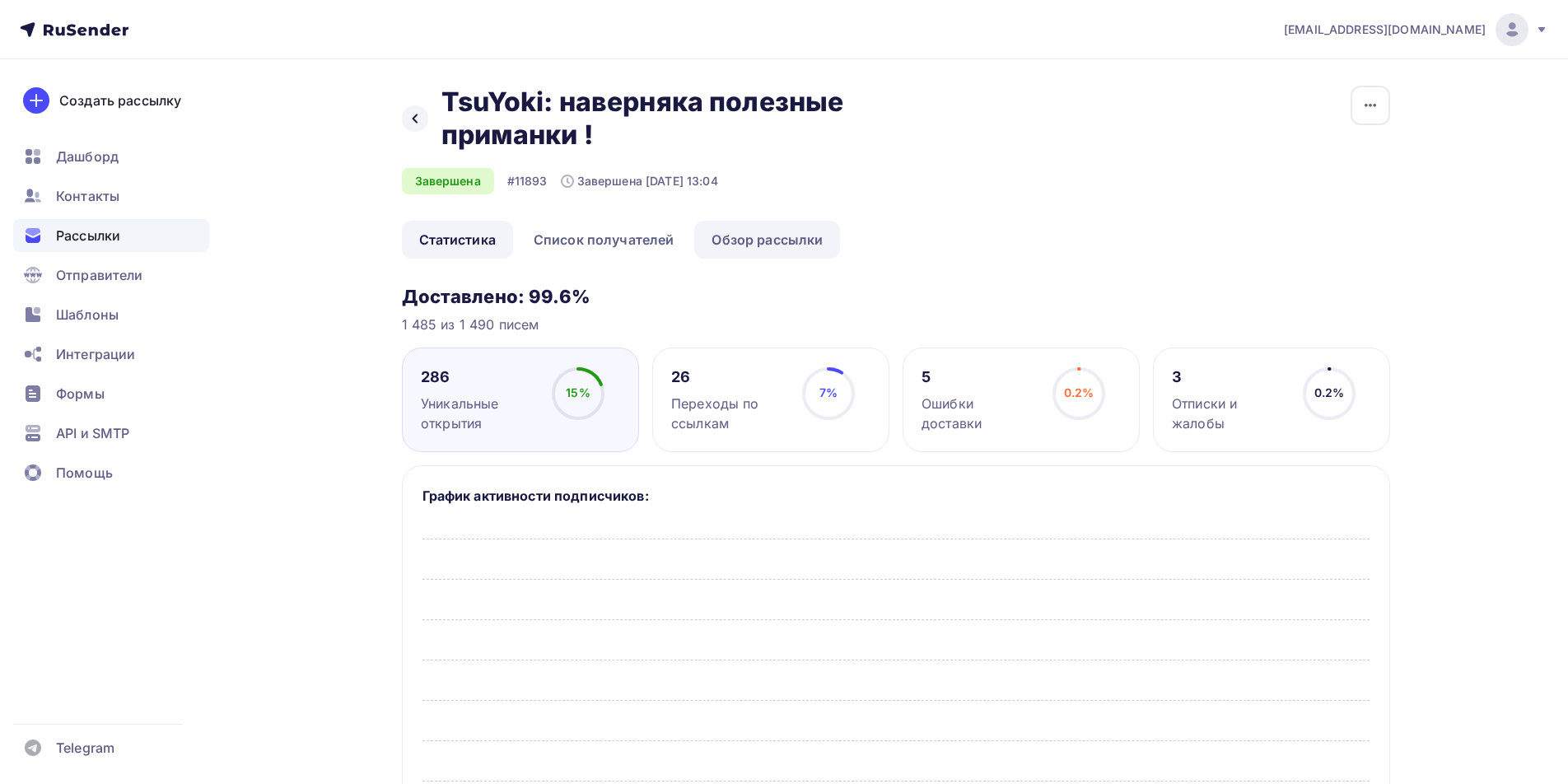
click at [797, 244] on link "Обзор рассылки" at bounding box center [767, 239] width 145 height 38
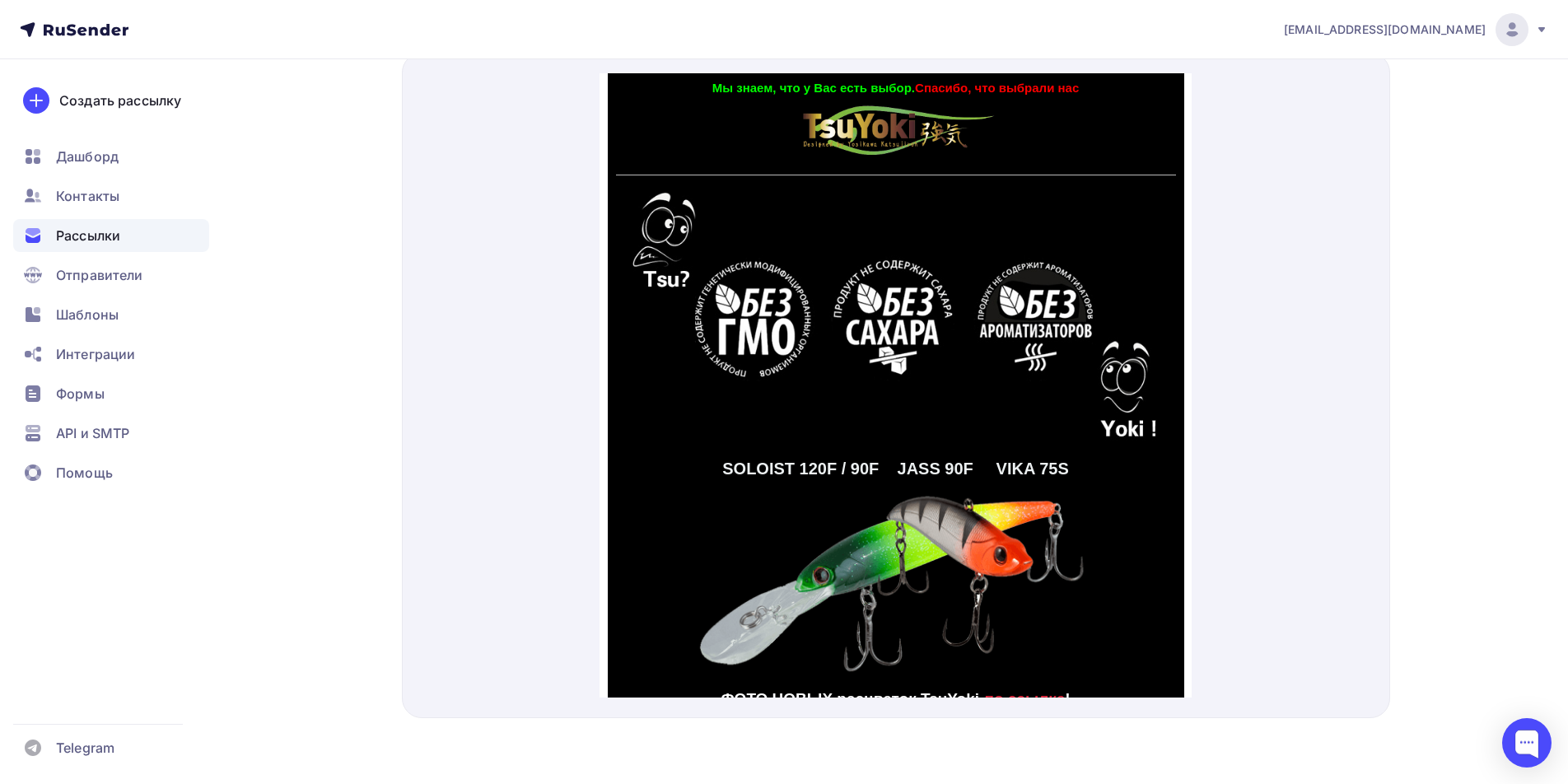
scroll to position [526, 0]
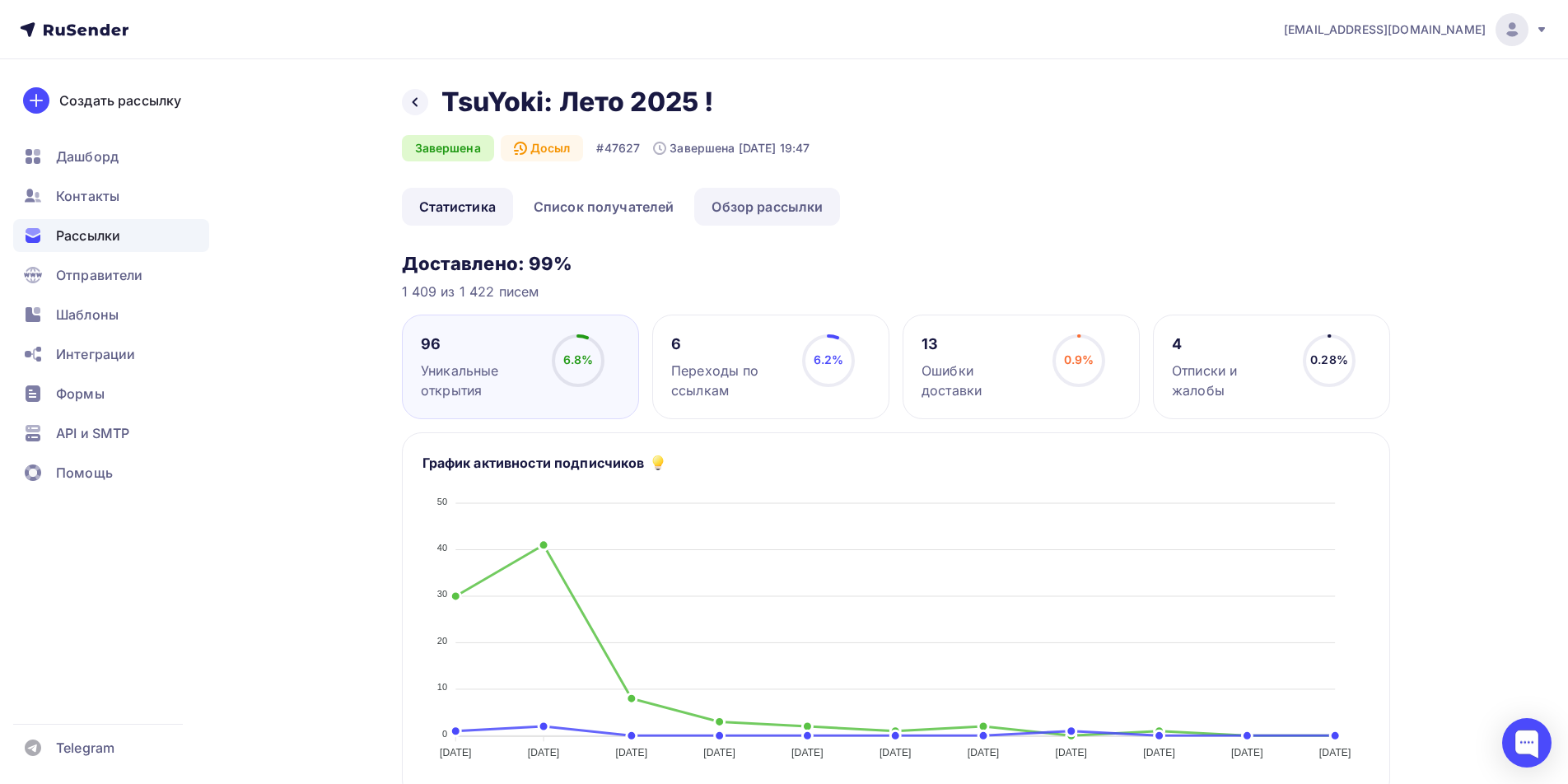
click at [751, 205] on link "Обзор рассылки" at bounding box center [767, 206] width 145 height 38
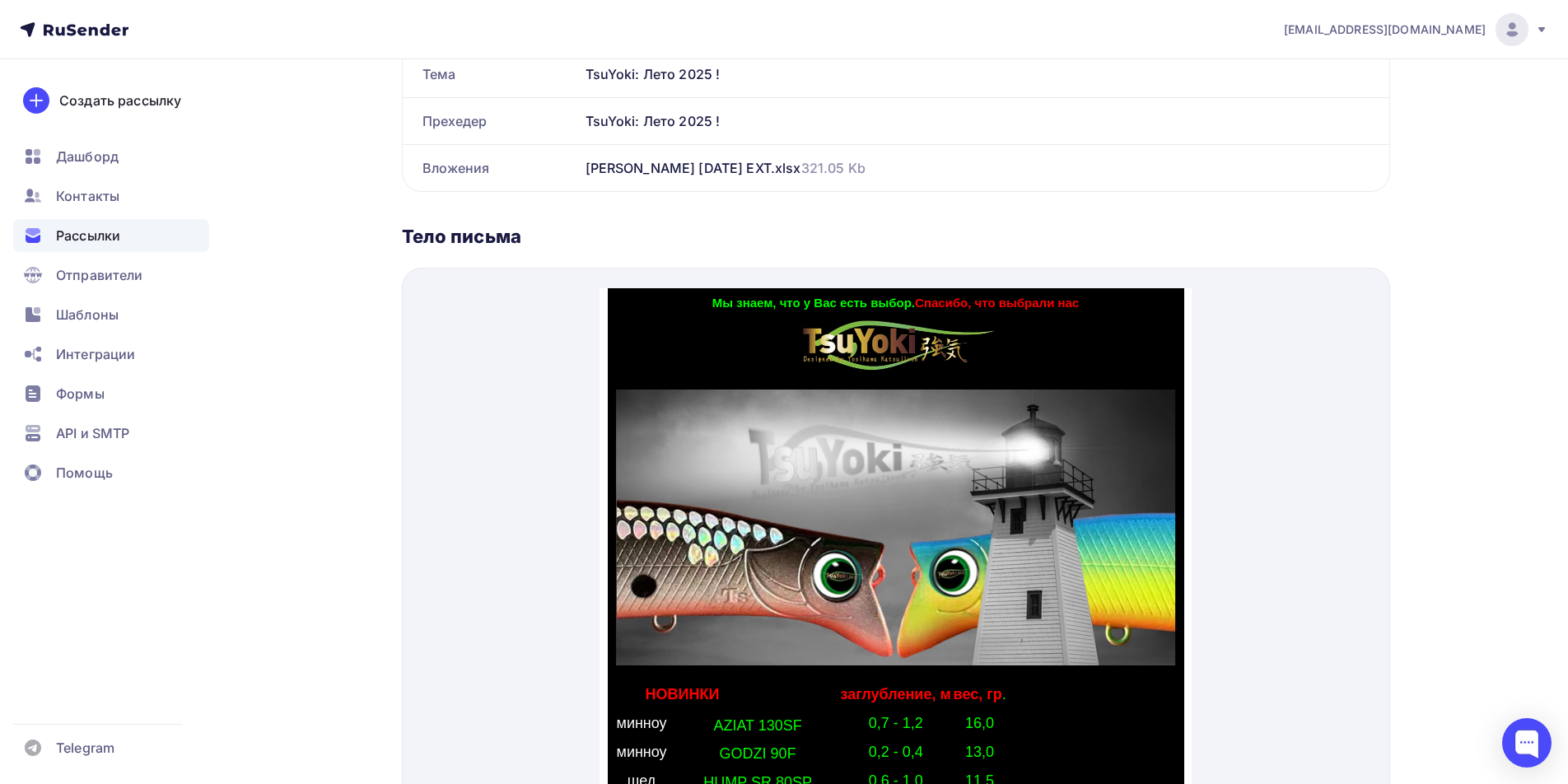
scroll to position [577, 0]
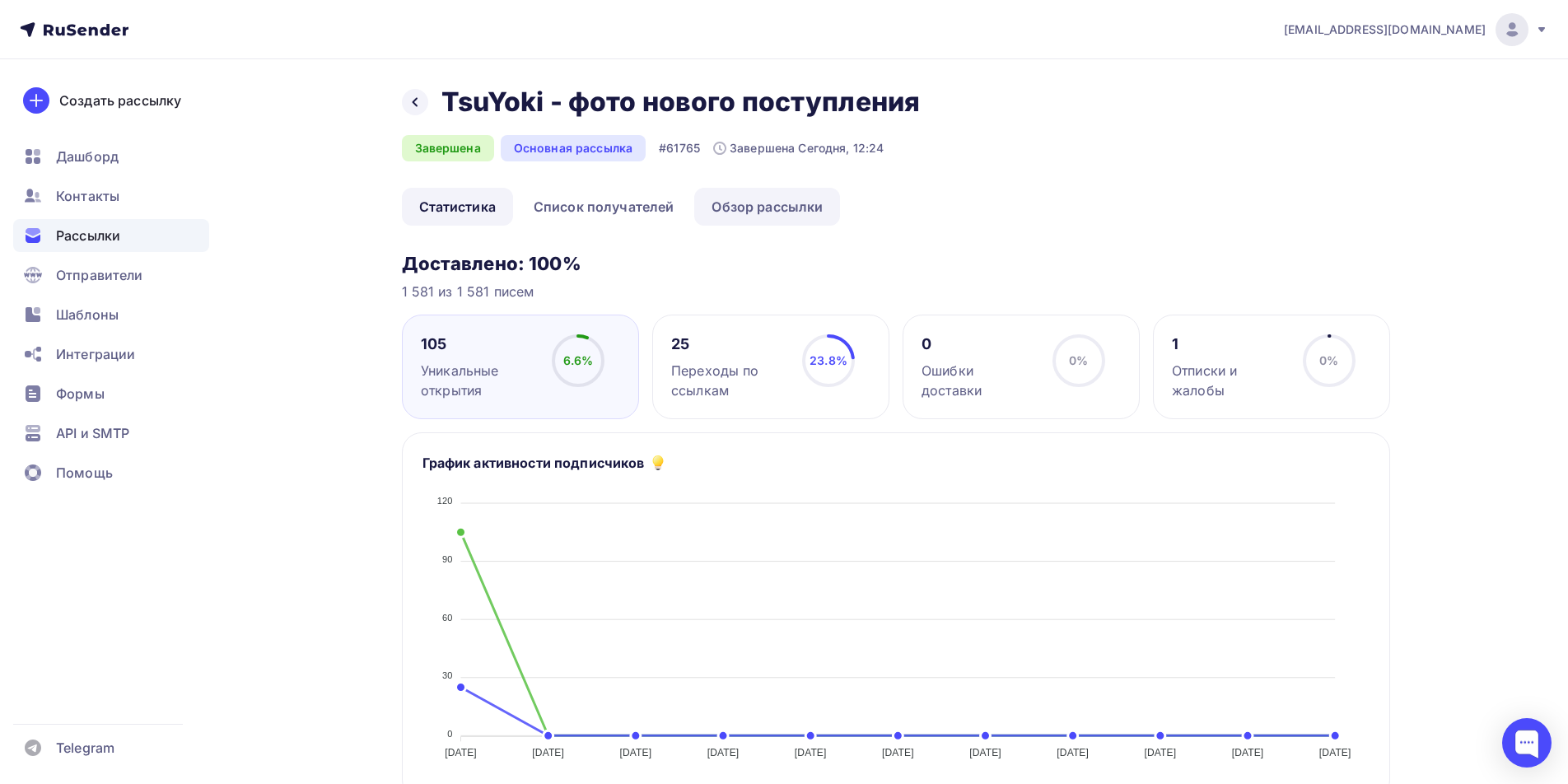
click at [785, 213] on link "Обзор рассылки" at bounding box center [767, 206] width 145 height 38
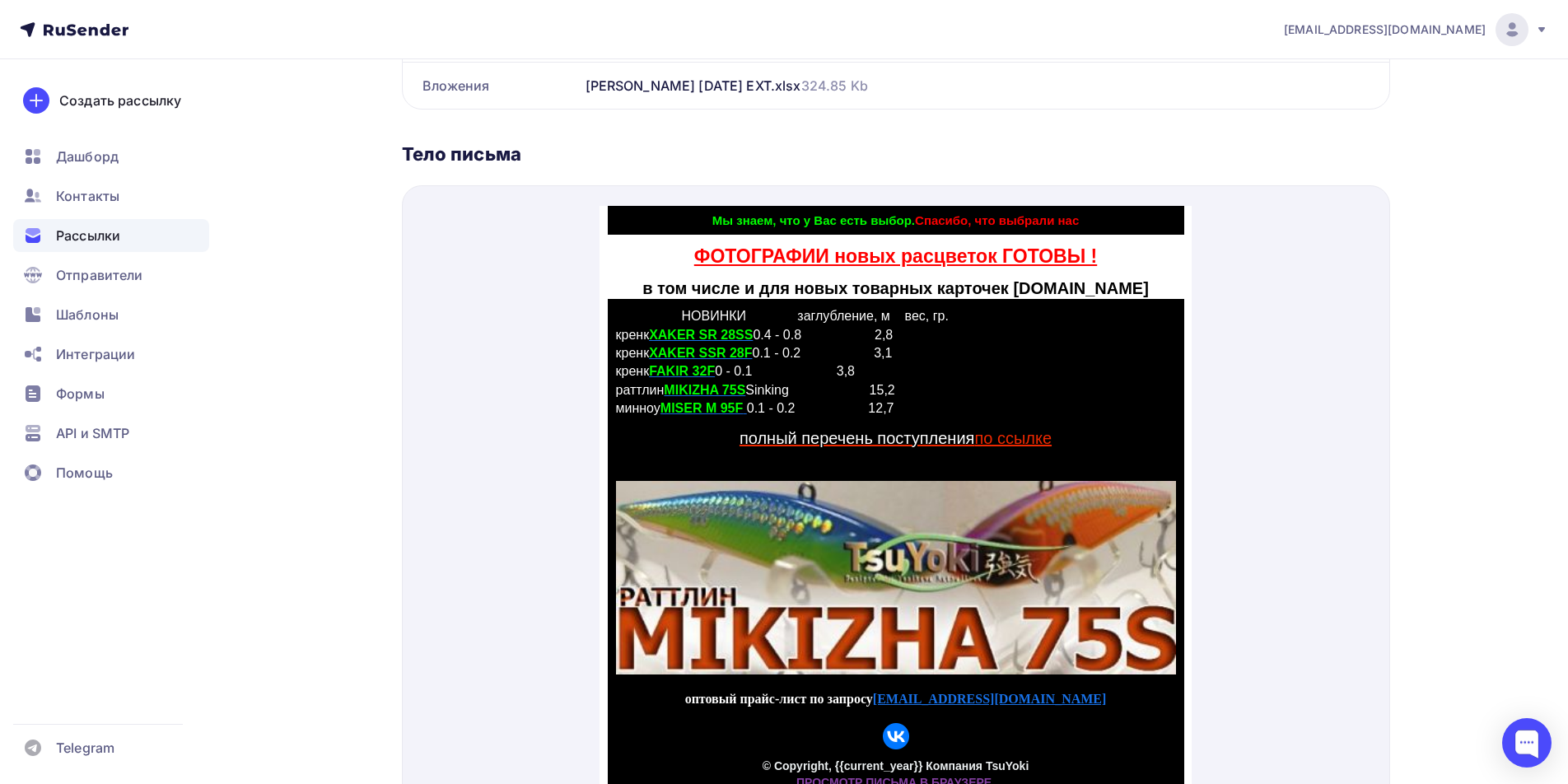
scroll to position [412, 0]
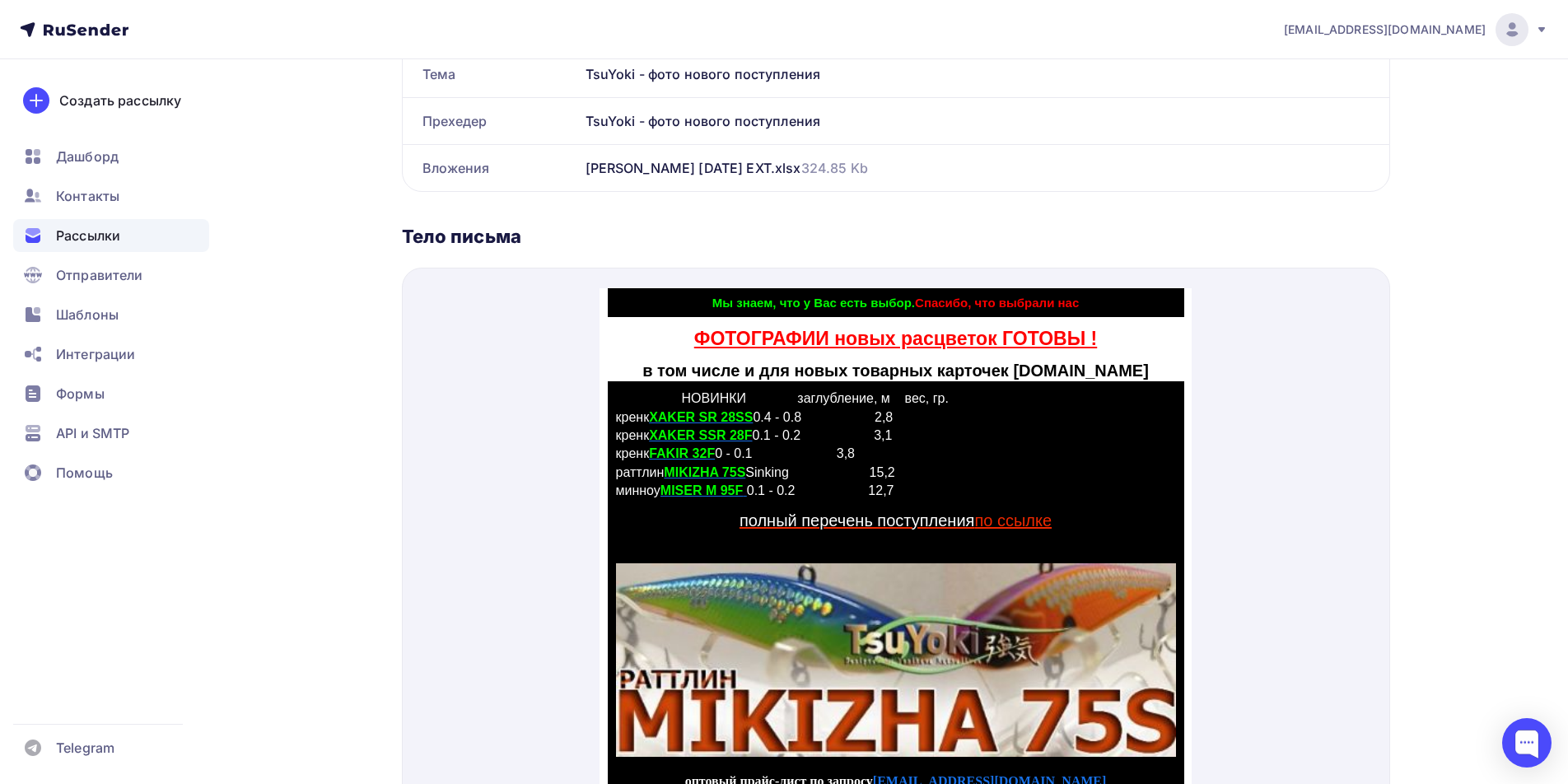
click at [909, 321] on link "ФОТОГРАФИИ новых расцветок ГОТОВЫ !" at bounding box center [894, 319] width 402 height 21
